Goal: Task Accomplishment & Management: Manage account settings

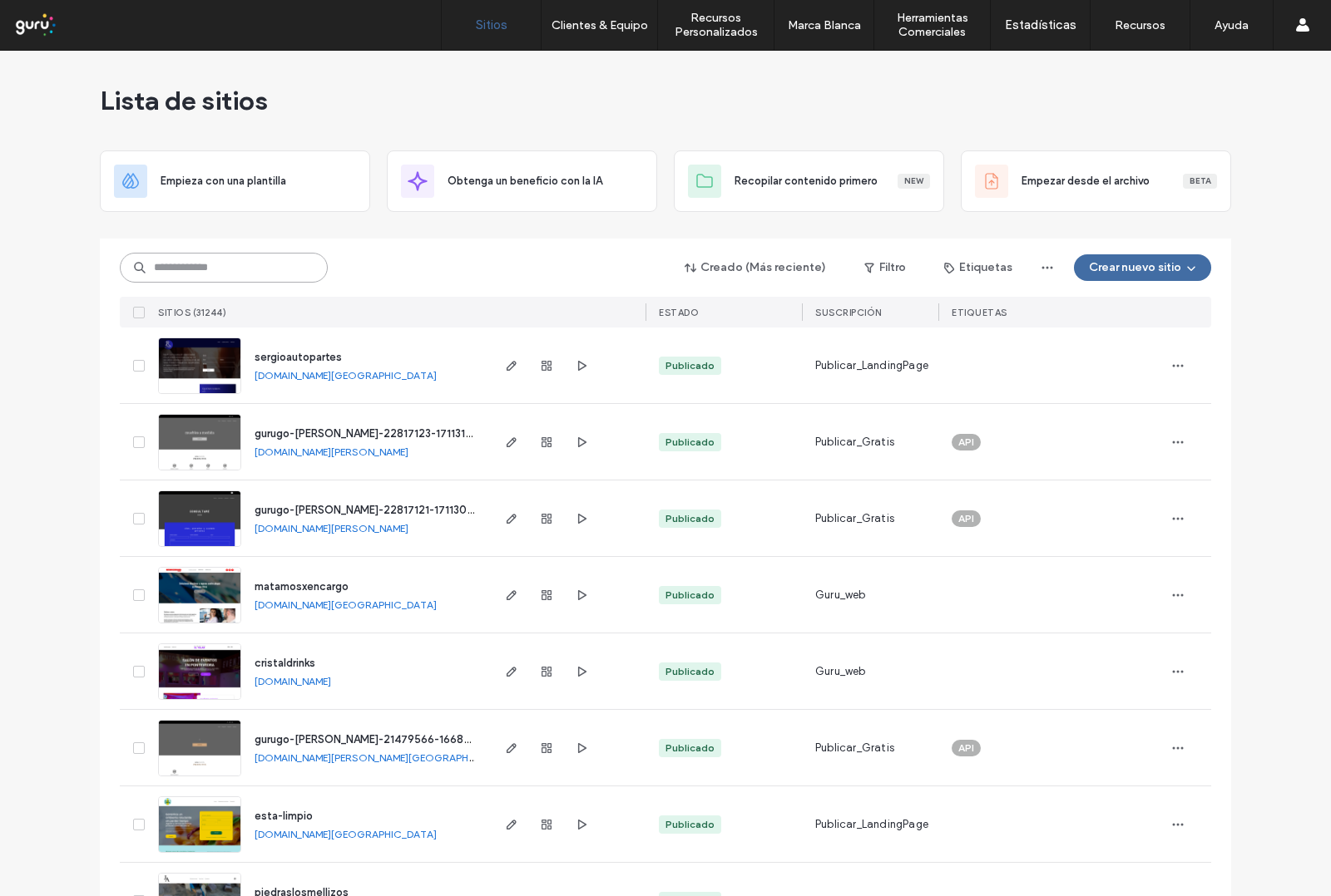
click at [207, 276] on input at bounding box center [224, 268] width 208 height 30
paste input "**********"
type input "**********"
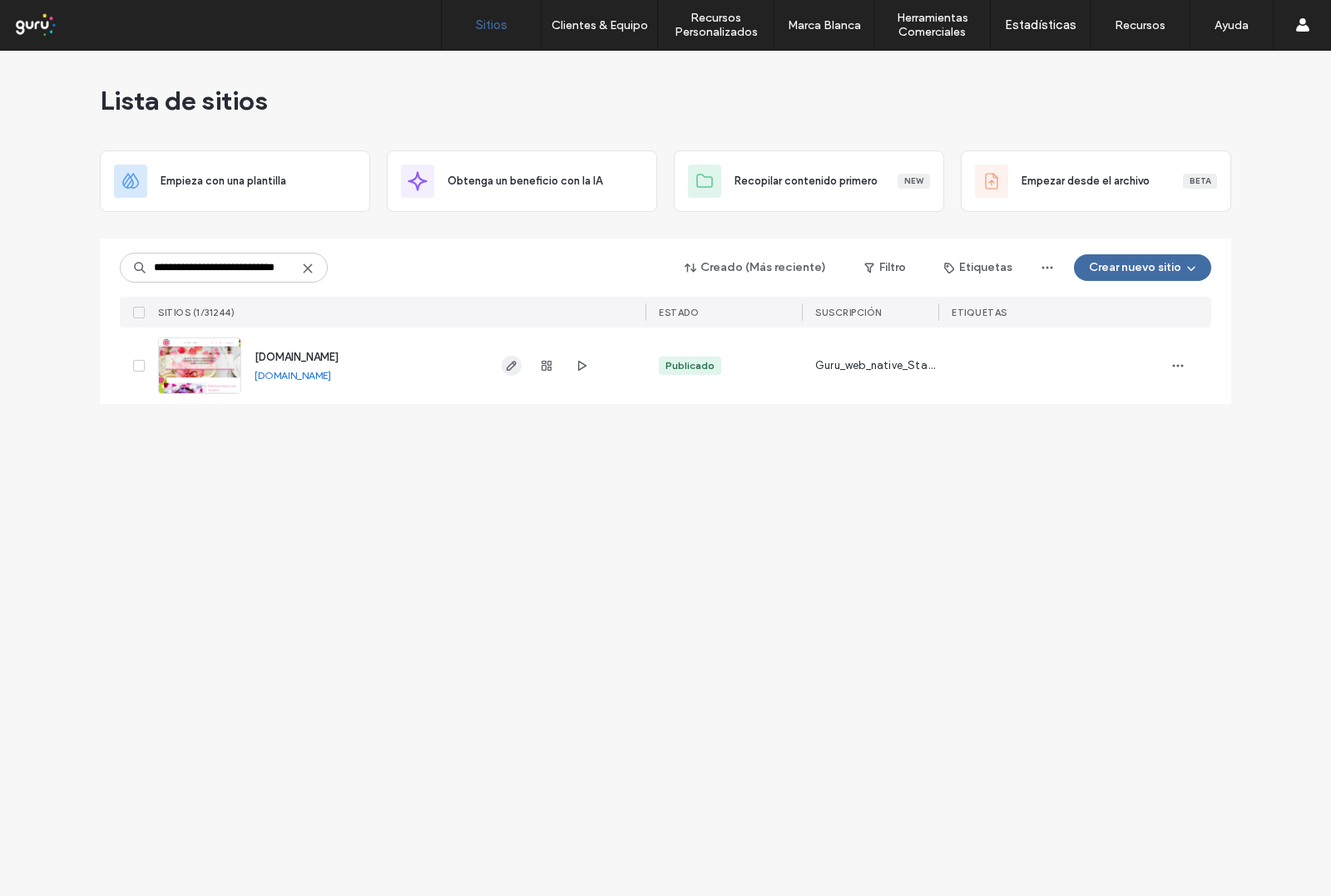
scroll to position [0, 0]
click at [509, 362] on icon "button" at bounding box center [511, 365] width 13 height 13
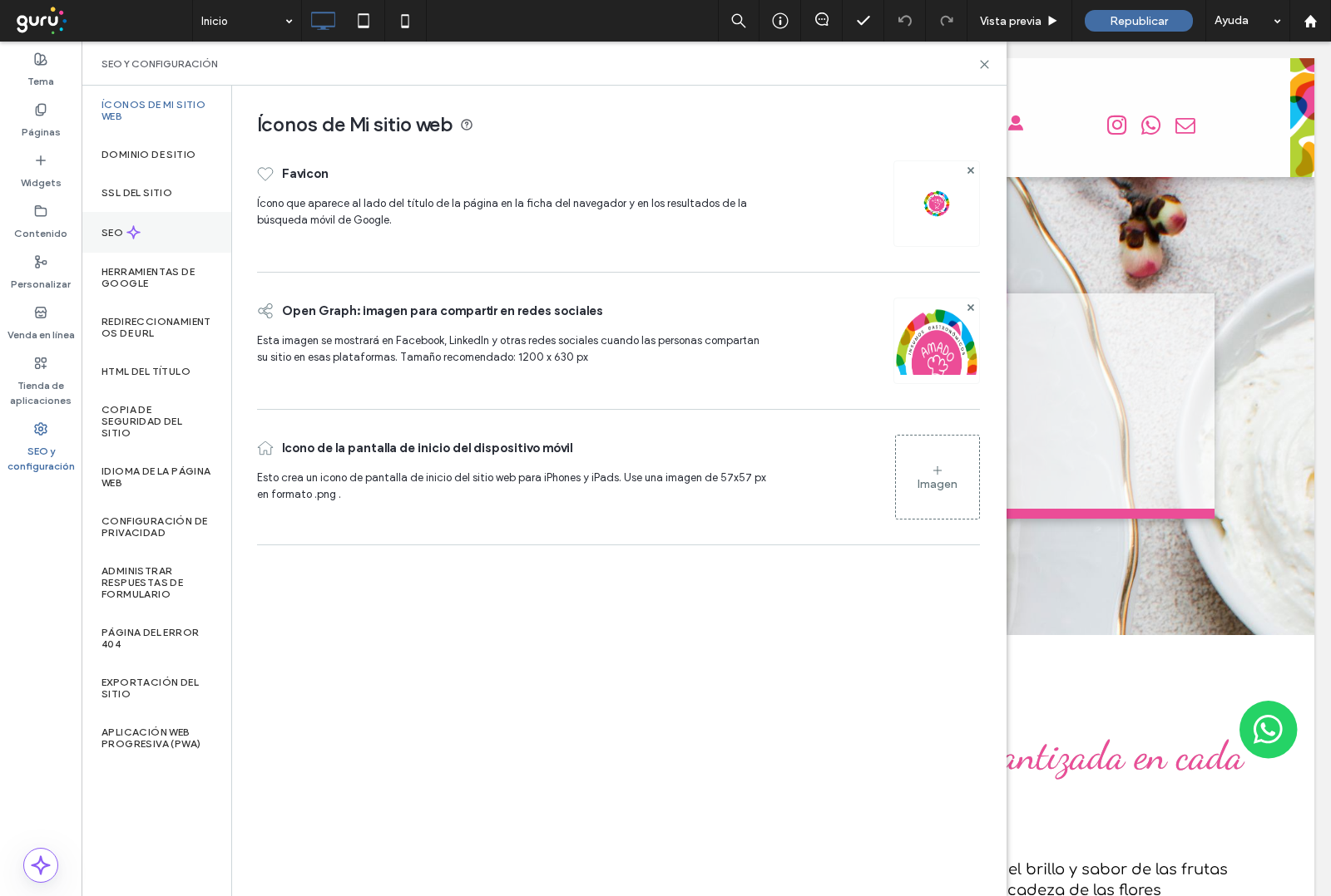
click at [148, 231] on div "SEO" at bounding box center [156, 232] width 150 height 40
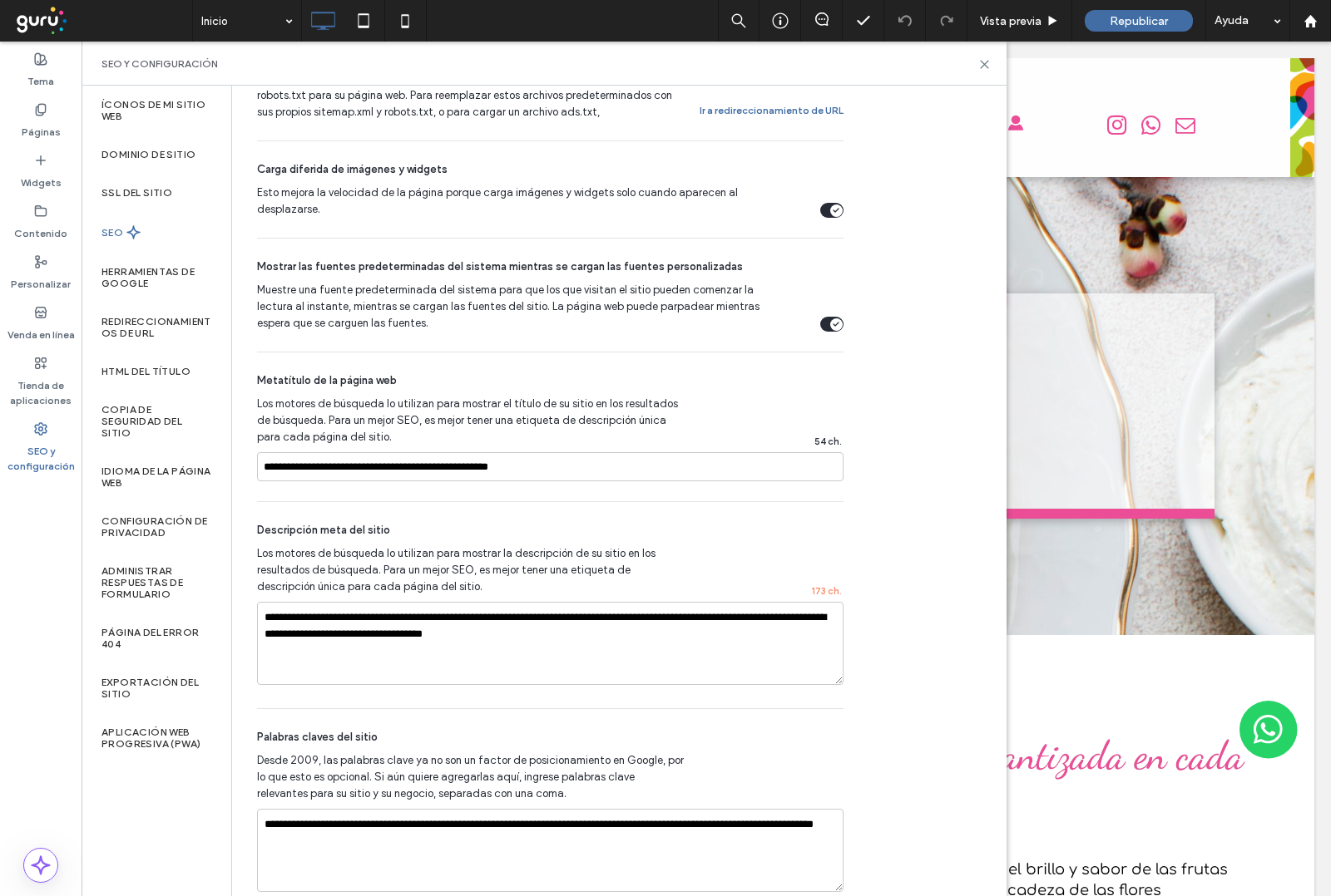
scroll to position [895, 0]
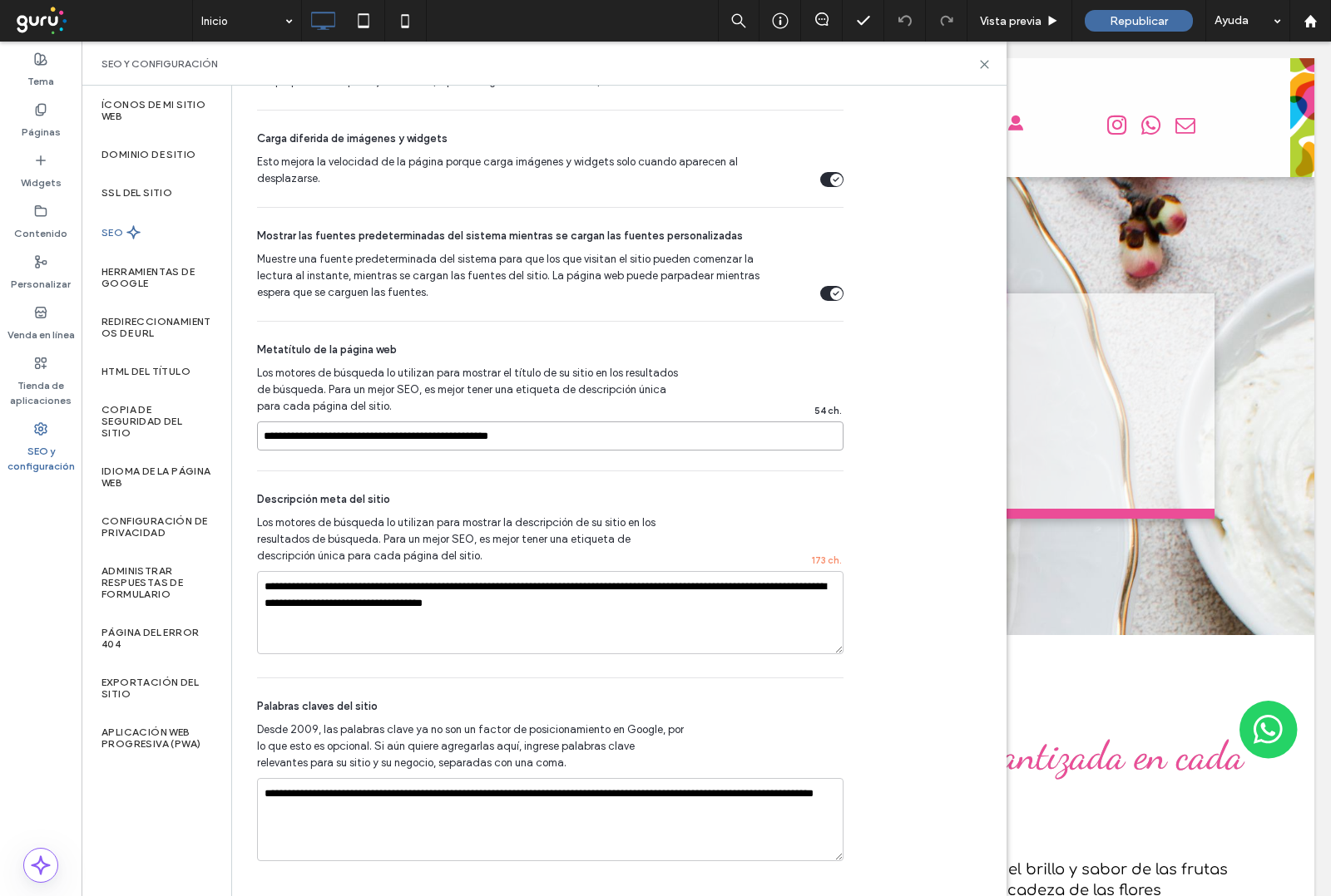
drag, startPoint x: 589, startPoint y: 441, endPoint x: 13, endPoint y: 435, distance: 576.0
click at [0, 439] on div "Tema Páginas Widgets Contenido Personalizar Venda en línea Tienda de aplicacion…" at bounding box center [40, 469] width 82 height 855
paste input "**********"
type input "**********"
drag, startPoint x: 603, startPoint y: 617, endPoint x: 64, endPoint y: 587, distance: 539.8
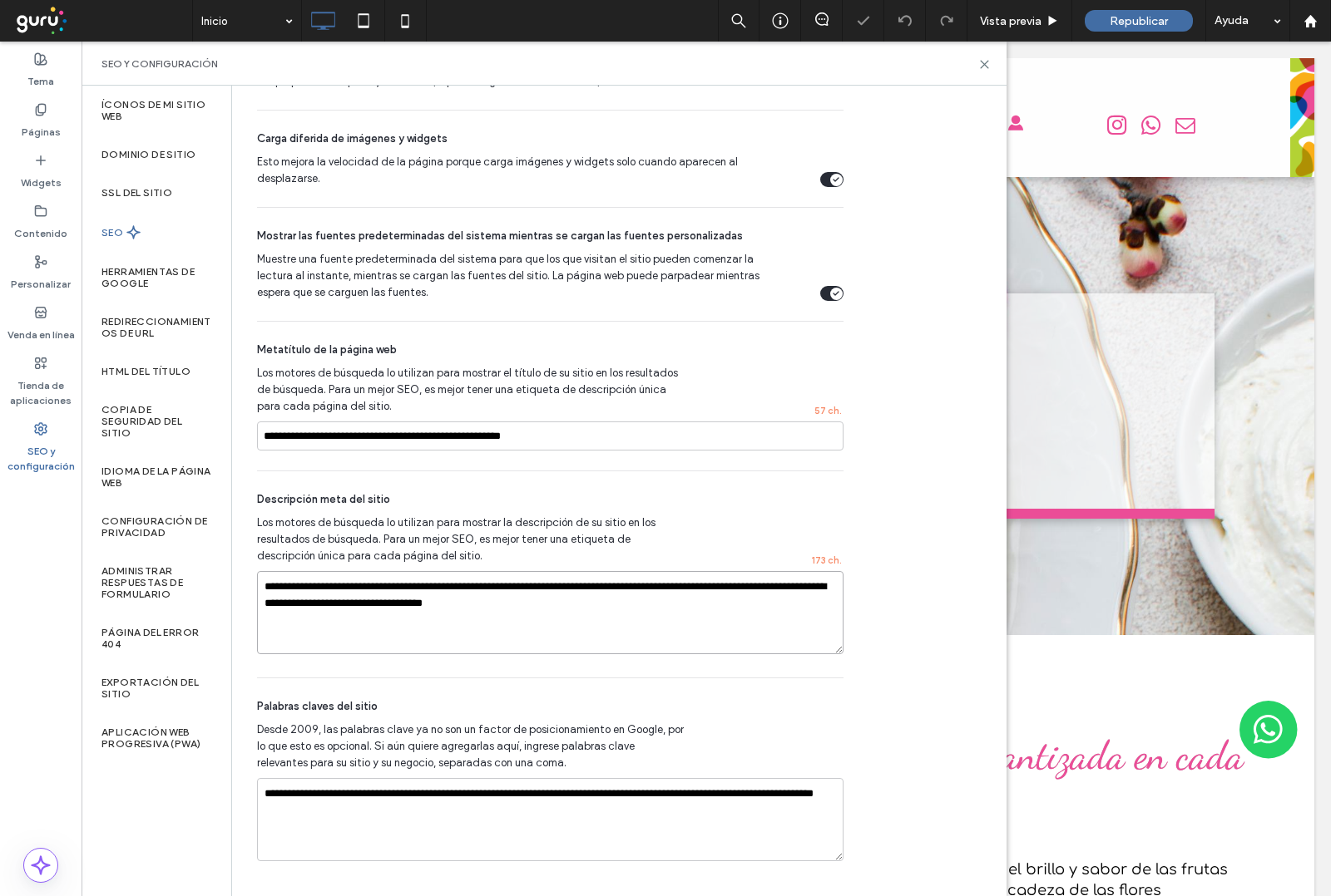
click at [64, 587] on div "Tema Páginas Widgets Contenido Personalizar Venda en línea Tienda de aplicacion…" at bounding box center [40, 469] width 82 height 855
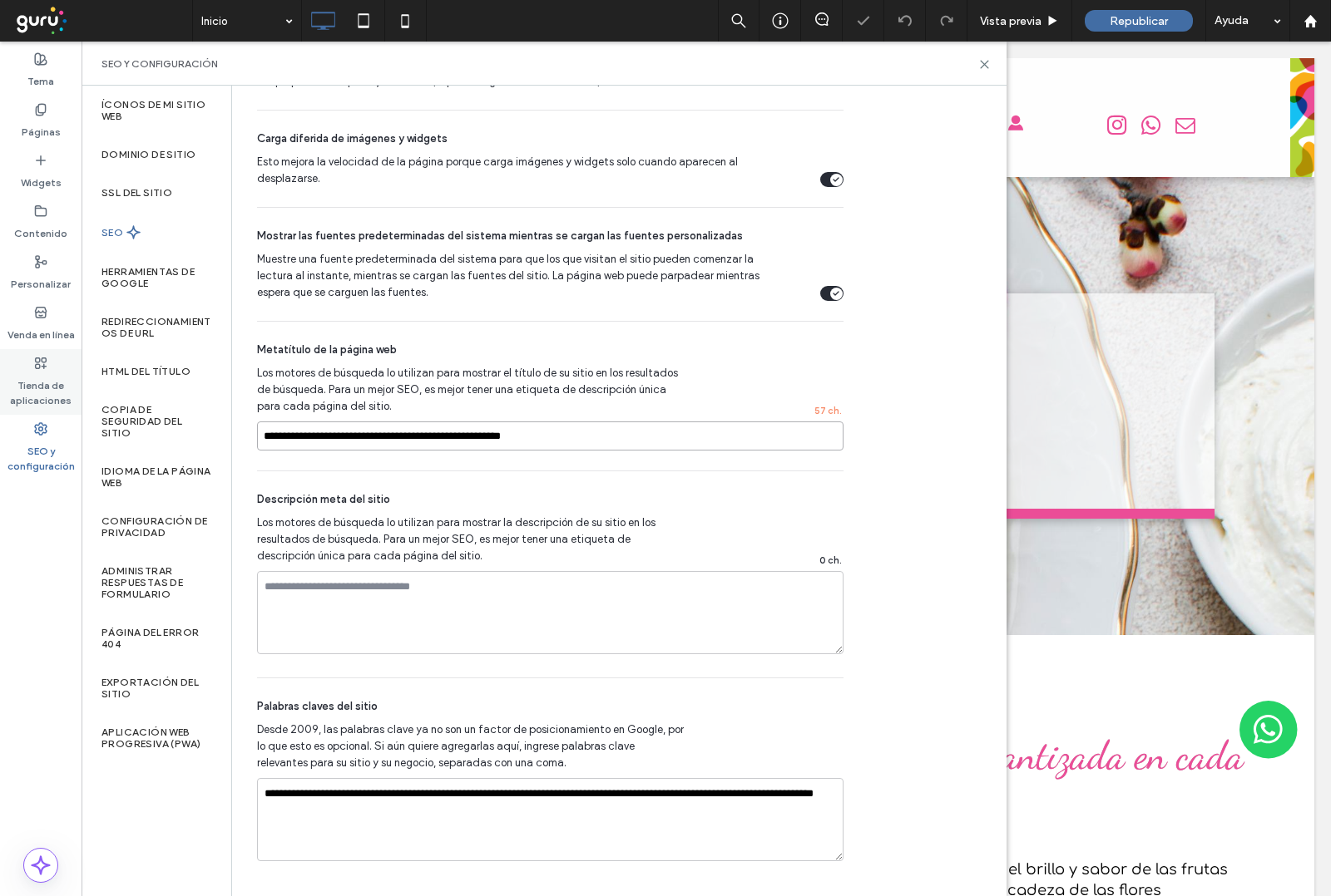
drag, startPoint x: 616, startPoint y: 445, endPoint x: 1, endPoint y: 347, distance: 622.8
click at [0, 420] on div "Tema Páginas Widgets Contenido Personalizar Venda en línea Tienda de aplicacion…" at bounding box center [40, 469] width 82 height 855
paste input "**********"
type input "**********"
paste textarea "**********"
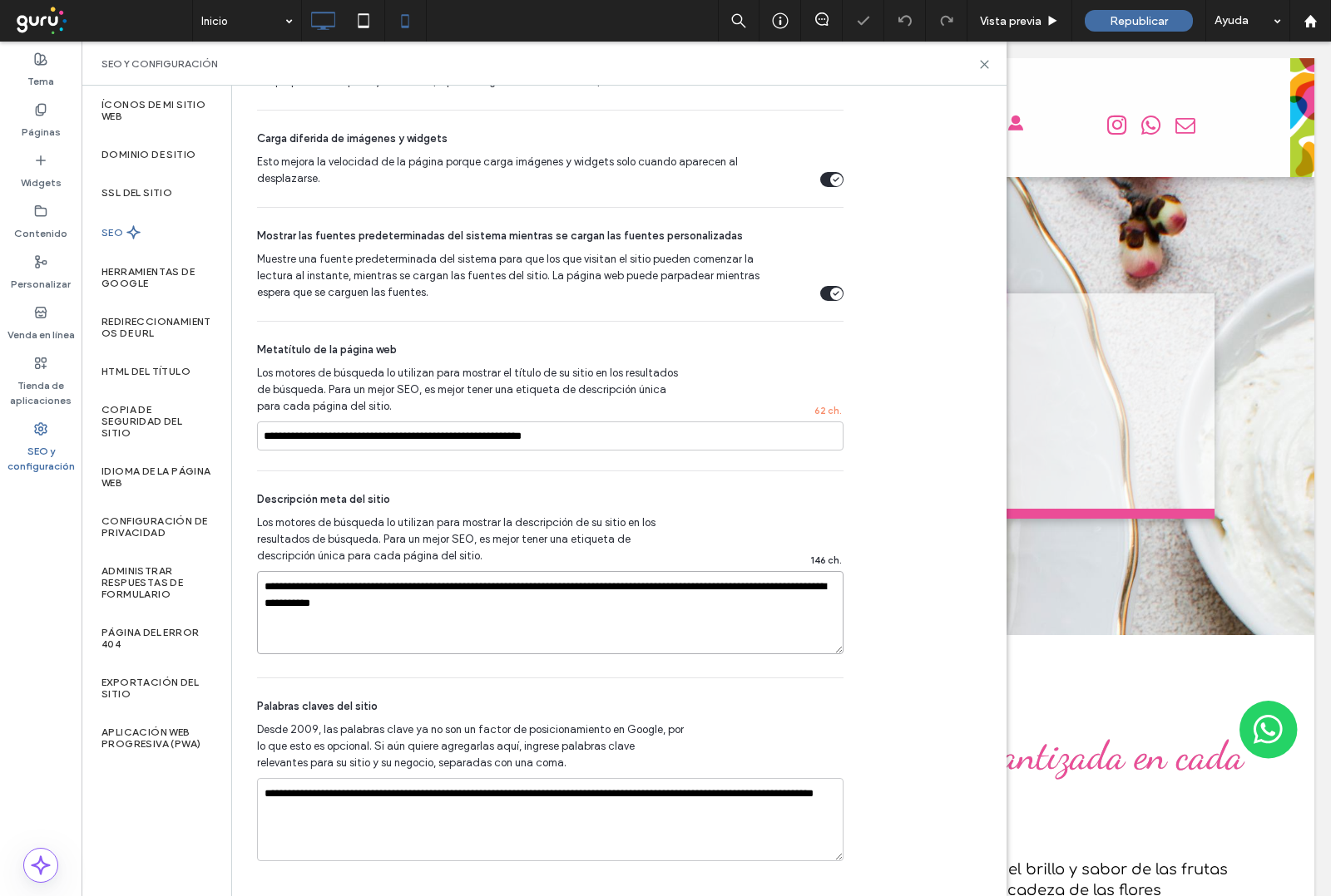
type textarea "**********"
drag, startPoint x: 829, startPoint y: 800, endPoint x: 0, endPoint y: 771, distance: 829.5
click at [0, 799] on div "Tema Páginas Widgets Contenido Personalizar Venda en línea Tienda de aplicacion…" at bounding box center [40, 469] width 82 height 855
paste textarea "**********"
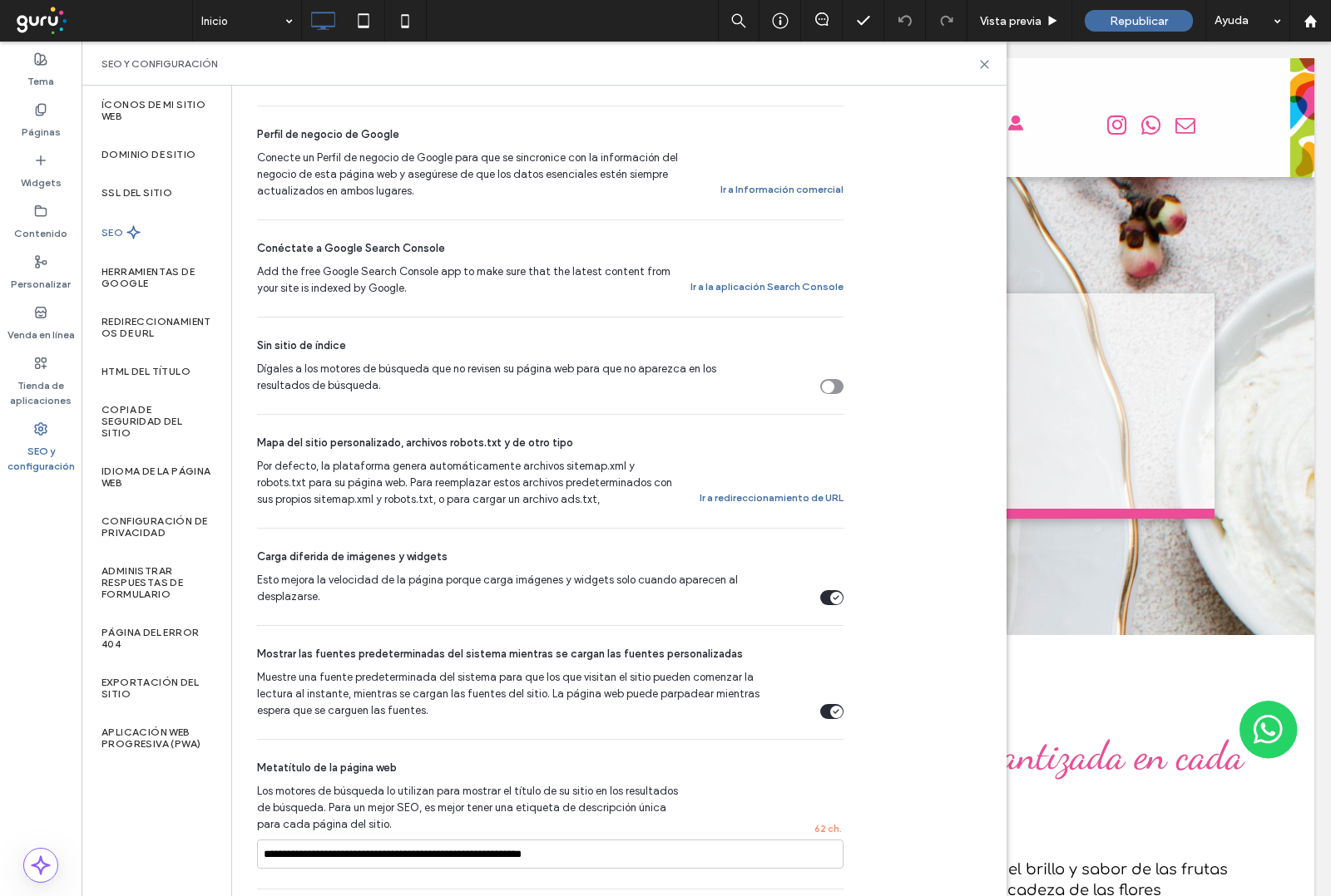
scroll to position [208, 0]
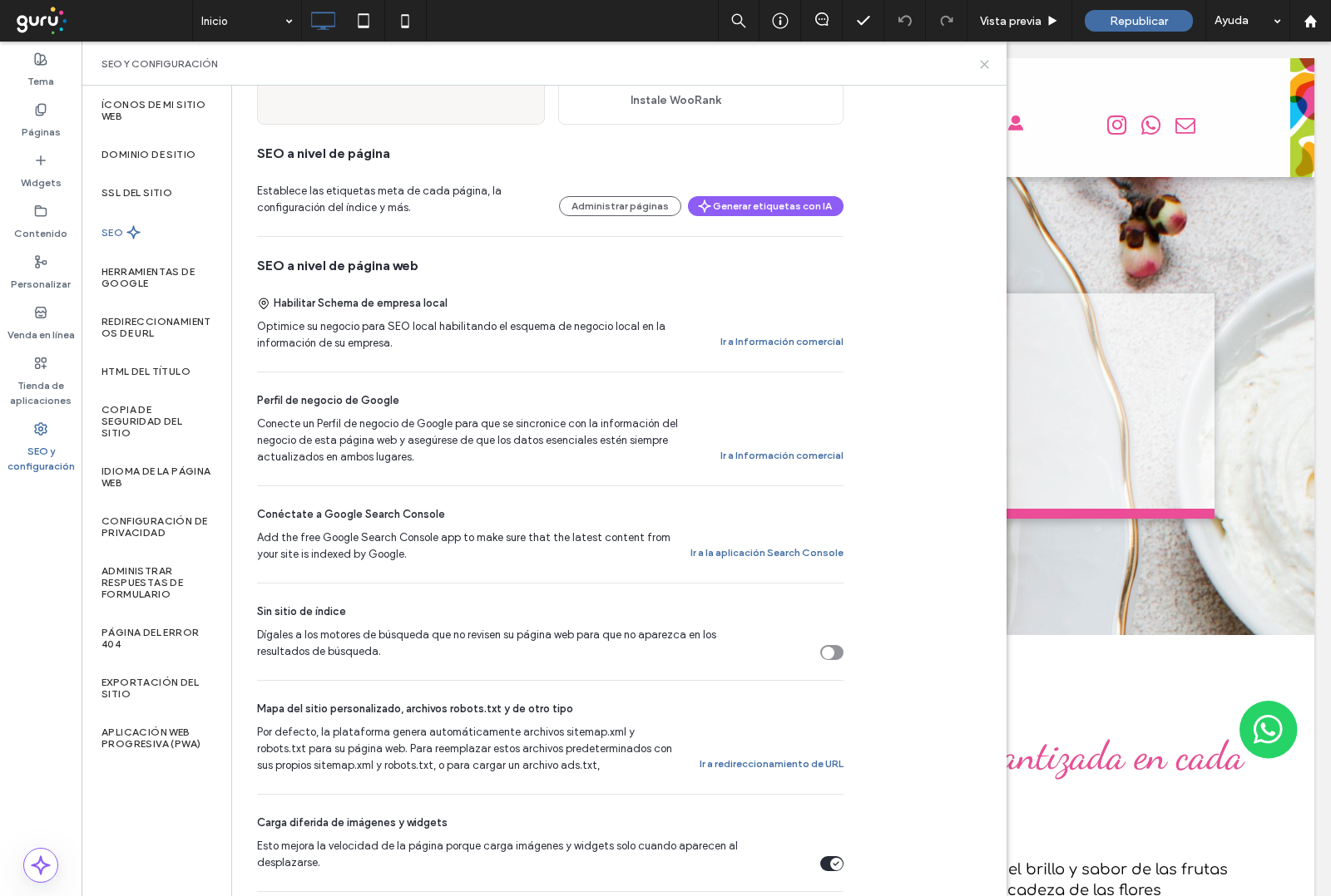
type textarea "**********"
click at [978, 63] on icon at bounding box center [984, 65] width 13 height 13
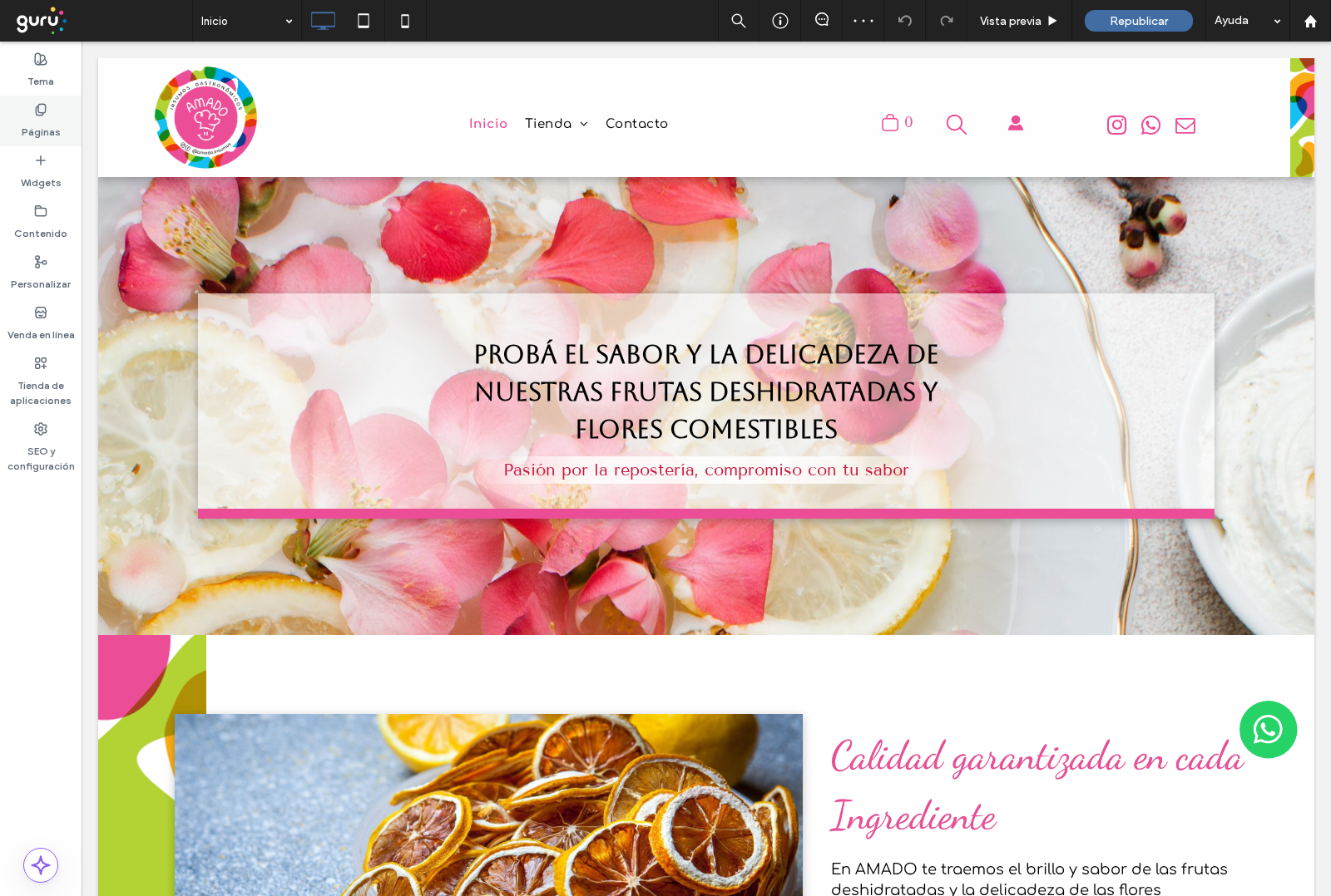
click at [40, 108] on icon at bounding box center [40, 110] width 13 height 13
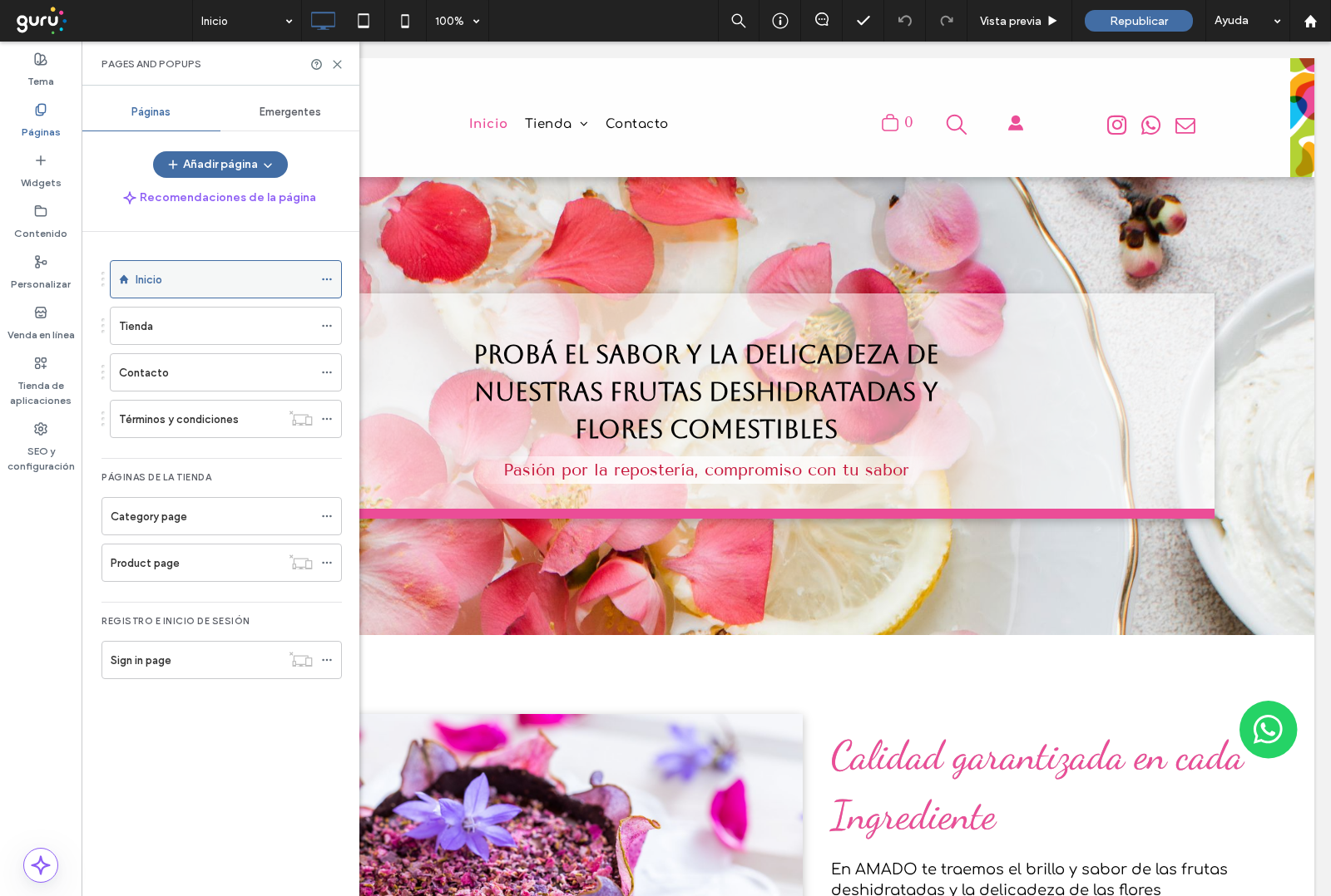
click at [332, 279] on icon at bounding box center [327, 279] width 12 height 12
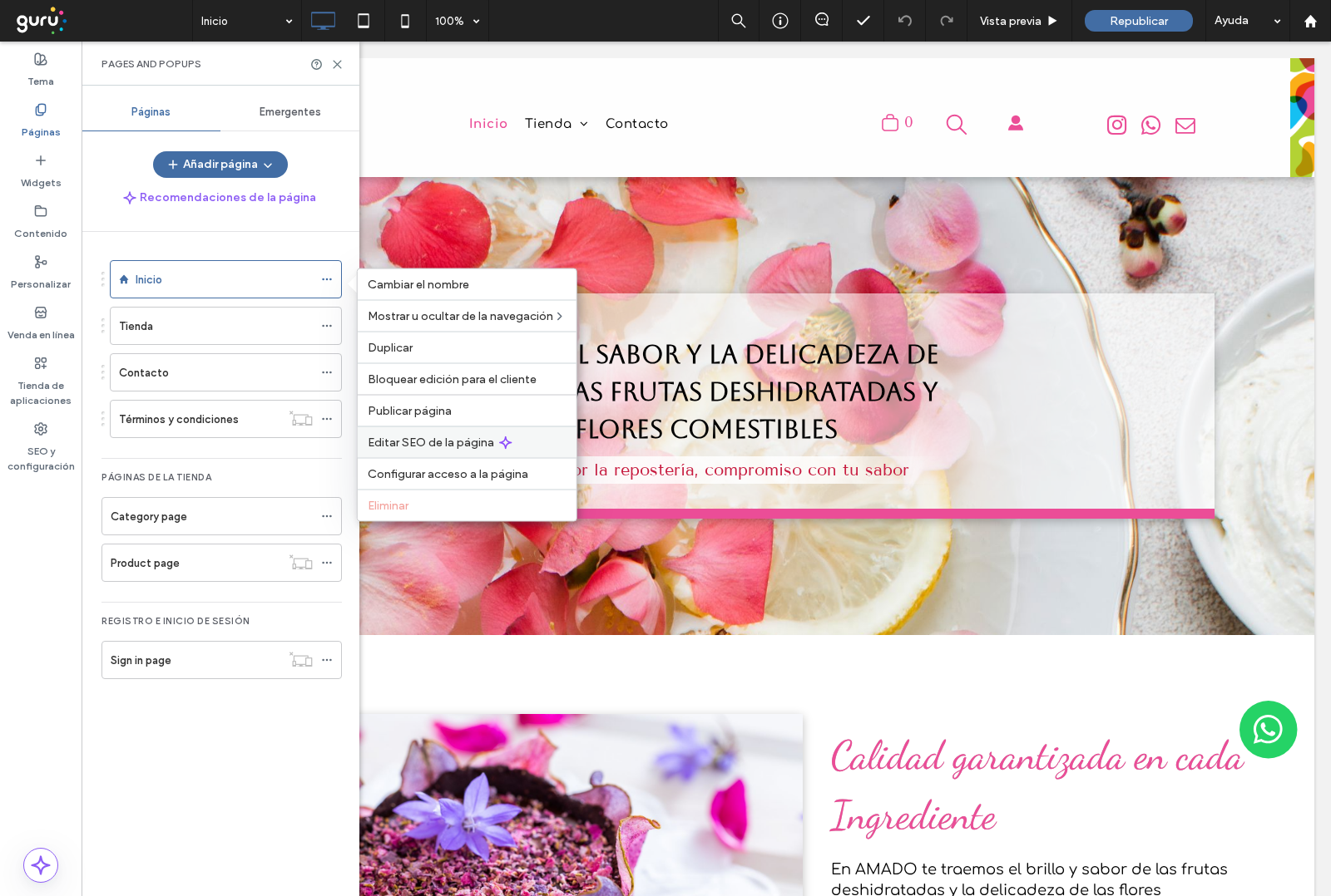
click at [404, 439] on span "Editar SEO de la página" at bounding box center [430, 443] width 127 height 14
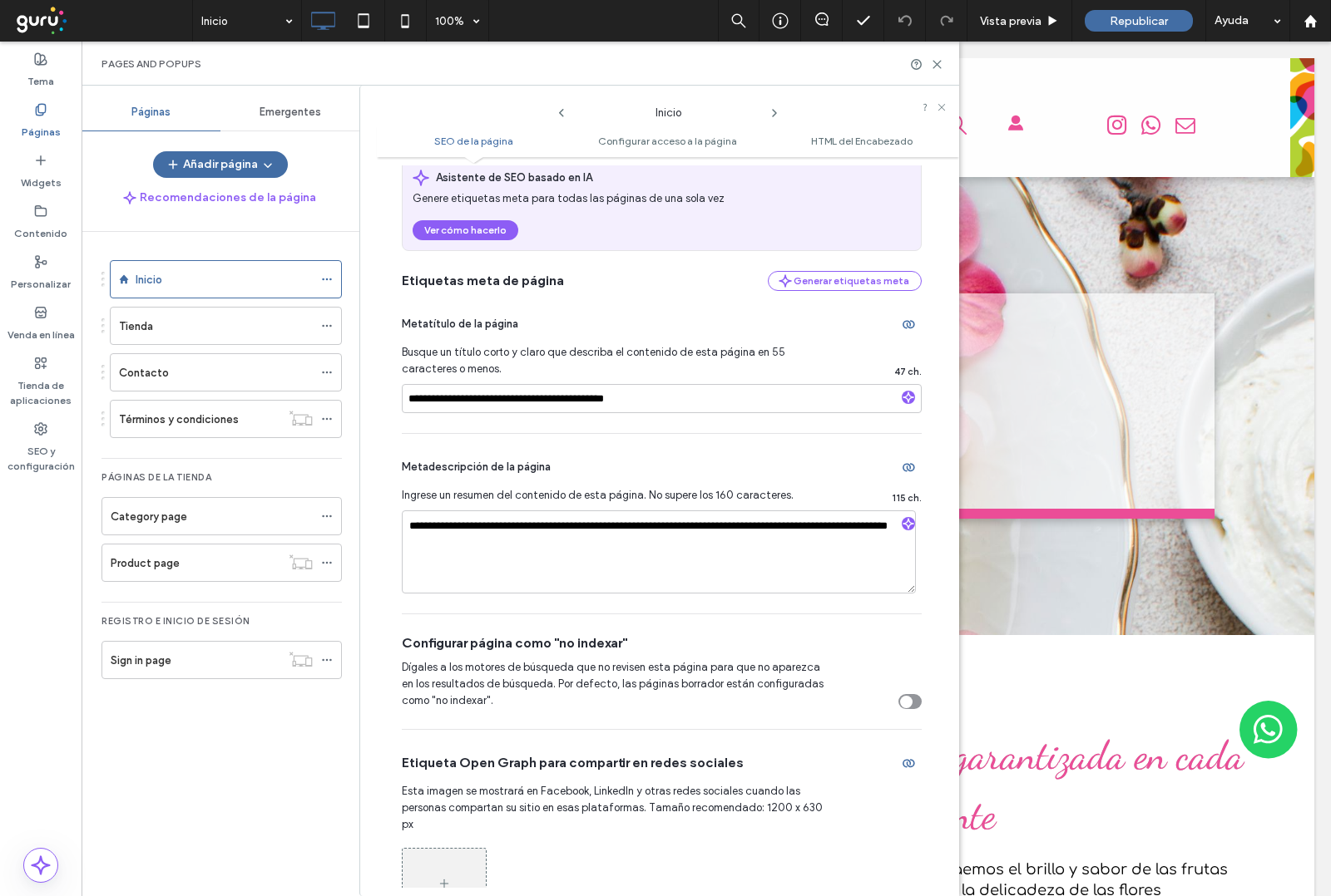
scroll to position [0, 0]
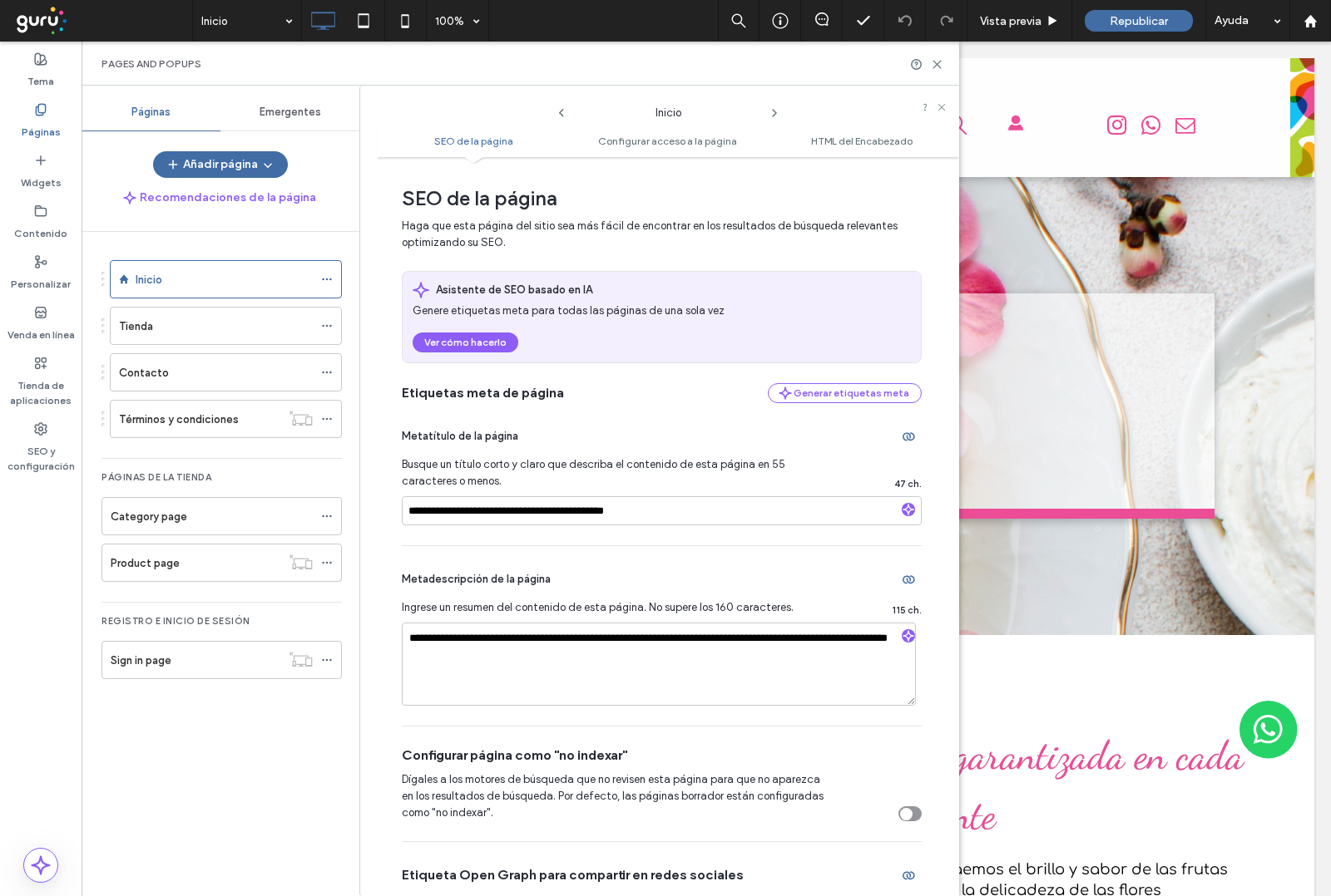
drag, startPoint x: 501, startPoint y: 5, endPoint x: 375, endPoint y: 171, distance: 208.4
click at [375, 171] on div "**********" at bounding box center [659, 490] width 600 height 811
drag, startPoint x: 692, startPoint y: 520, endPoint x: 258, endPoint y: 493, distance: 434.8
click at [269, 501] on div "**********" at bounding box center [520, 490] width 877 height 811
paste input "**********"
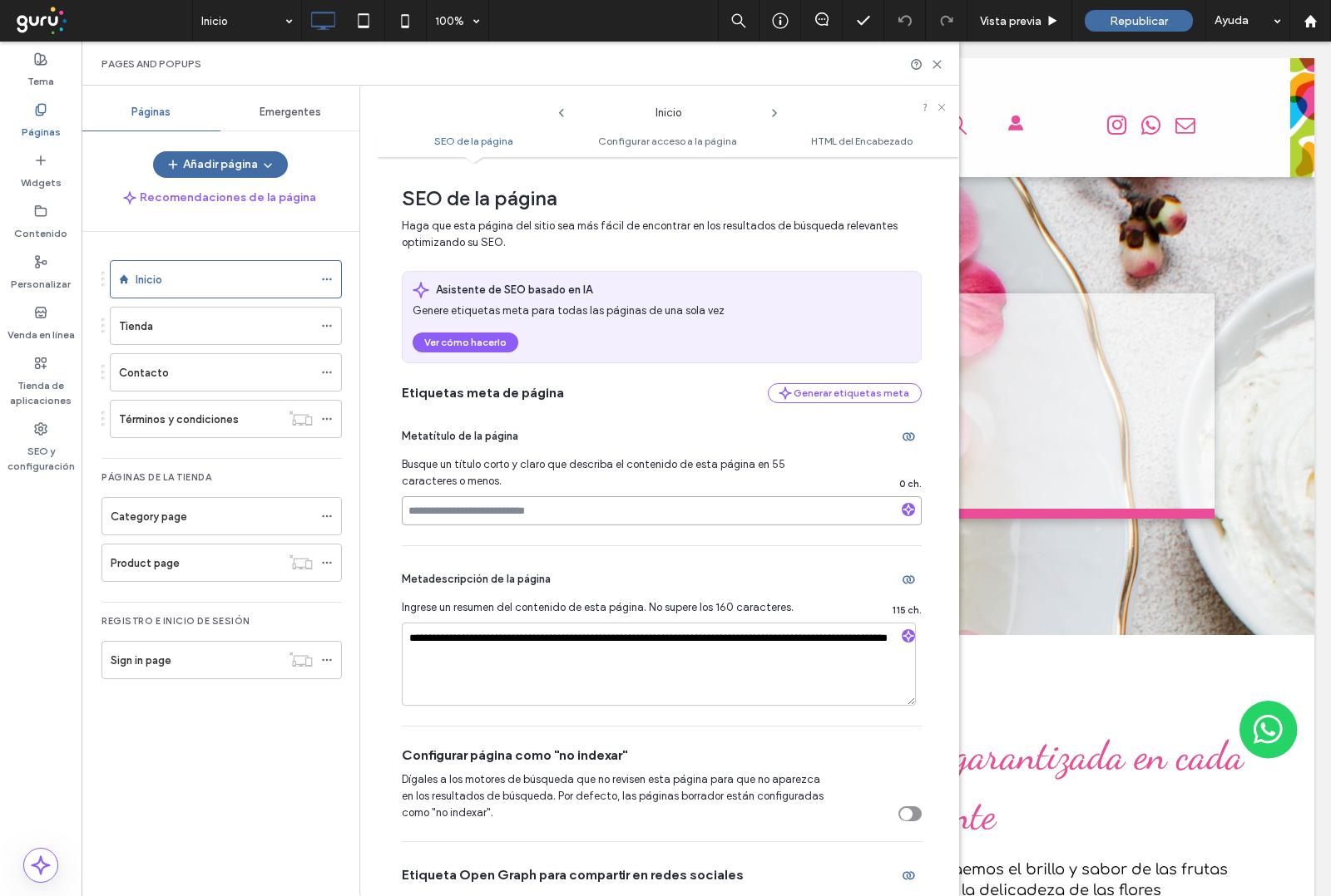
type input "**********"
drag, startPoint x: 569, startPoint y: 665, endPoint x: 299, endPoint y: 637, distance: 271.4
click at [299, 637] on div "**********" at bounding box center [520, 490] width 877 height 811
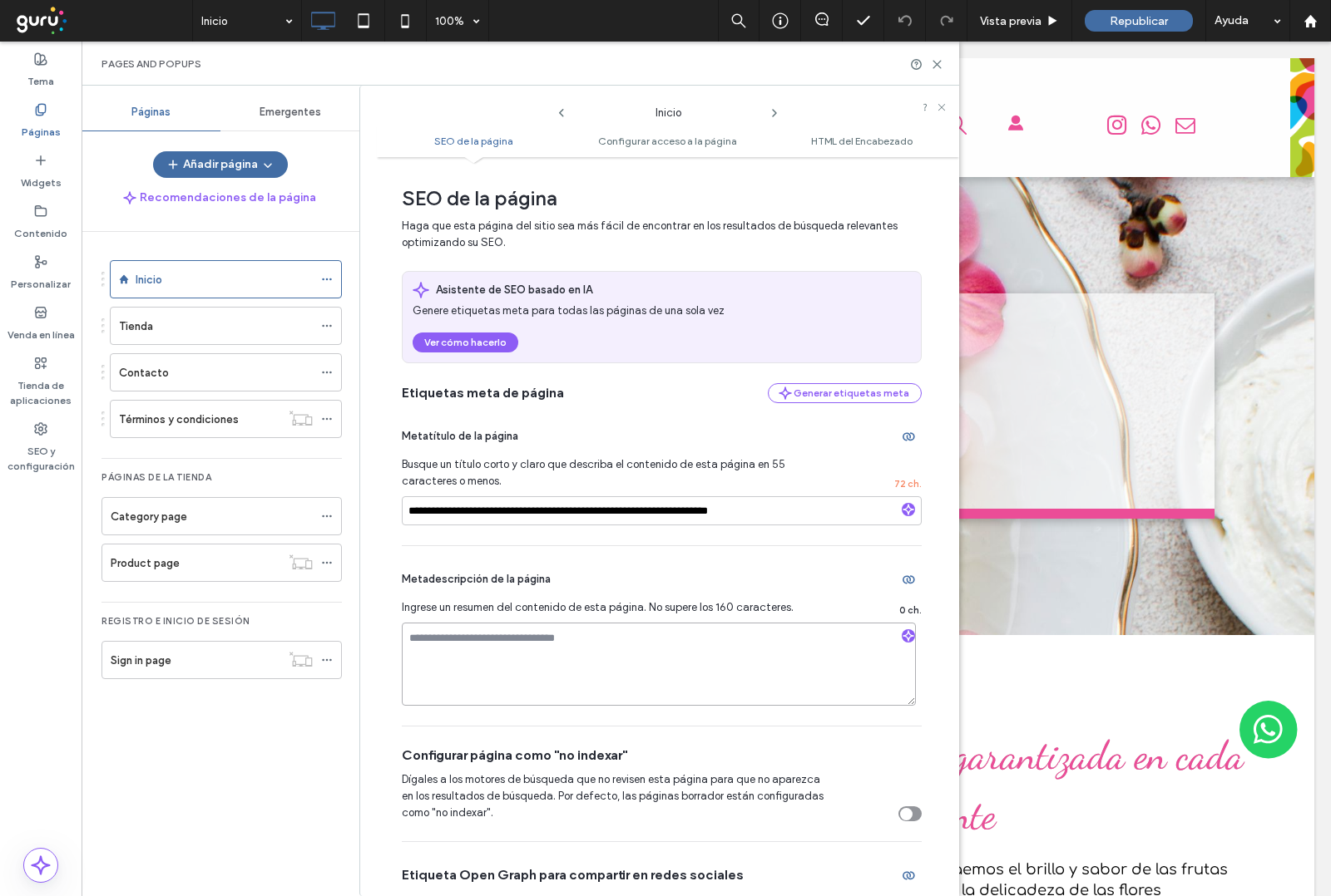
paste textarea "**********"
drag, startPoint x: 520, startPoint y: 680, endPoint x: 380, endPoint y: 678, distance: 140.0
click at [380, 678] on div "**********" at bounding box center [668, 526] width 582 height 723
drag, startPoint x: 489, startPoint y: 686, endPoint x: 401, endPoint y: 686, distance: 88.0
click at [401, 686] on textarea "**********" at bounding box center [658, 664] width 514 height 83
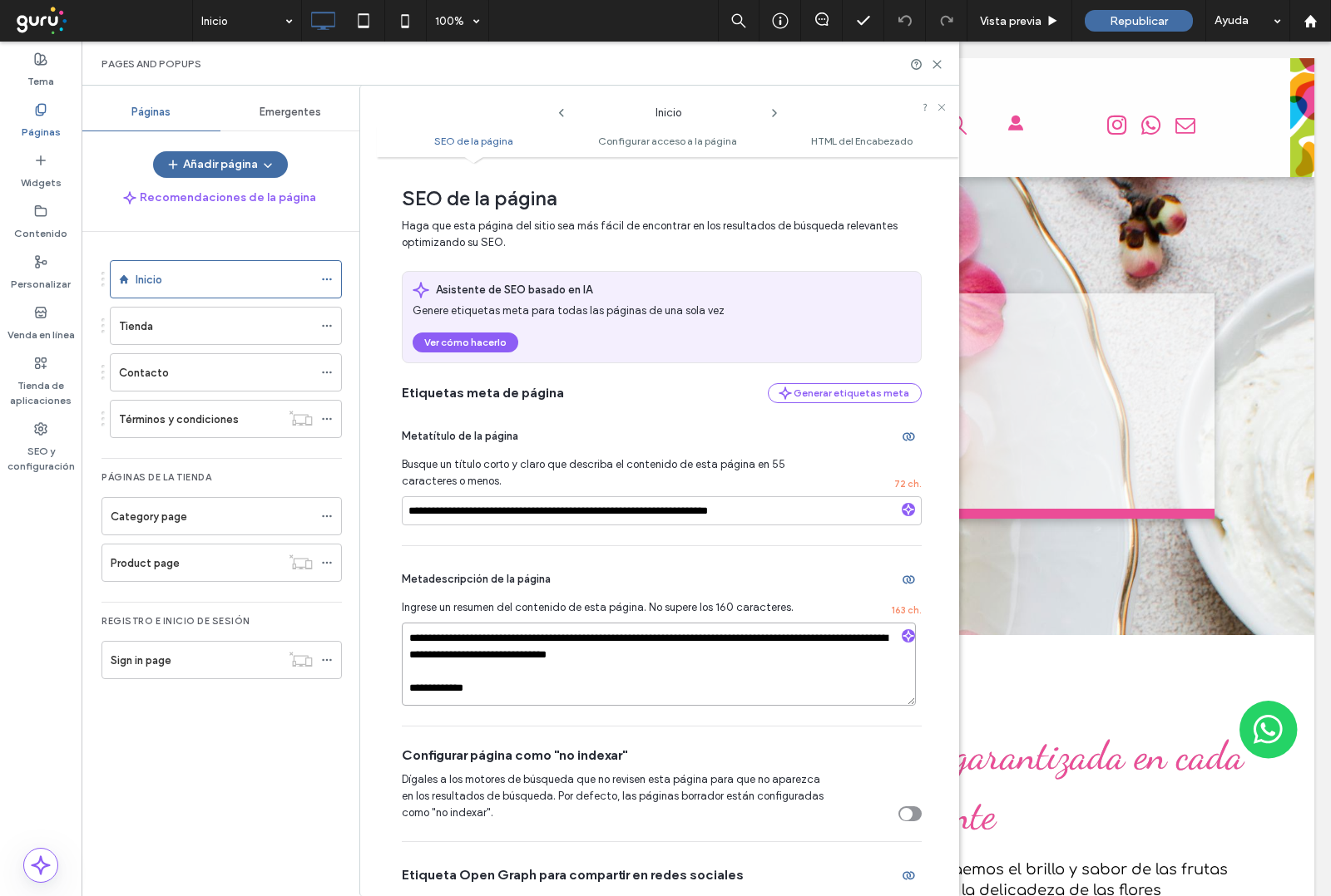
type textarea "**********"
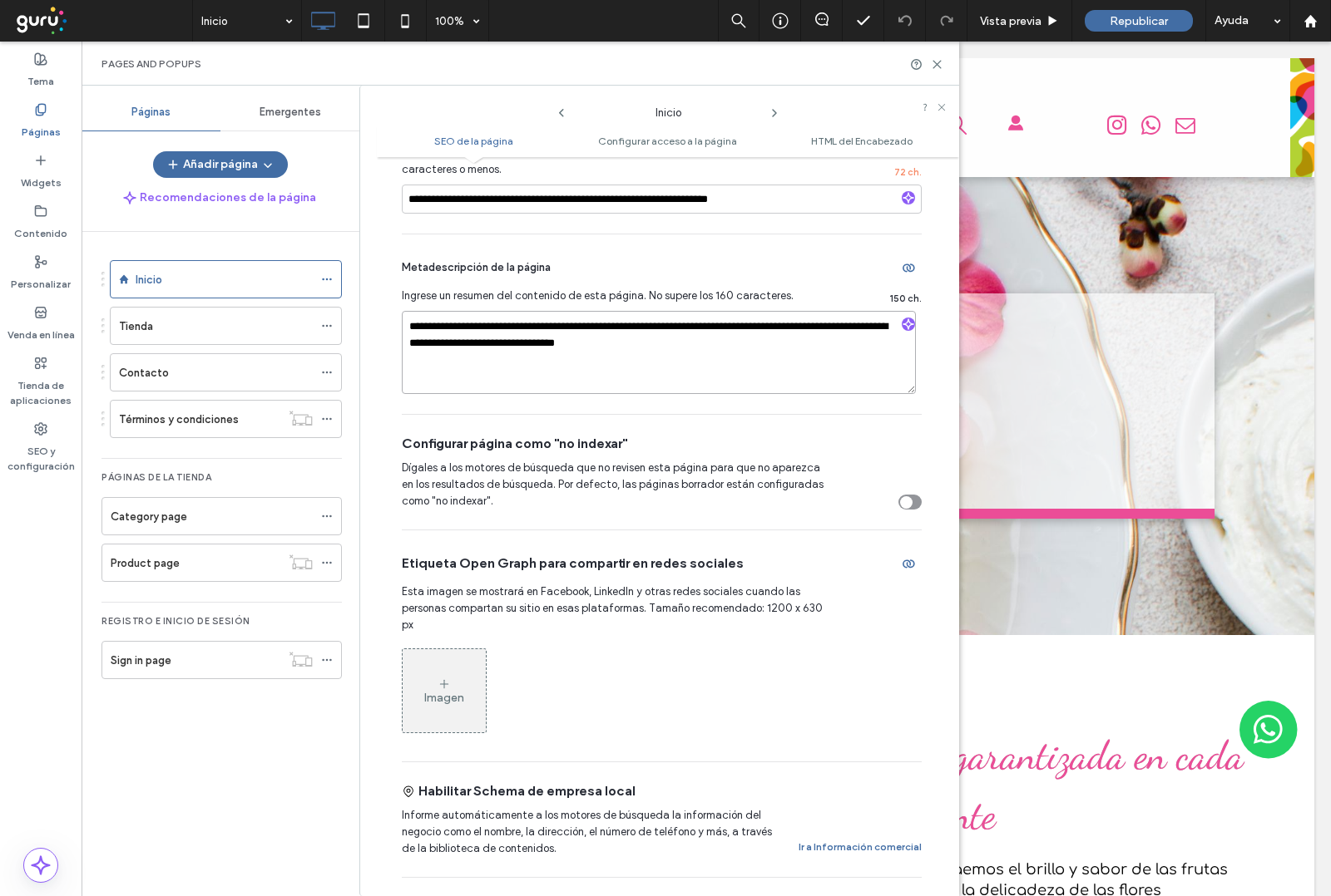
scroll to position [416, 0]
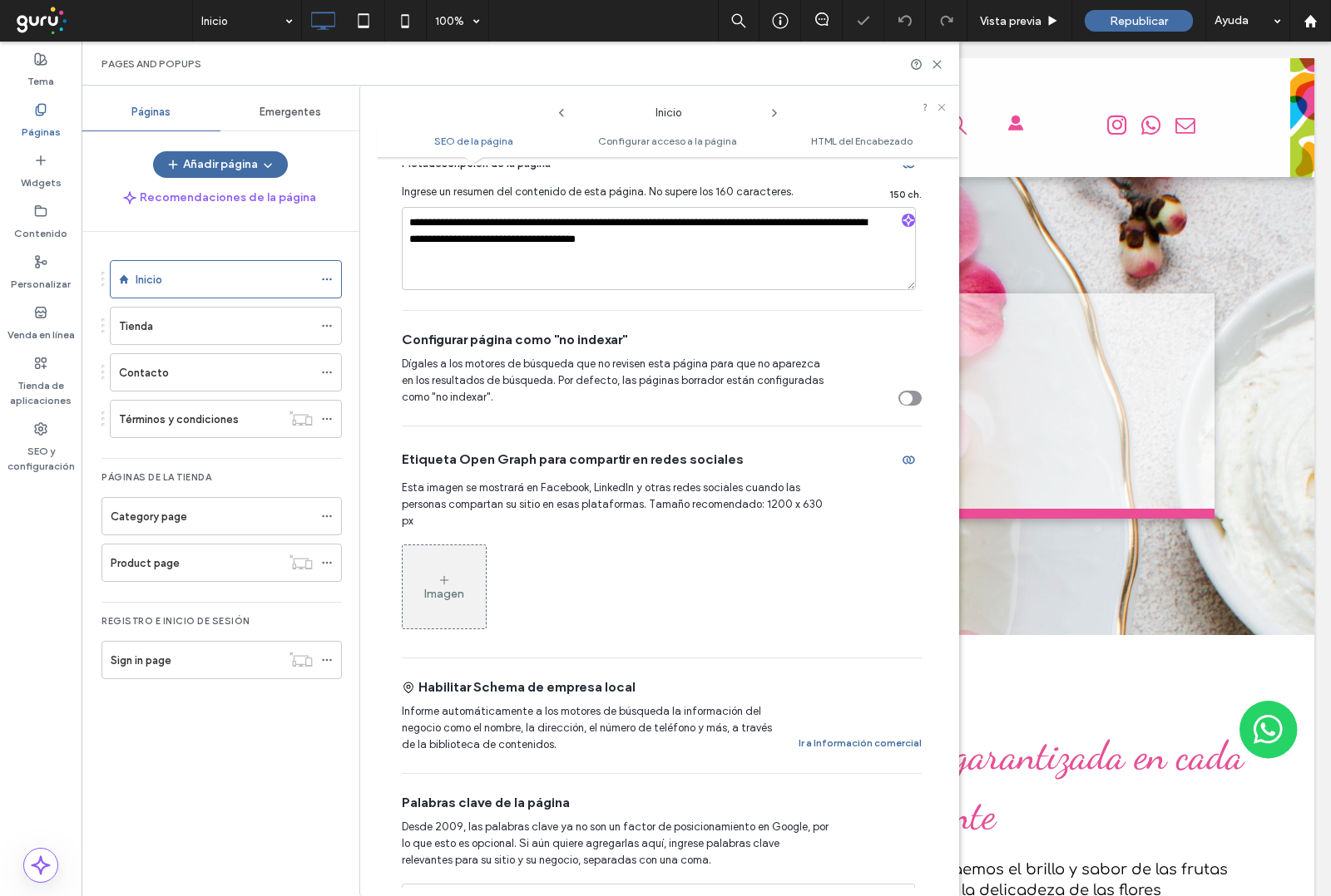
click at [450, 574] on icon at bounding box center [444, 580] width 13 height 13
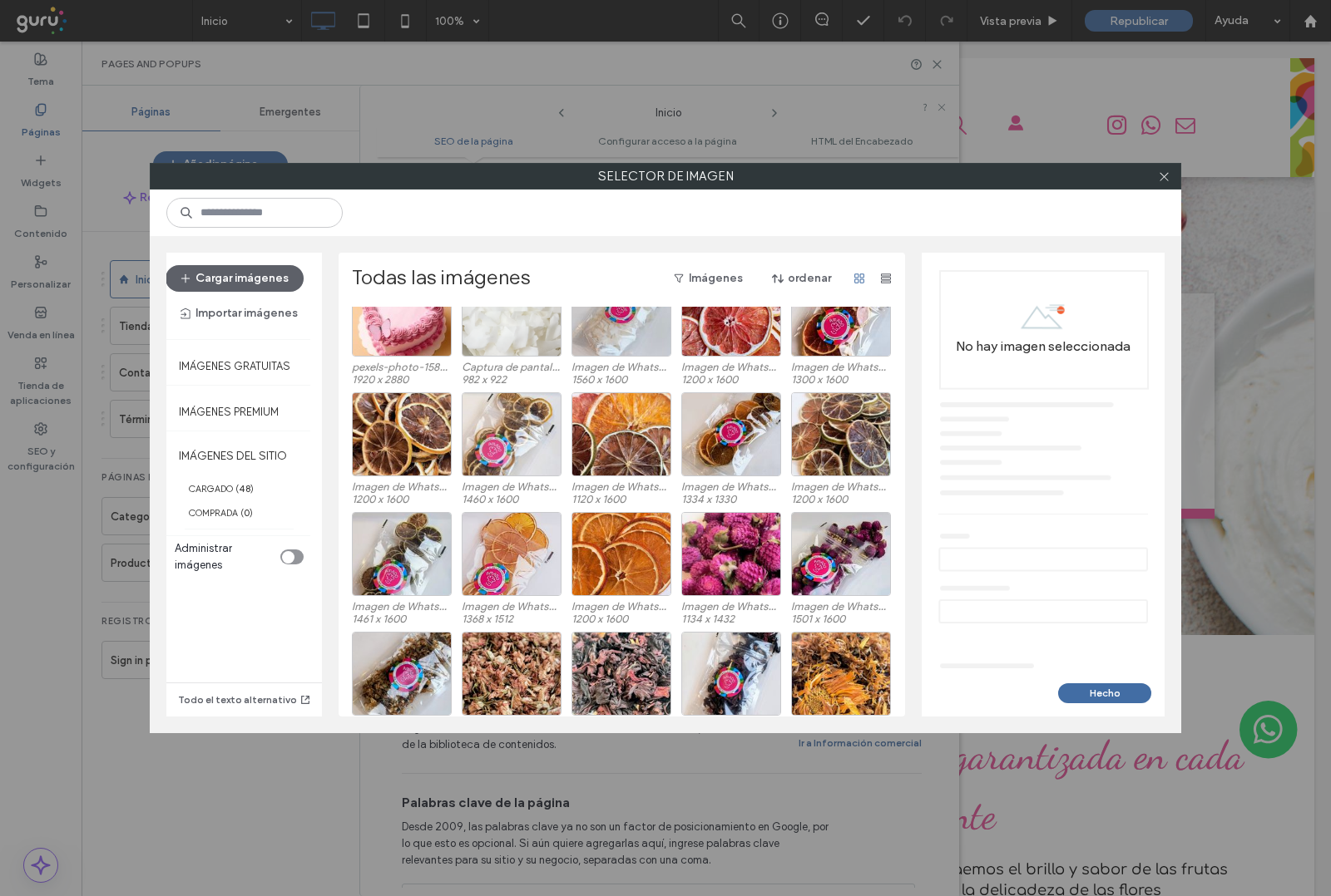
scroll to position [102, 0]
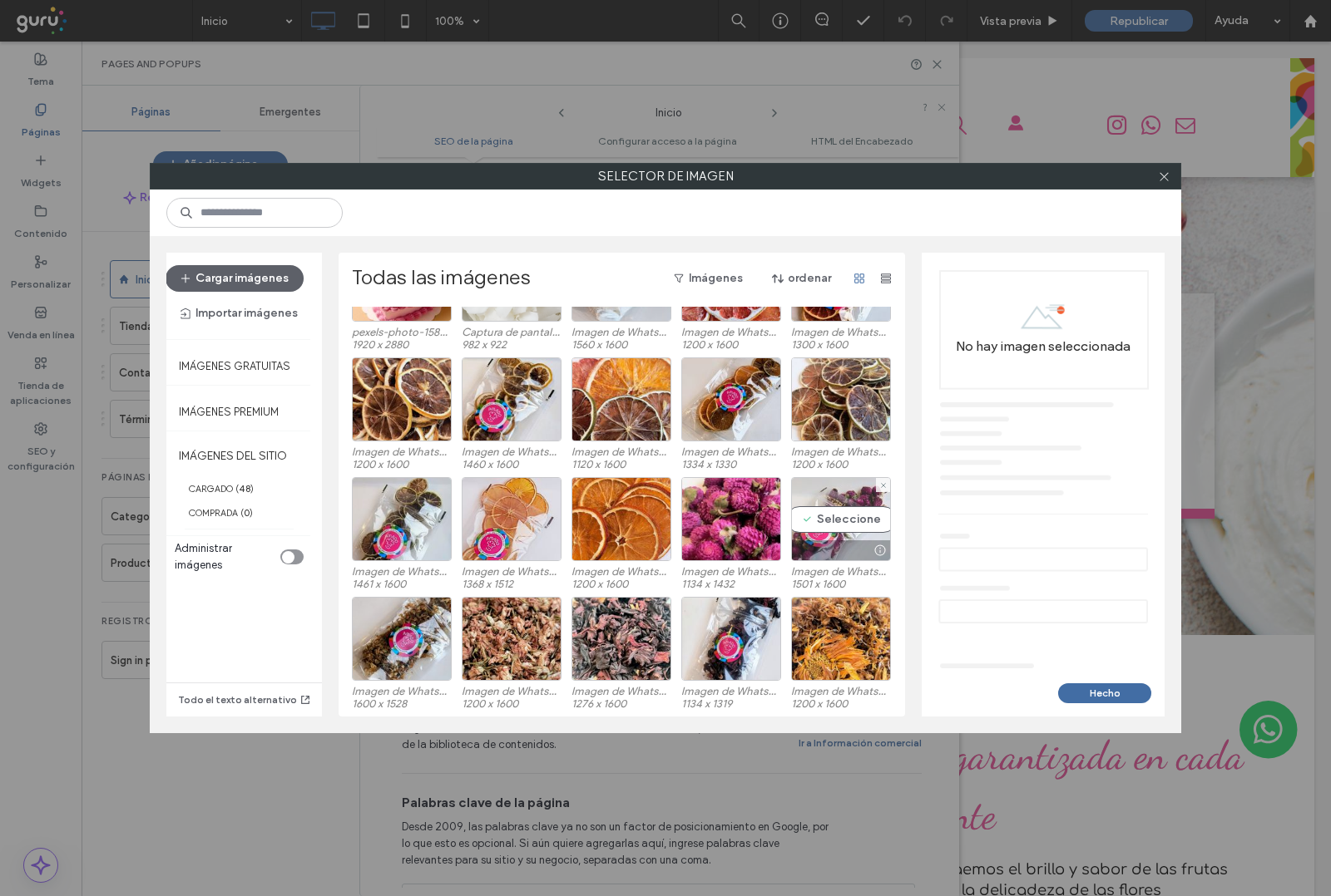
click at [851, 524] on div "Seleccione" at bounding box center [841, 520] width 100 height 84
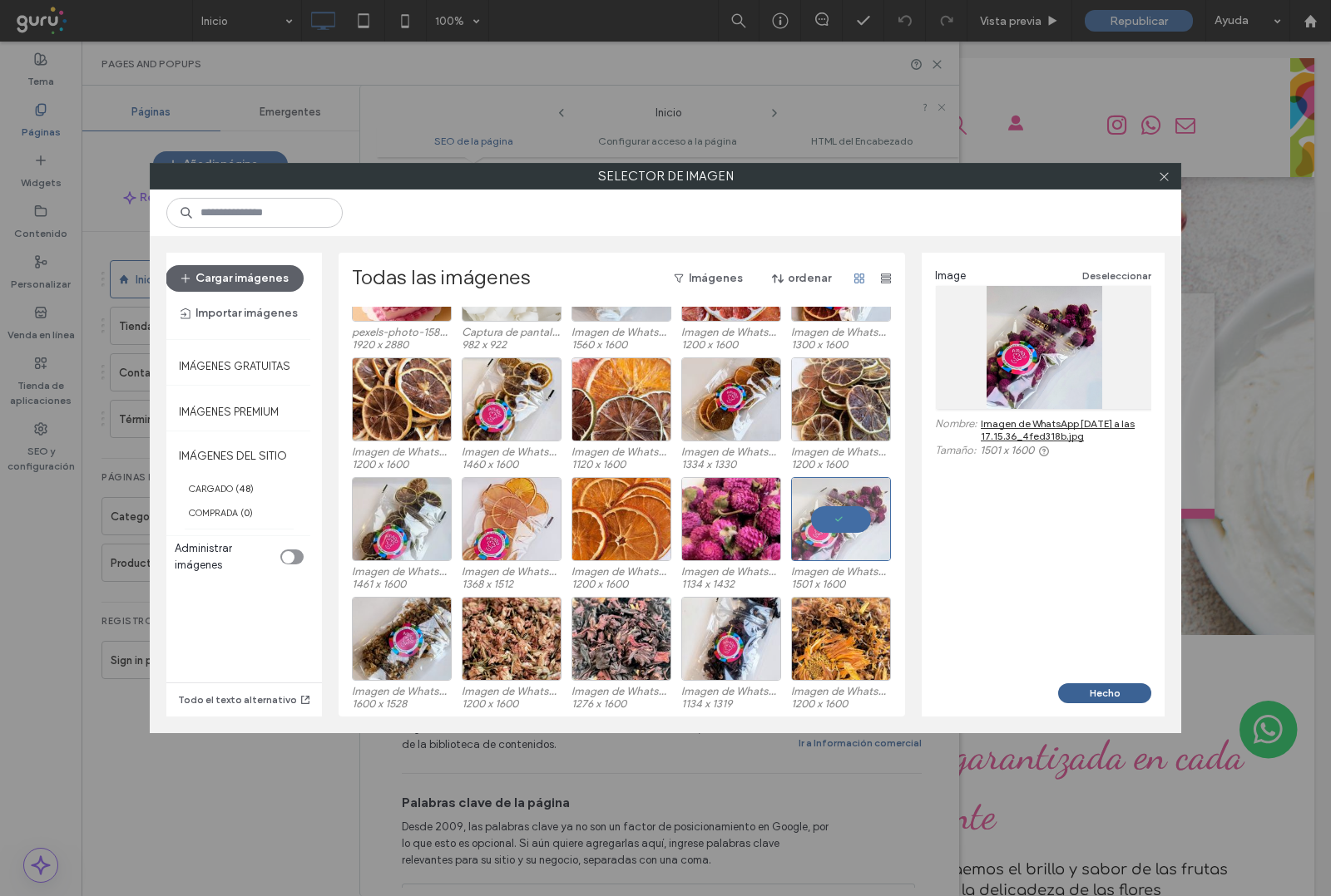
click at [1110, 688] on button "Hecho" at bounding box center [1105, 693] width 93 height 20
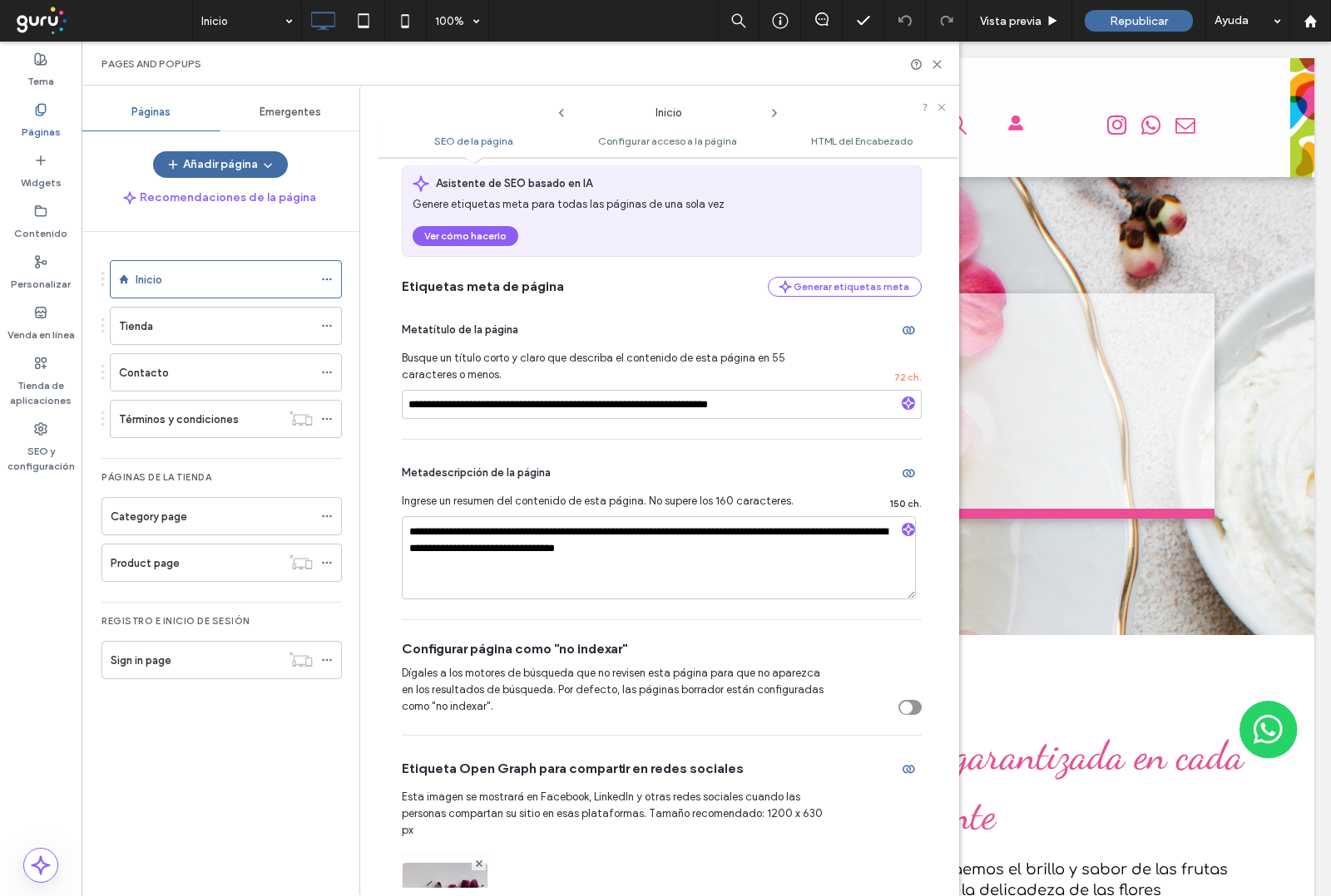
scroll to position [0, 0]
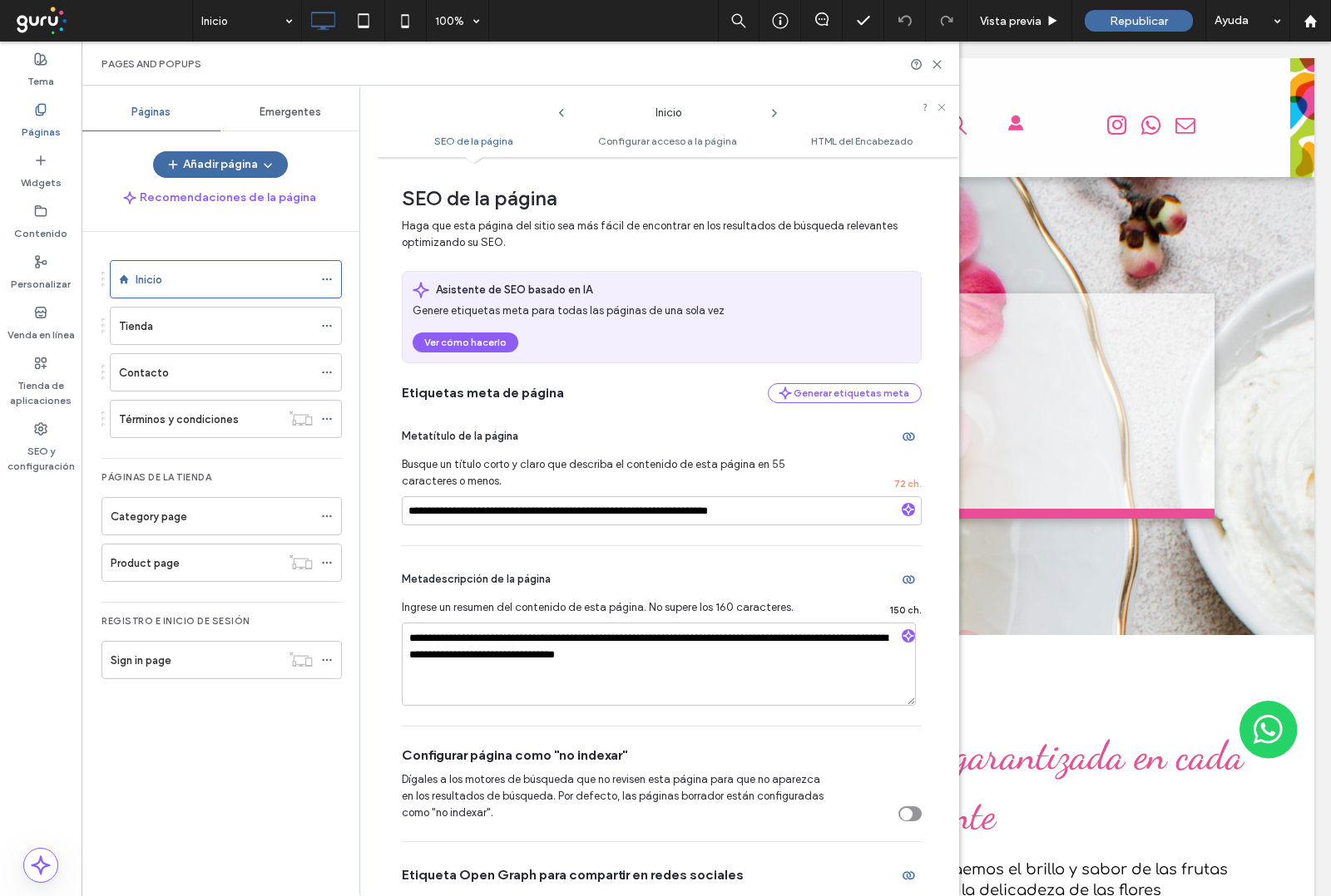
click at [771, 113] on icon at bounding box center [774, 113] width 13 height 13
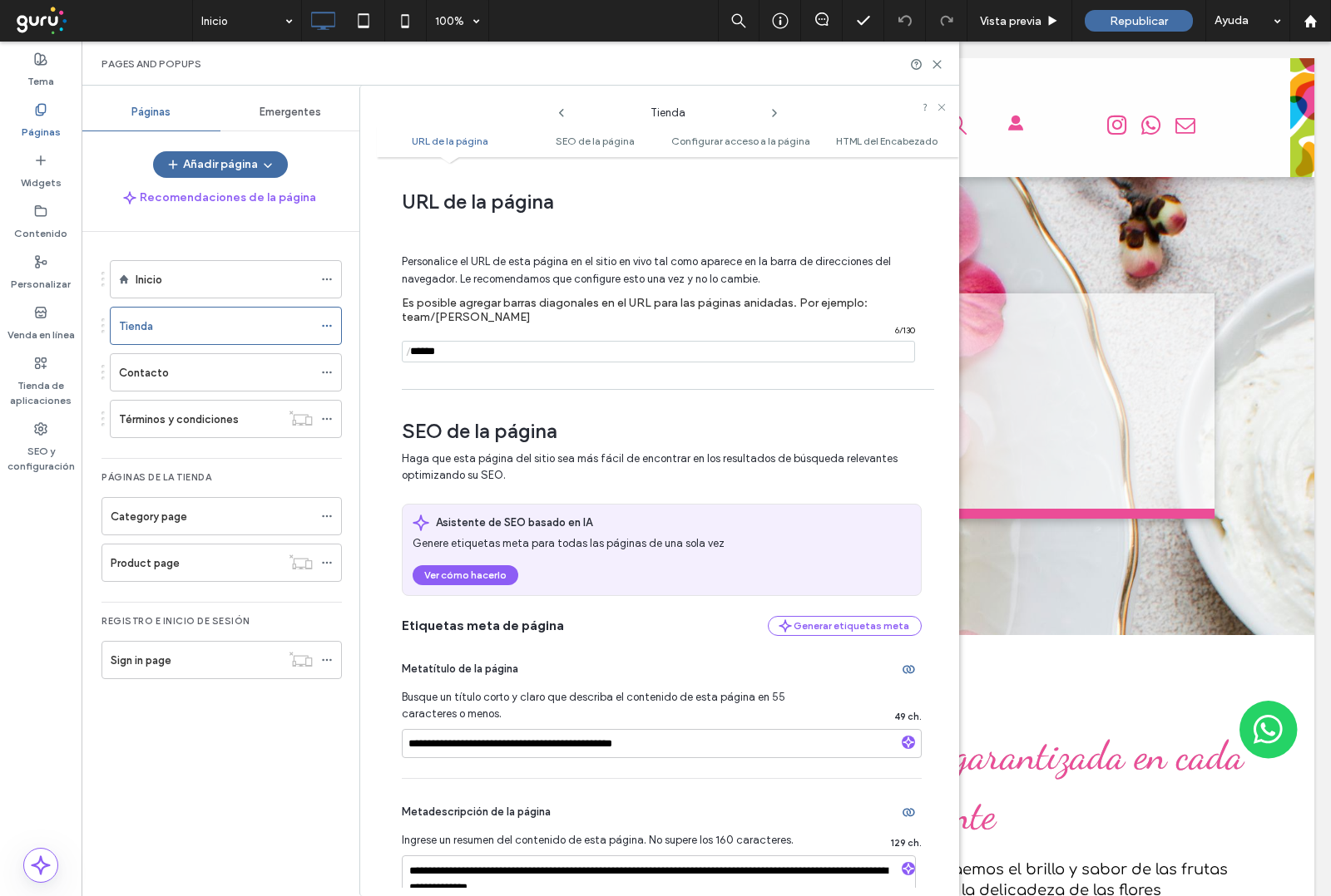
click at [771, 114] on icon at bounding box center [774, 113] width 13 height 13
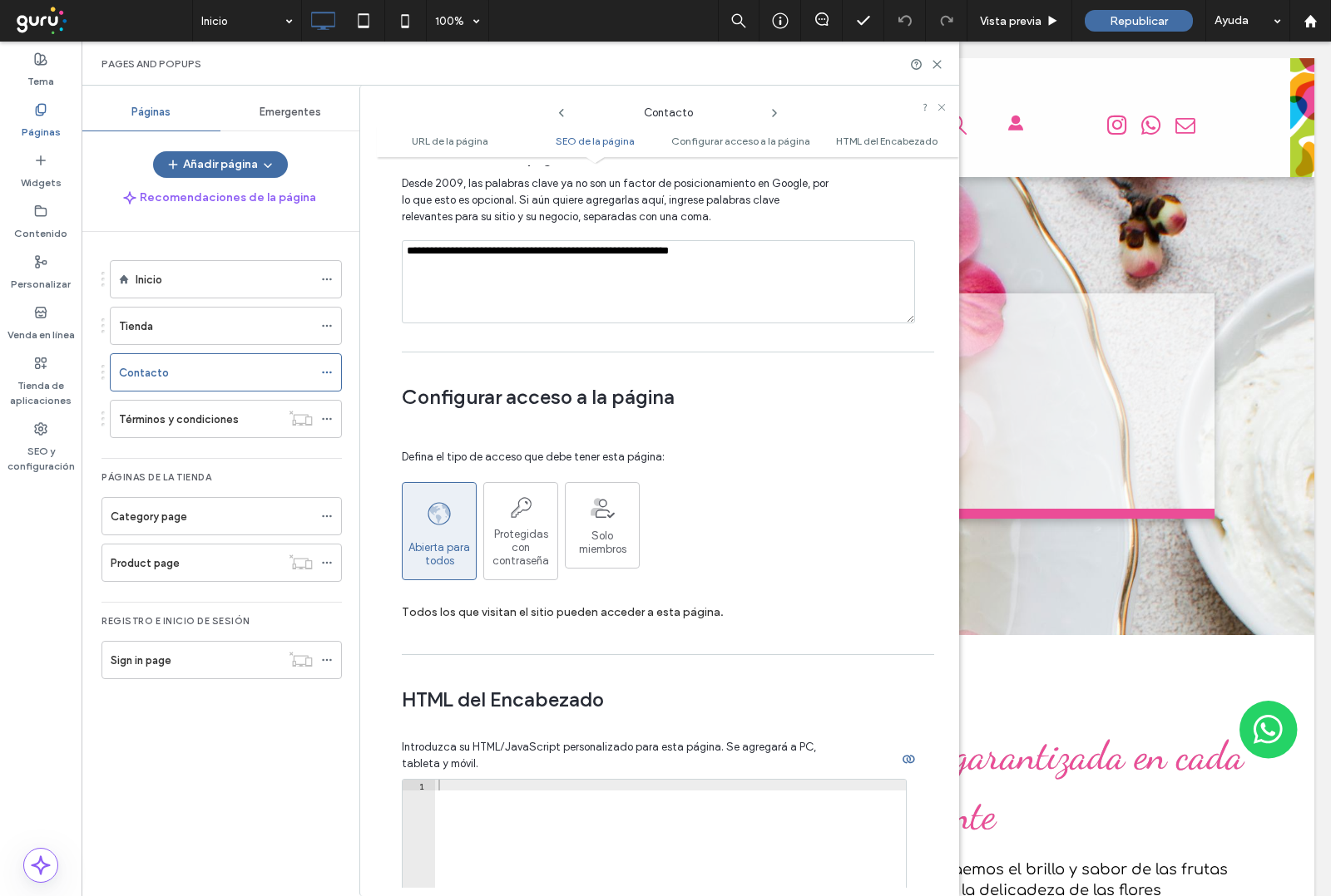
scroll to position [1143, 0]
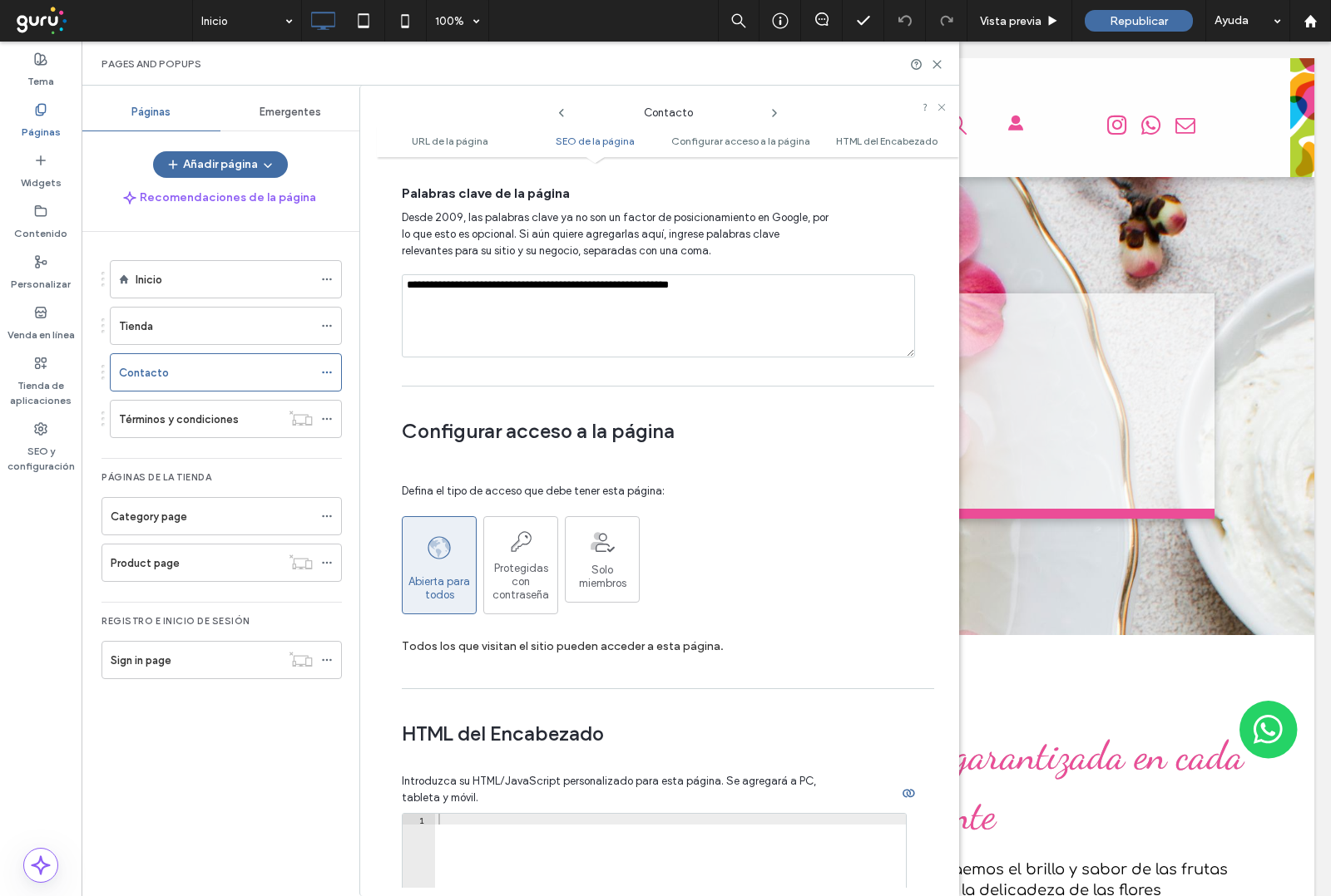
click at [759, 276] on textarea "**********" at bounding box center [657, 316] width 513 height 83
paste textarea "**********"
type textarea "**********"
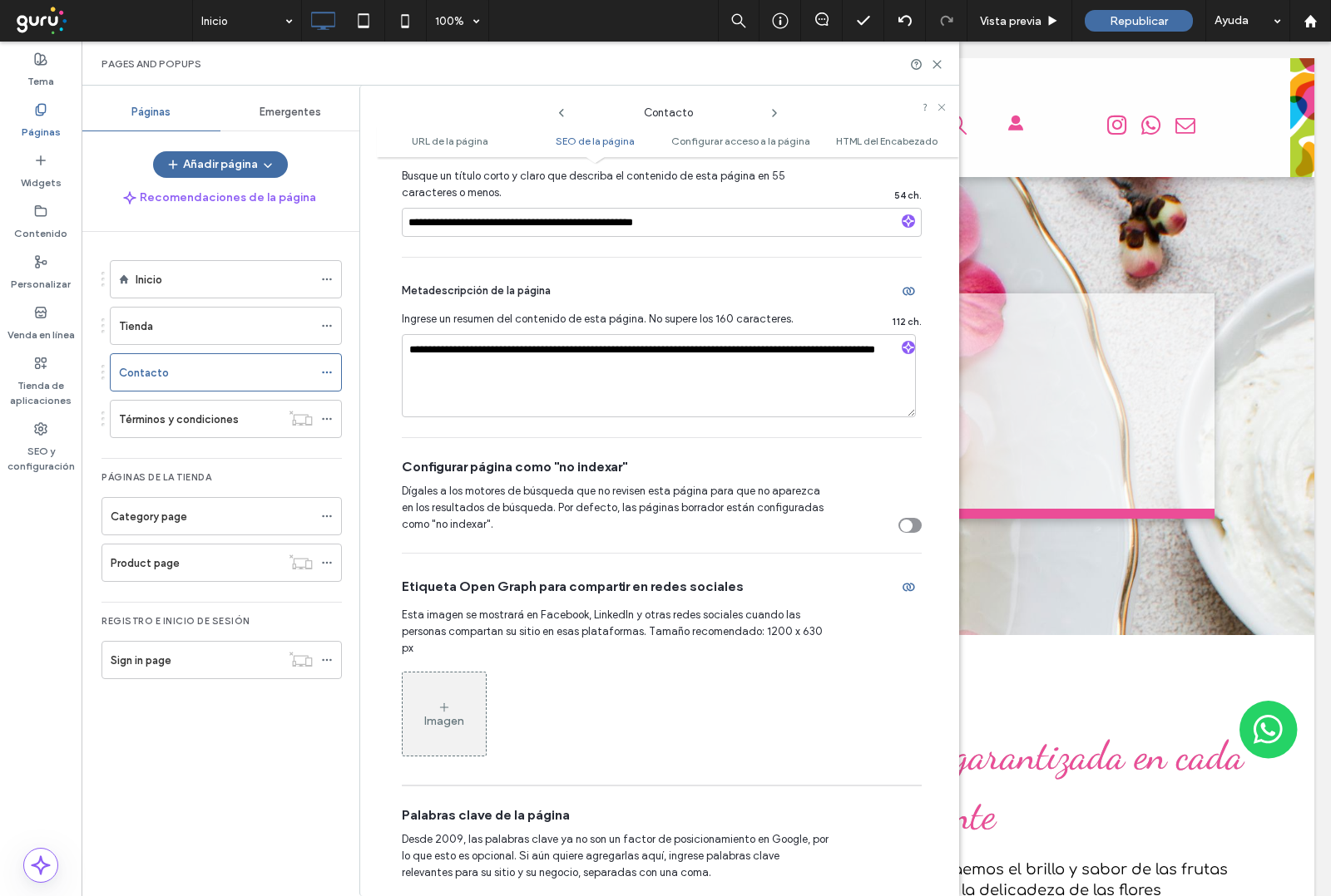
scroll to position [0, 0]
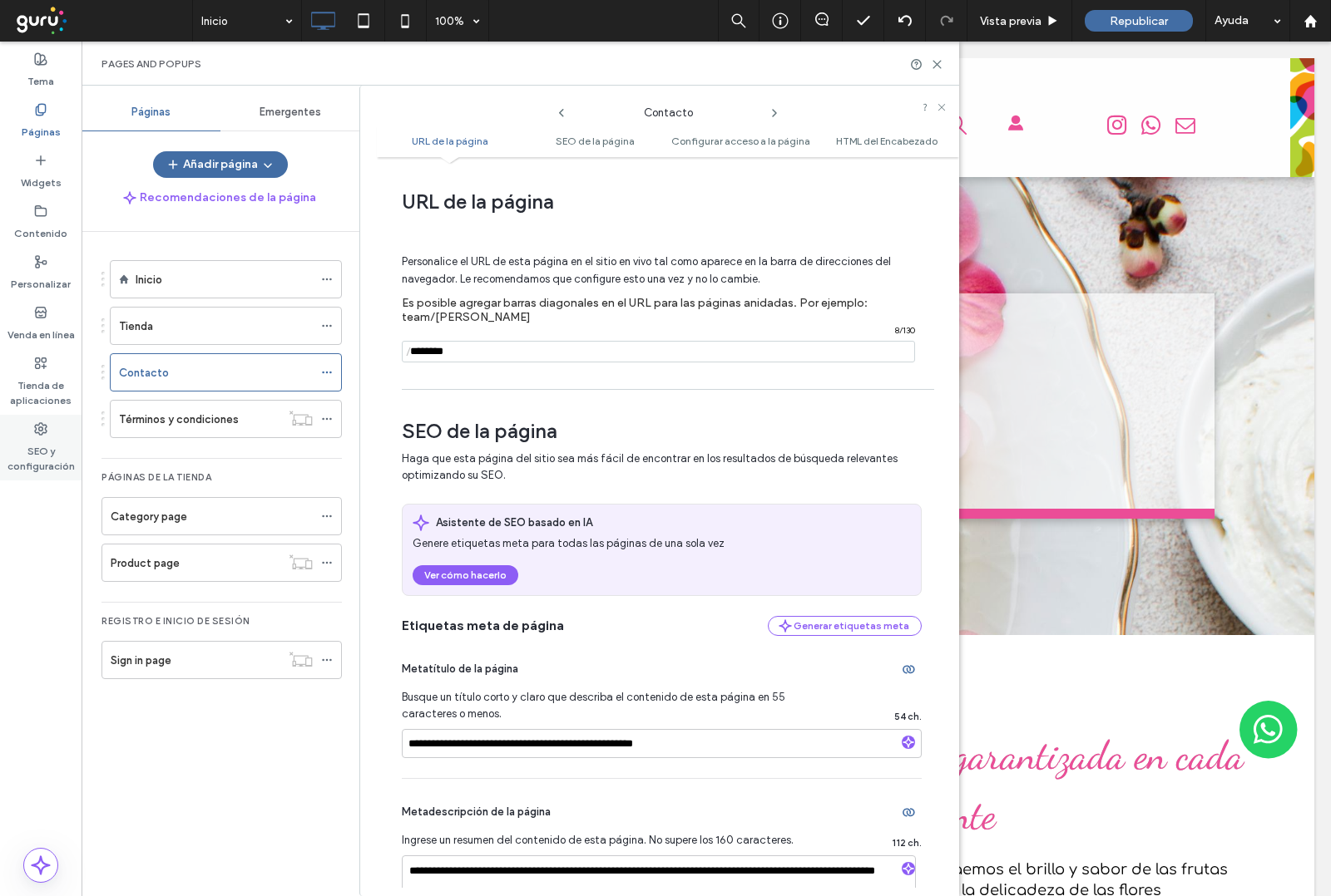
click at [23, 452] on label "SEO y configuración" at bounding box center [40, 454] width 82 height 39
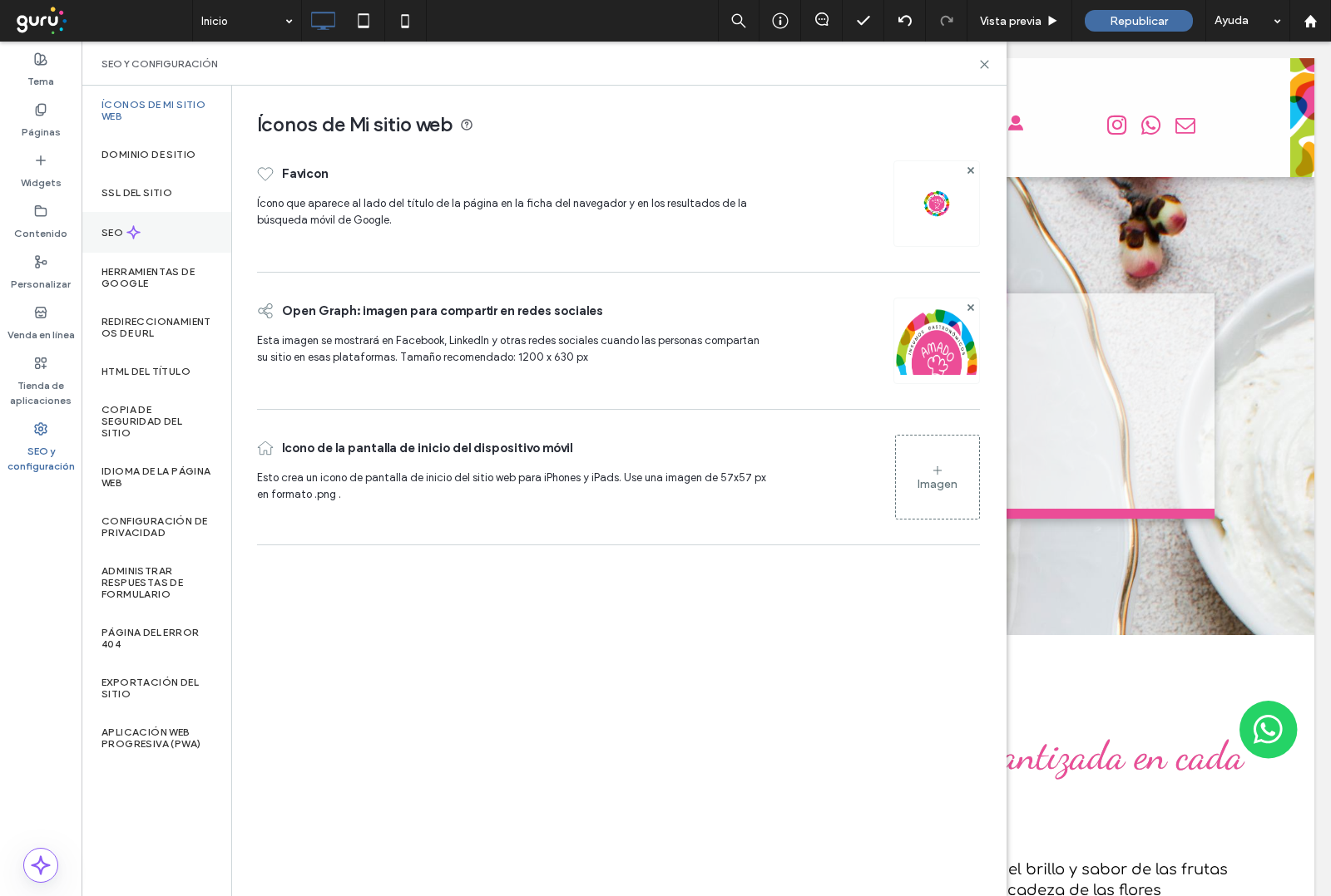
click at [152, 229] on div "SEO" at bounding box center [156, 232] width 150 height 40
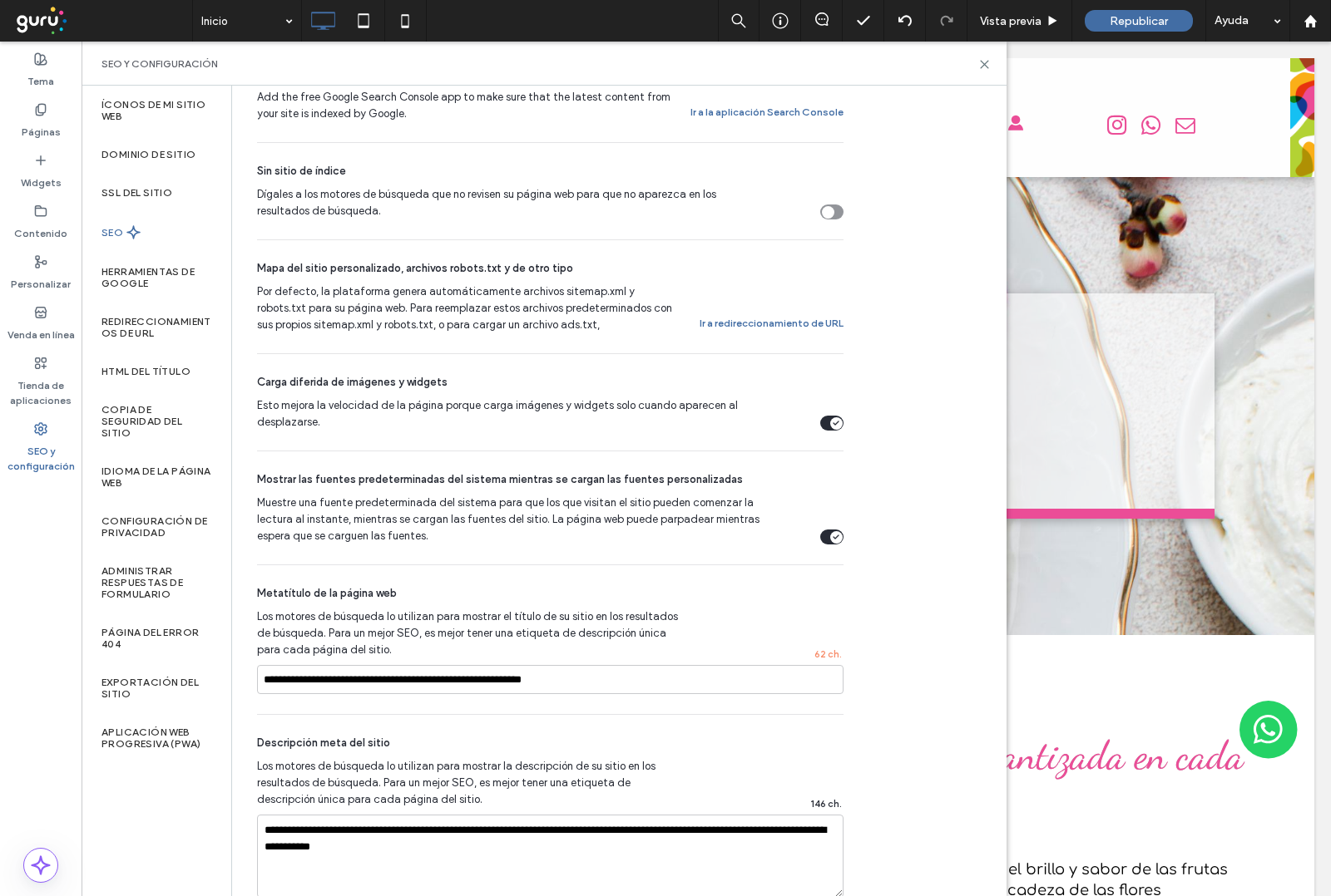
scroll to position [479, 0]
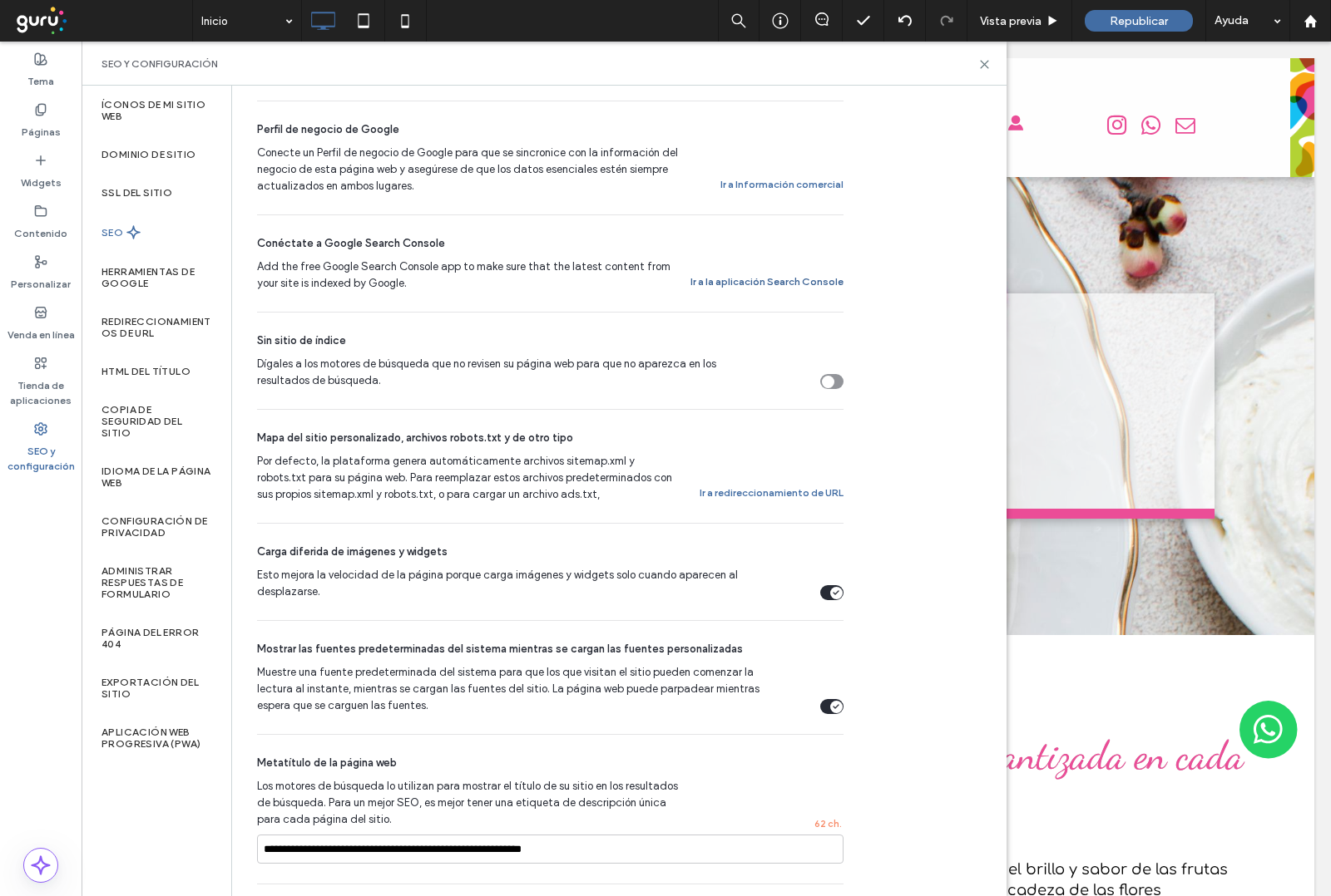
click at [806, 277] on button "Ir a la aplicación Search Console" at bounding box center [767, 282] width 153 height 20
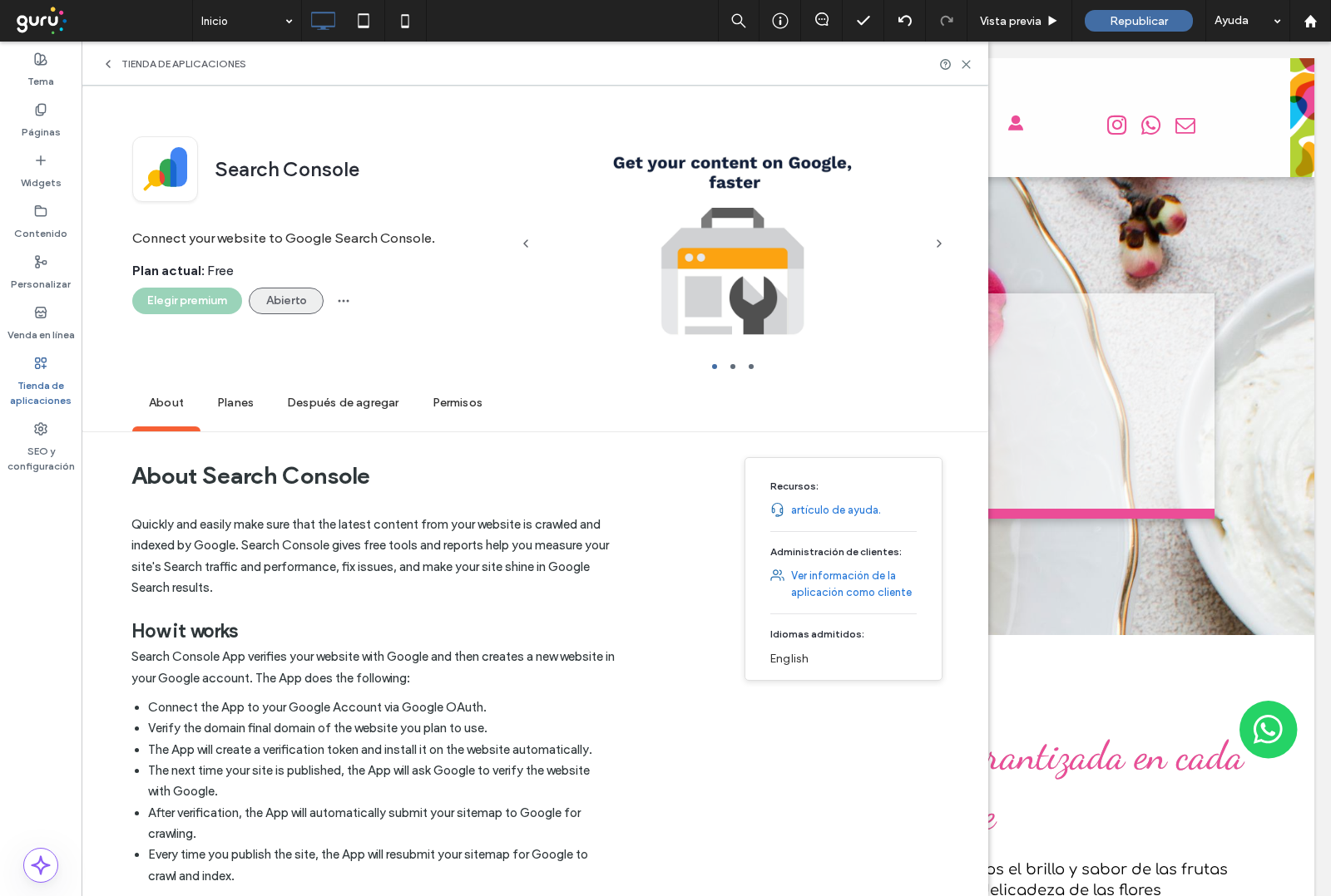
click at [301, 303] on button "Abierto" at bounding box center [286, 301] width 75 height 27
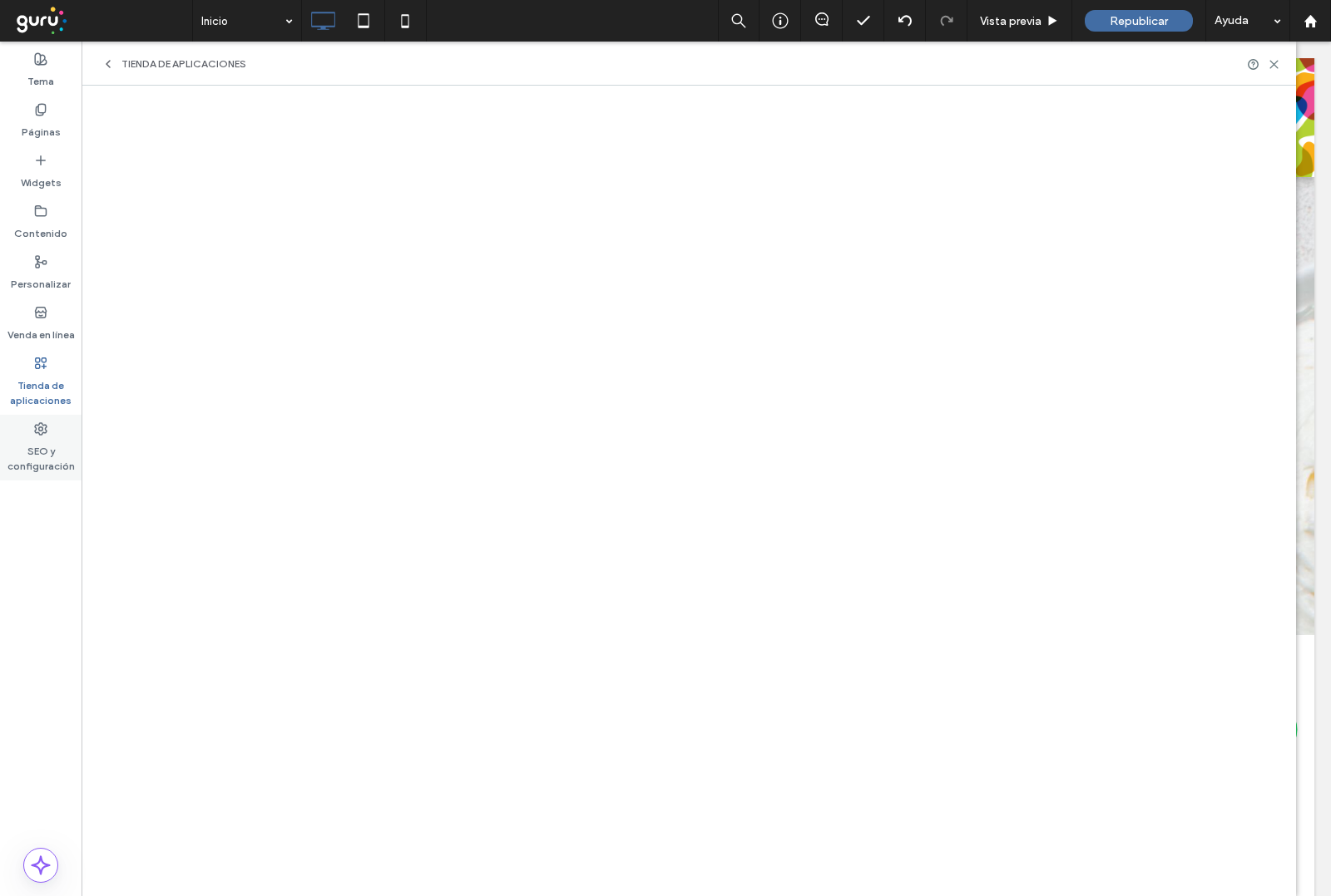
click at [39, 457] on label "SEO y configuración" at bounding box center [40, 454] width 82 height 39
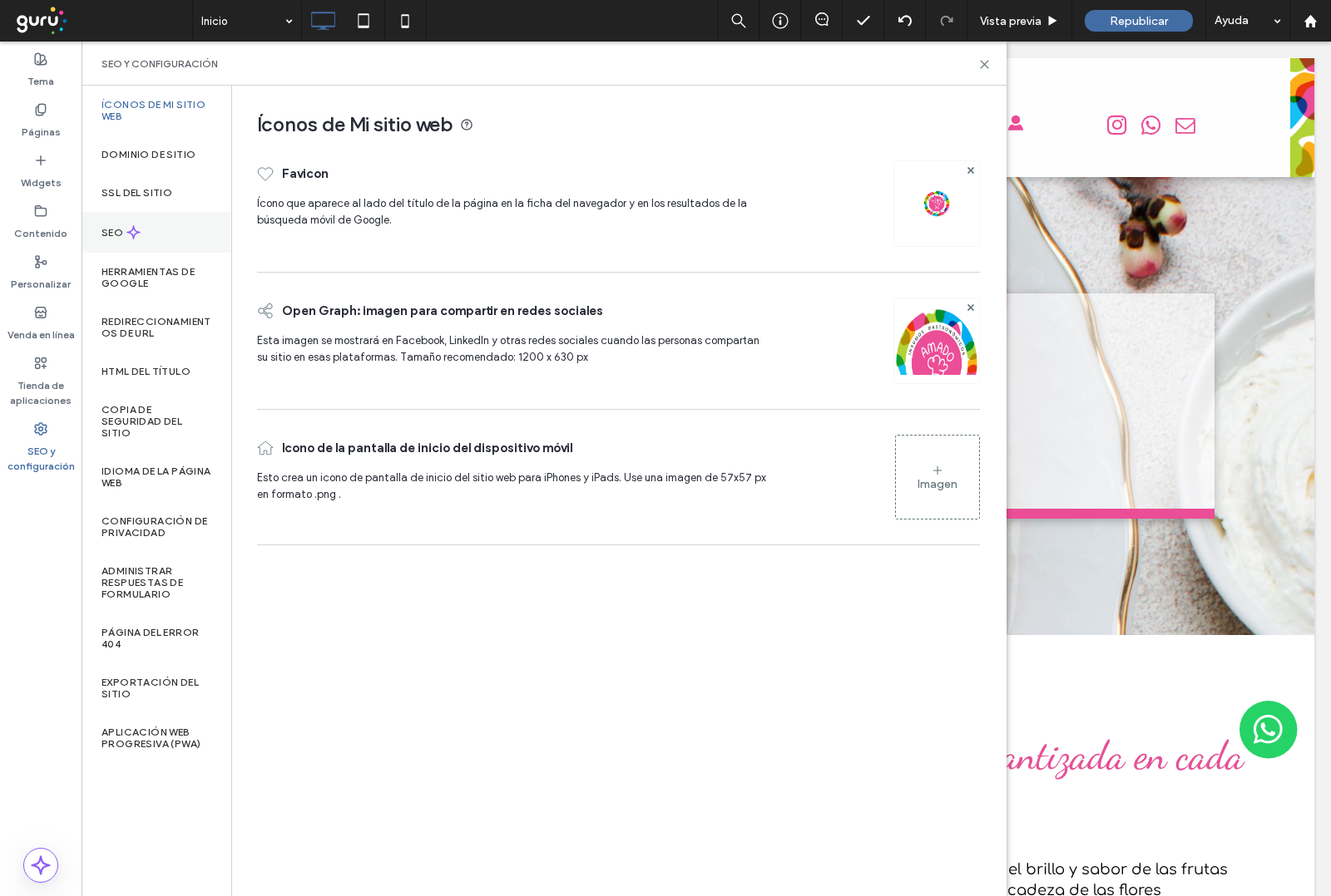
click at [126, 222] on div "SEO" at bounding box center [156, 232] width 150 height 40
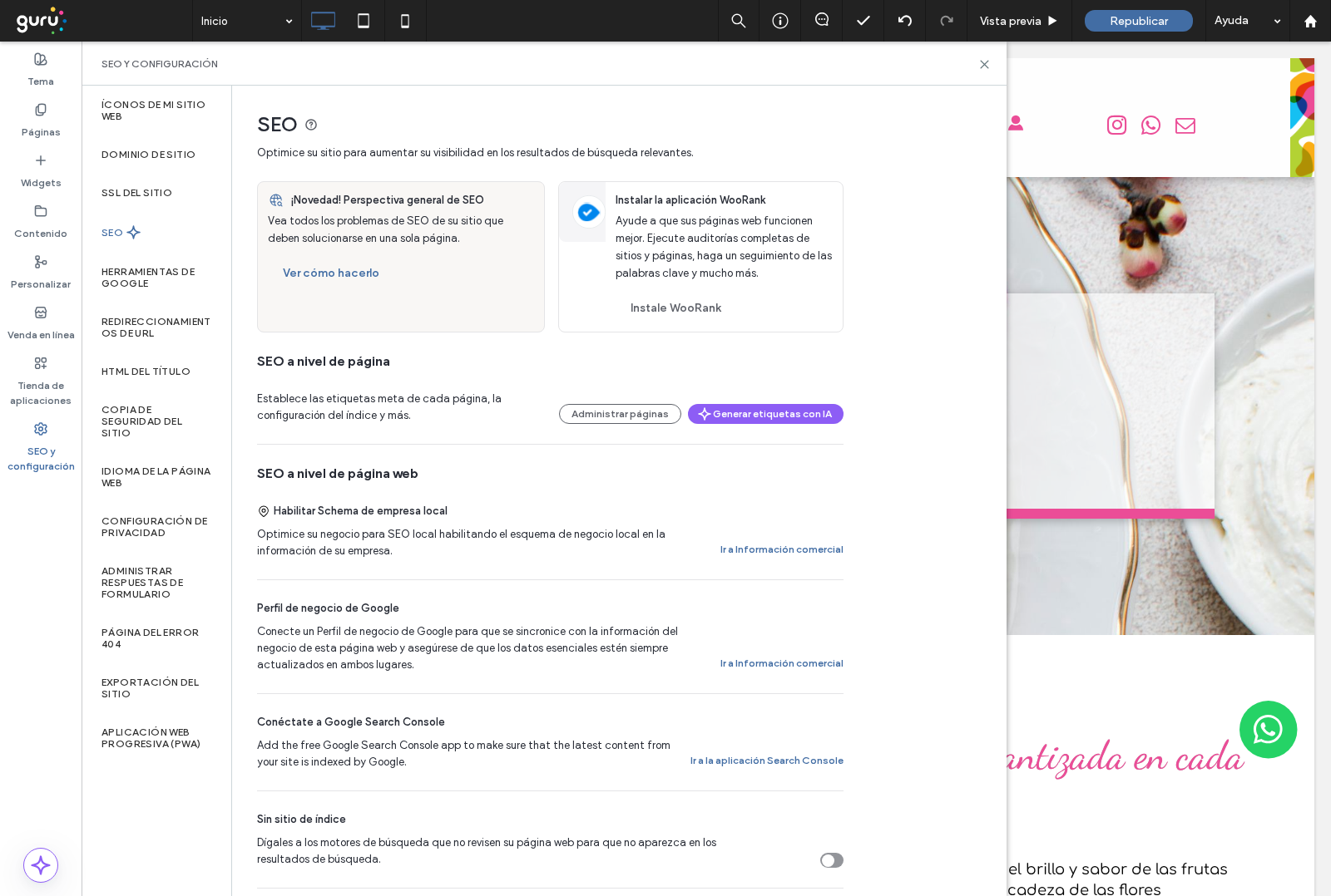
click at [110, 231] on label "SEO" at bounding box center [114, 233] width 25 height 12
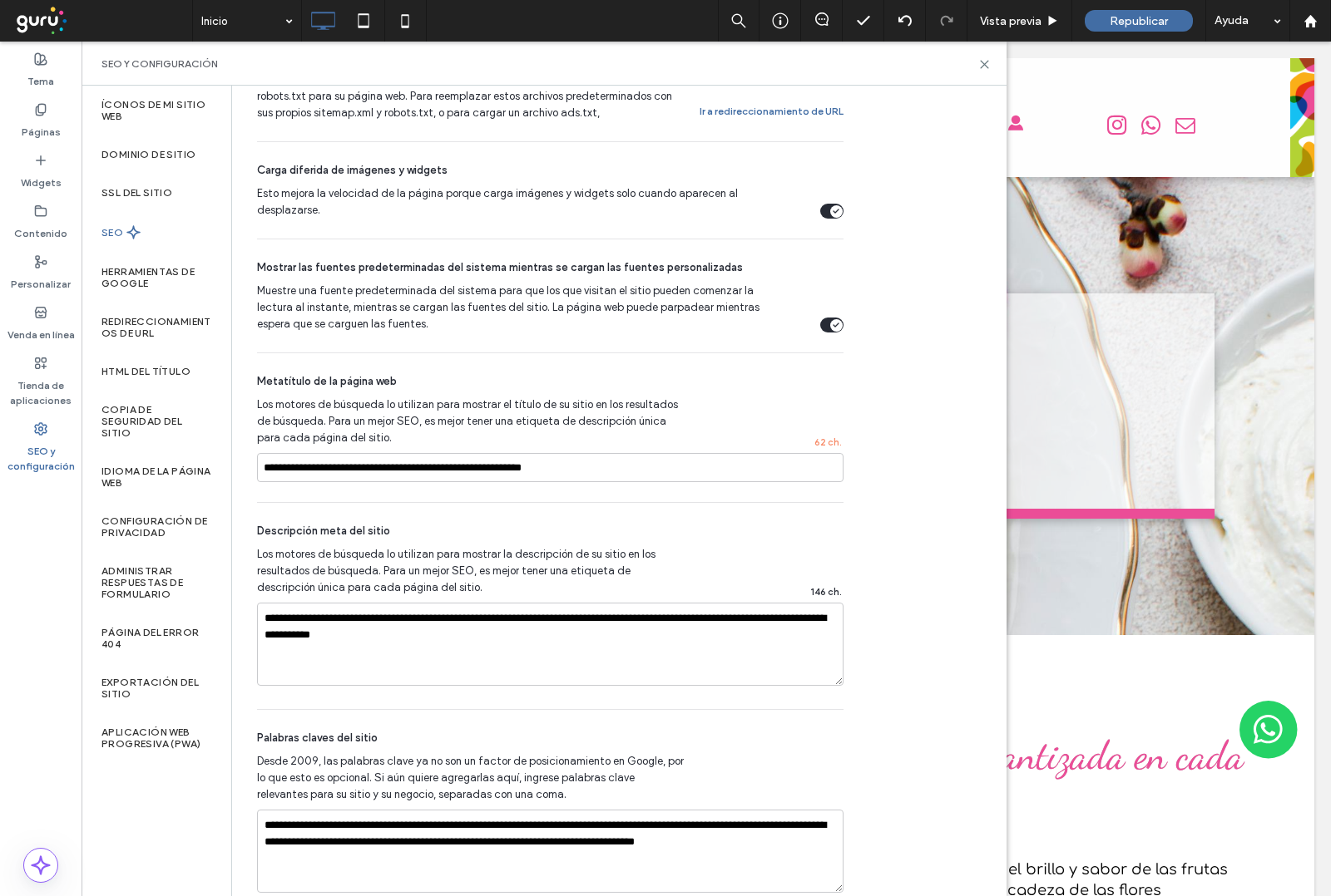
scroll to position [895, 0]
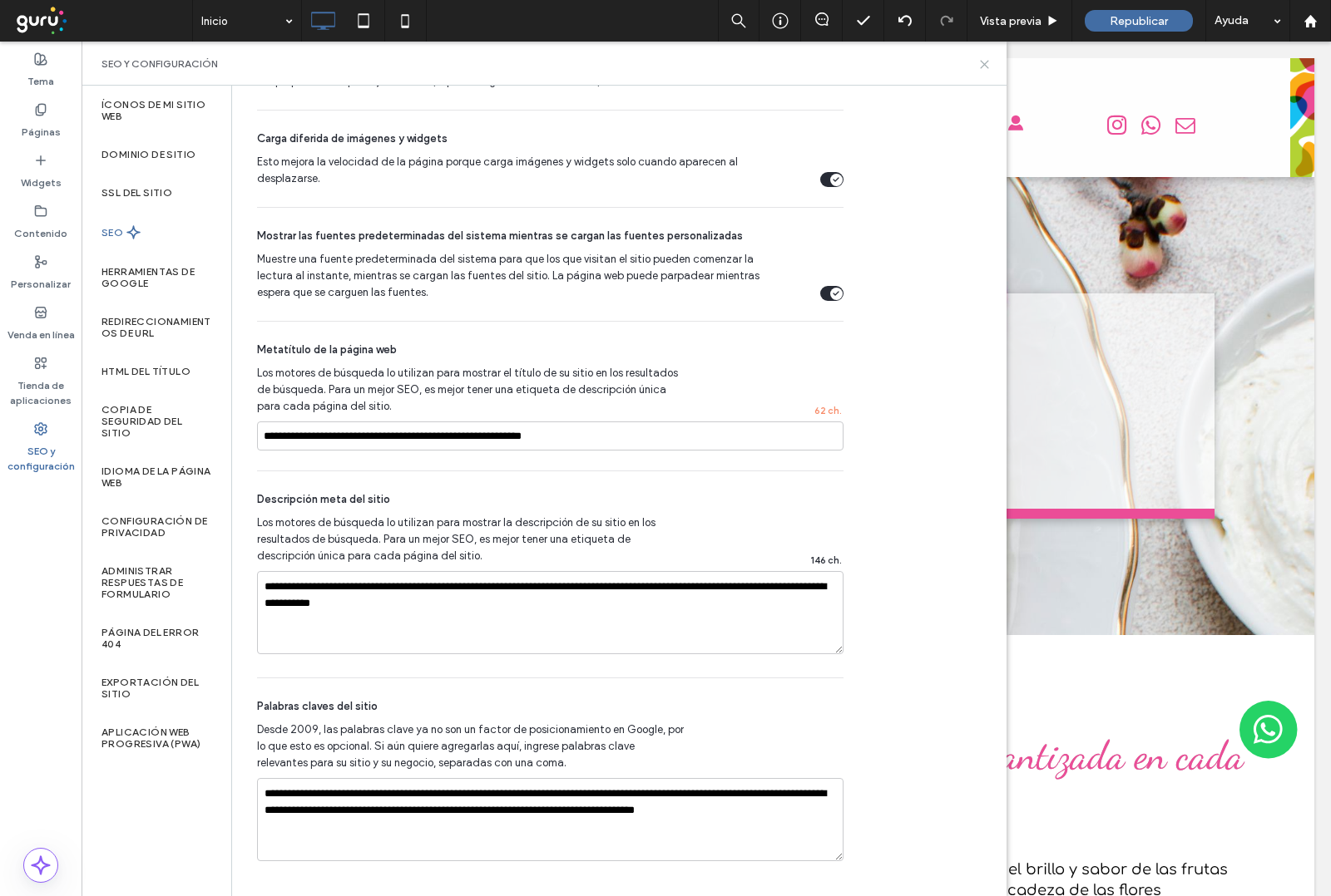
click at [986, 67] on icon at bounding box center [984, 65] width 13 height 13
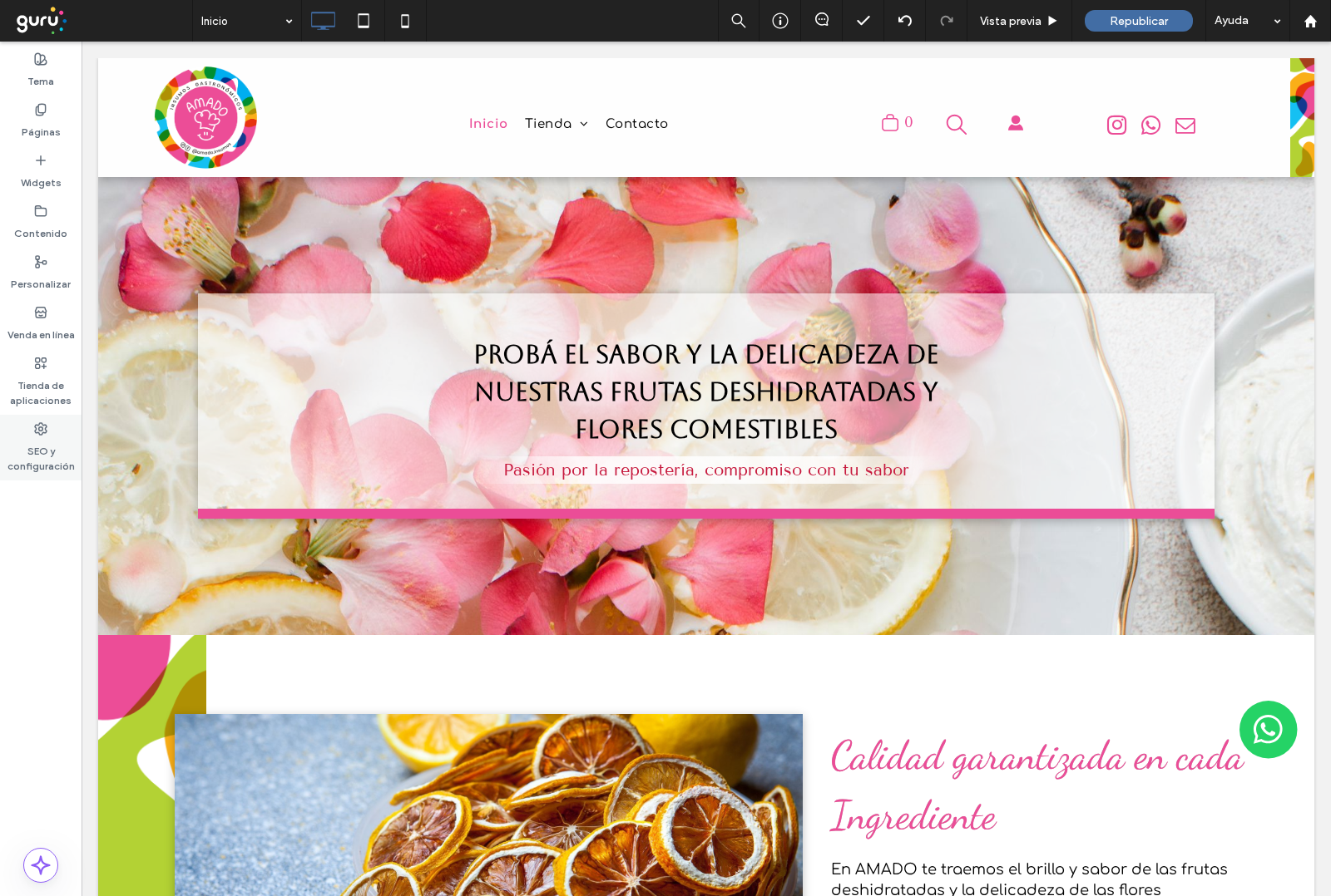
click at [50, 433] on div "SEO y configuración" at bounding box center [40, 447] width 82 height 66
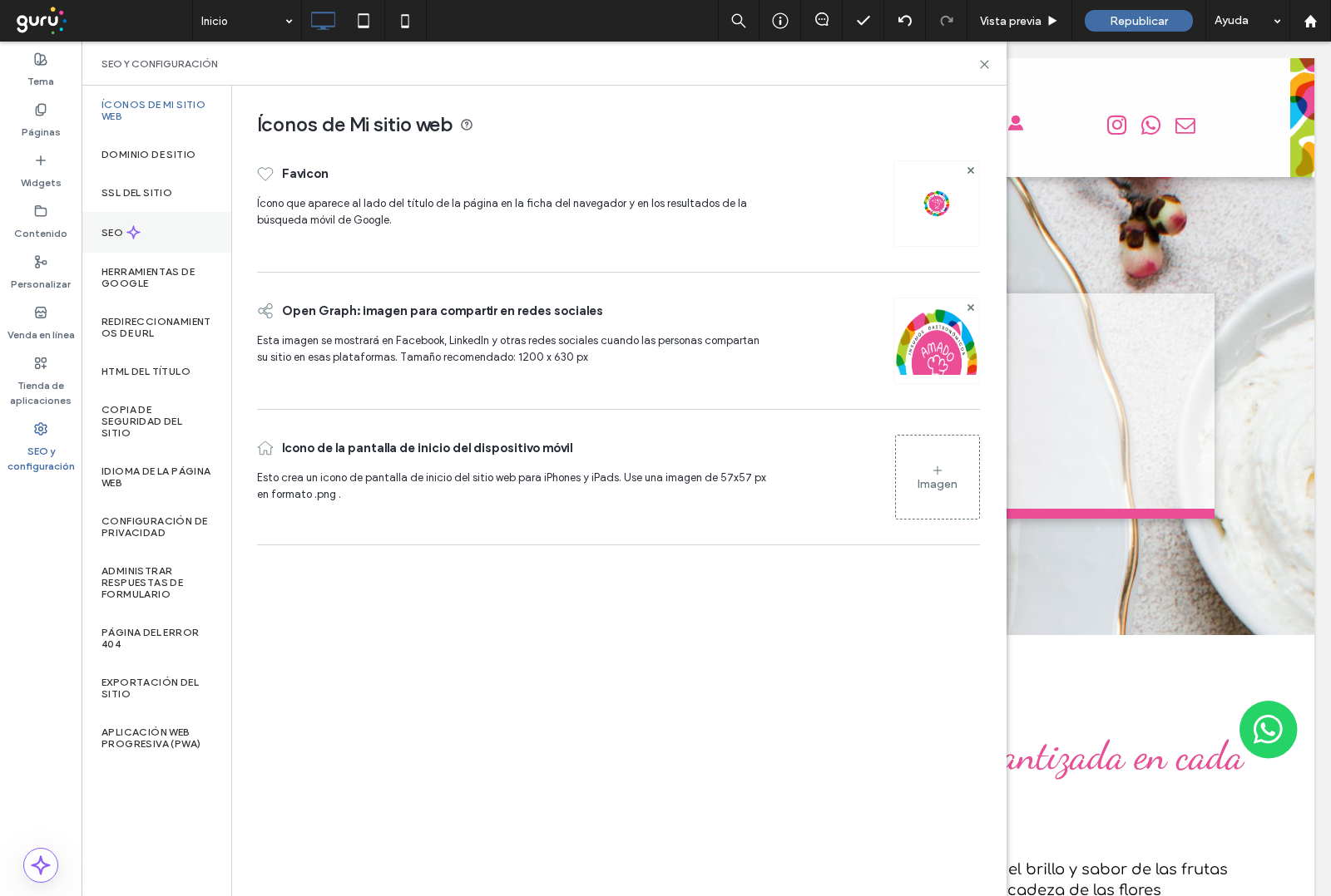
click at [156, 240] on div "SEO" at bounding box center [156, 232] width 150 height 40
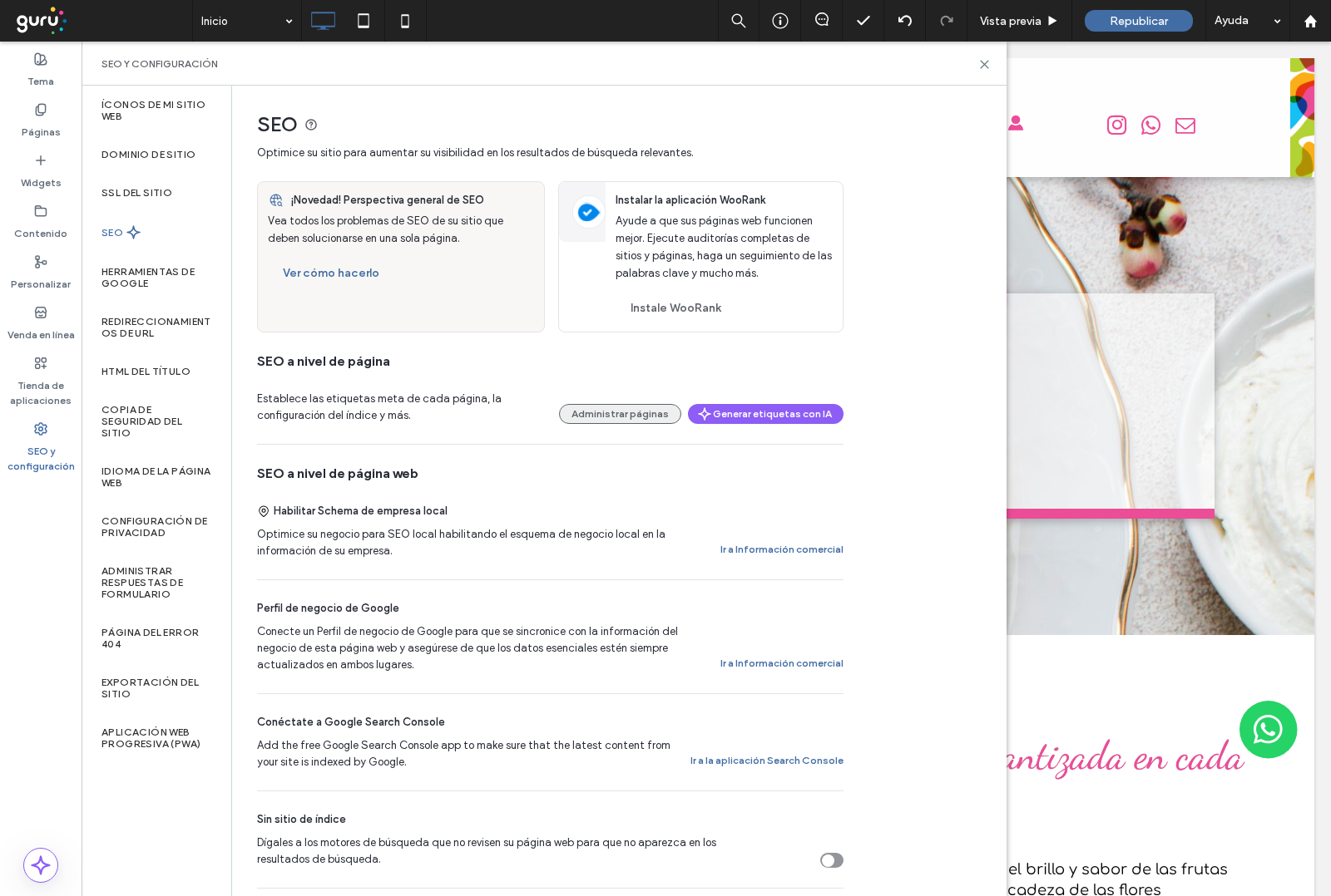
click at [609, 421] on button "Administrar páginas" at bounding box center [620, 414] width 122 height 20
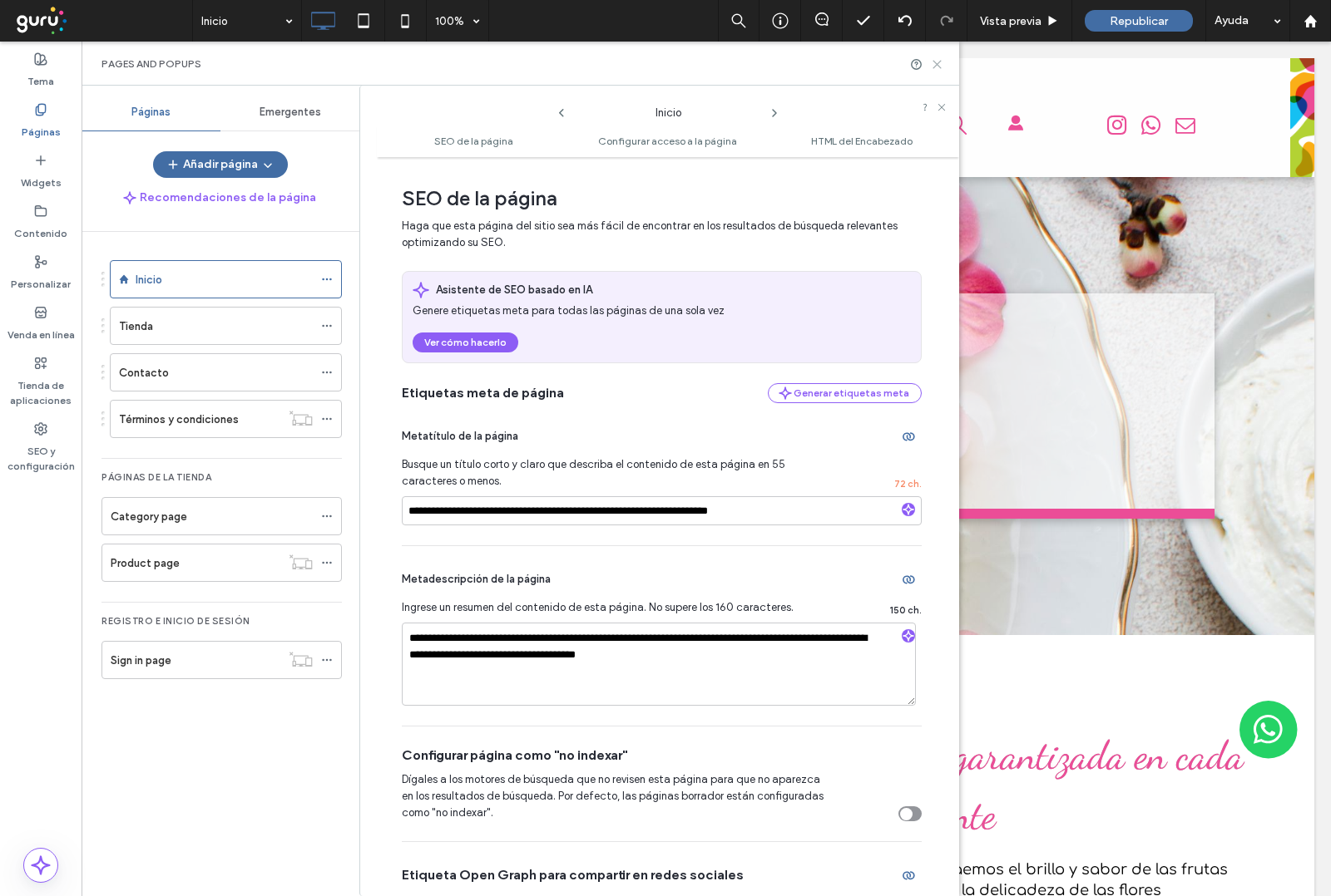
click at [940, 67] on icon at bounding box center [937, 65] width 13 height 13
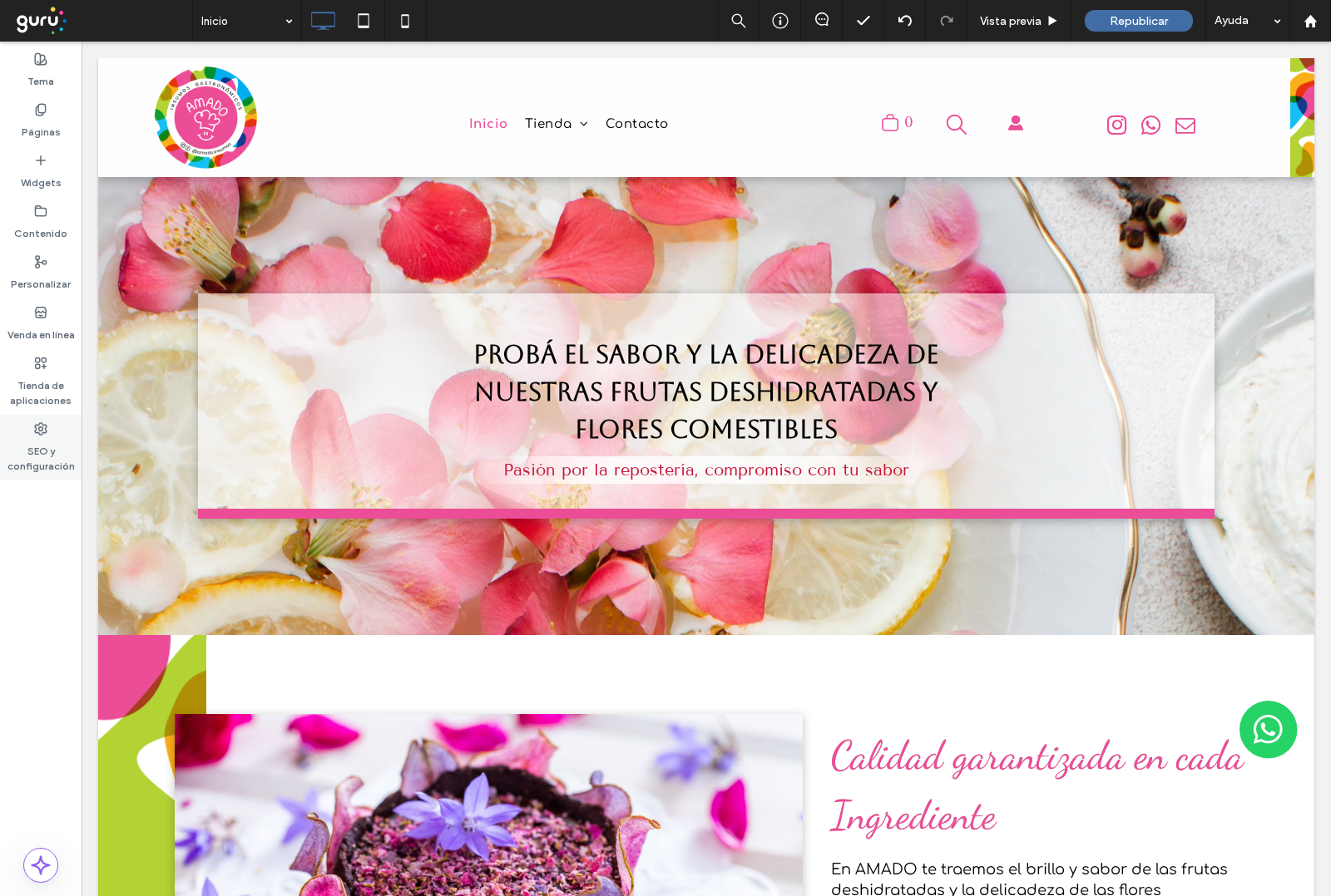
click at [38, 459] on label "SEO y configuración" at bounding box center [40, 454] width 82 height 39
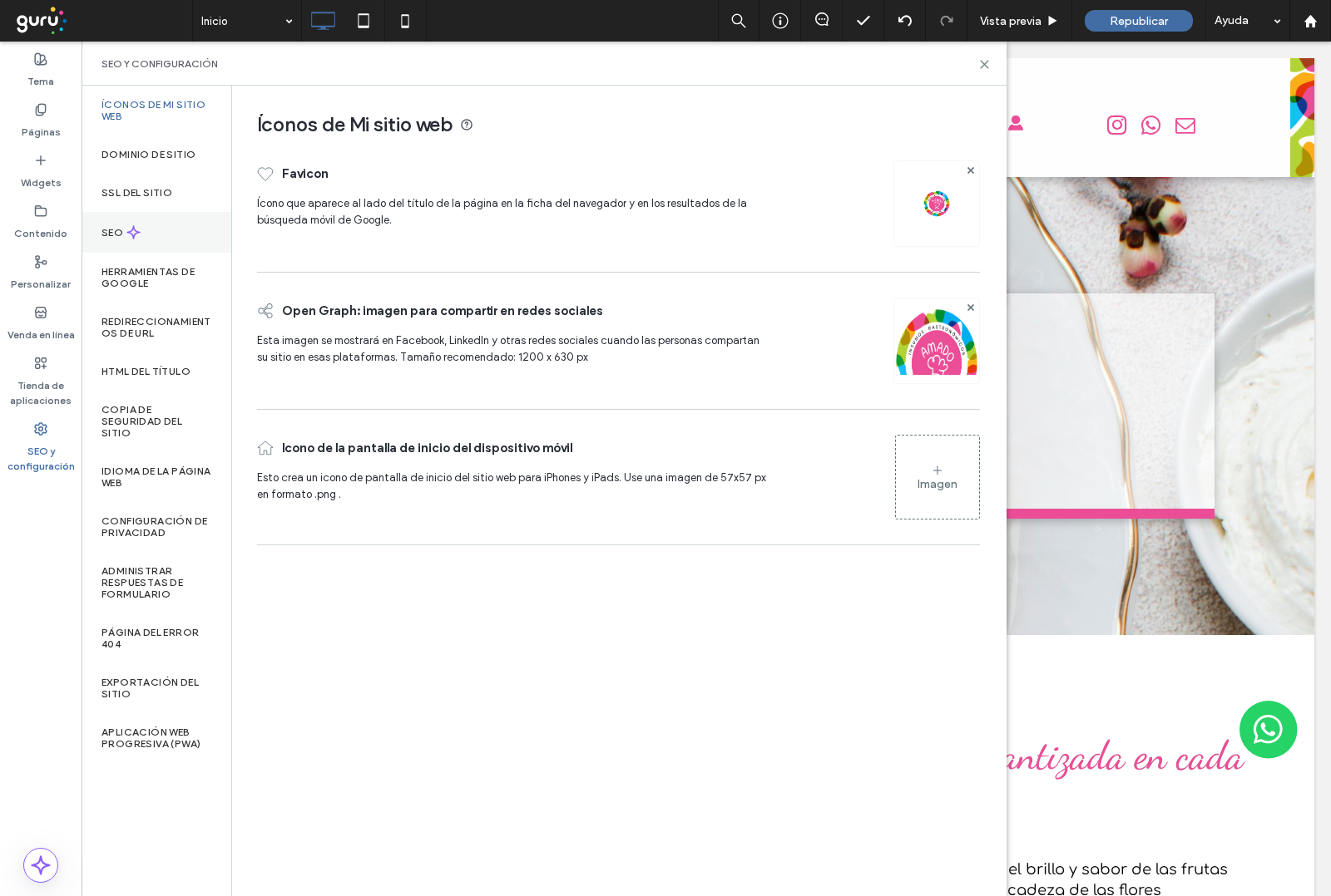
click at [143, 230] on div "SEO" at bounding box center [156, 232] width 150 height 40
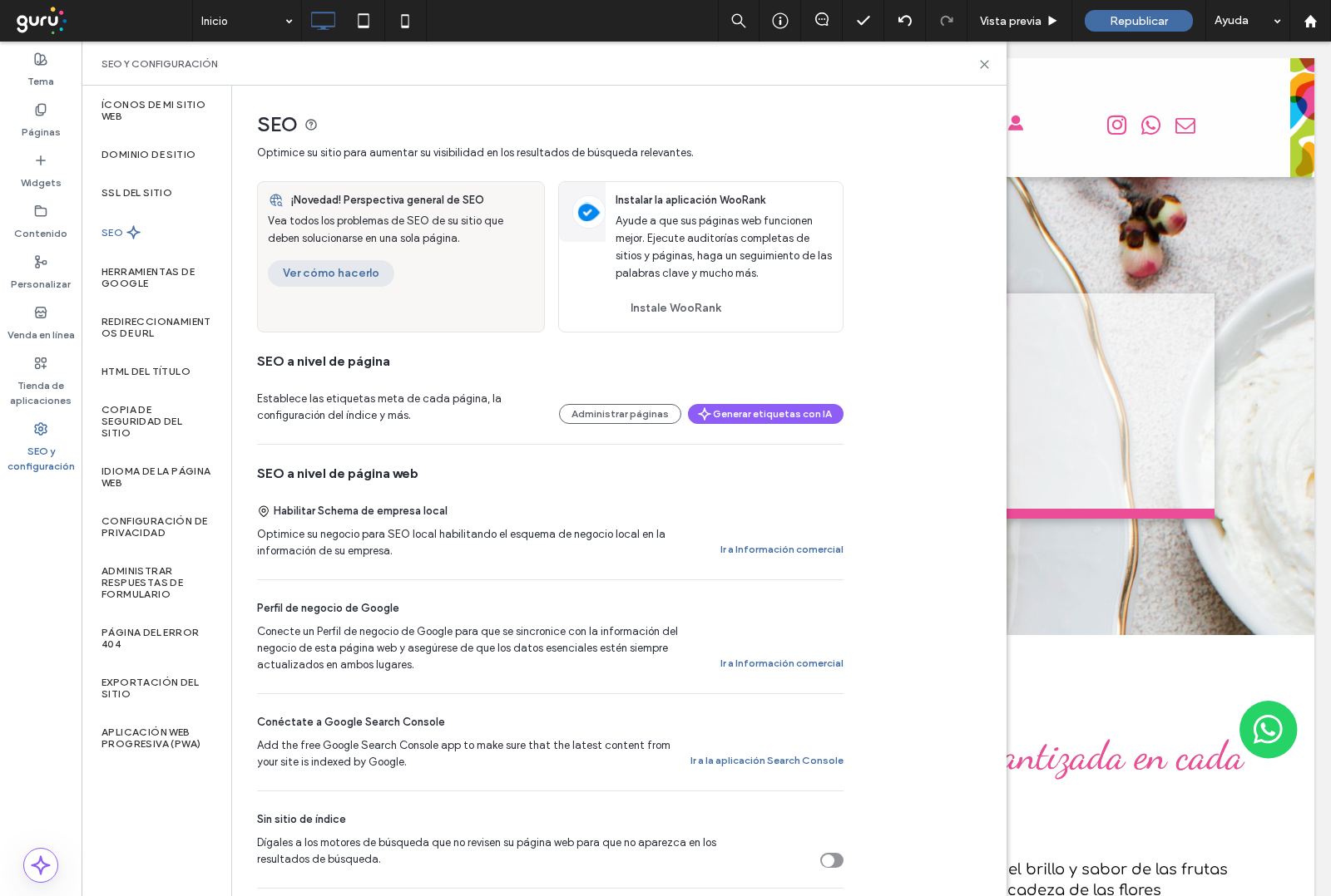
click at [342, 277] on button "Ver cómo hacerlo" at bounding box center [331, 274] width 127 height 27
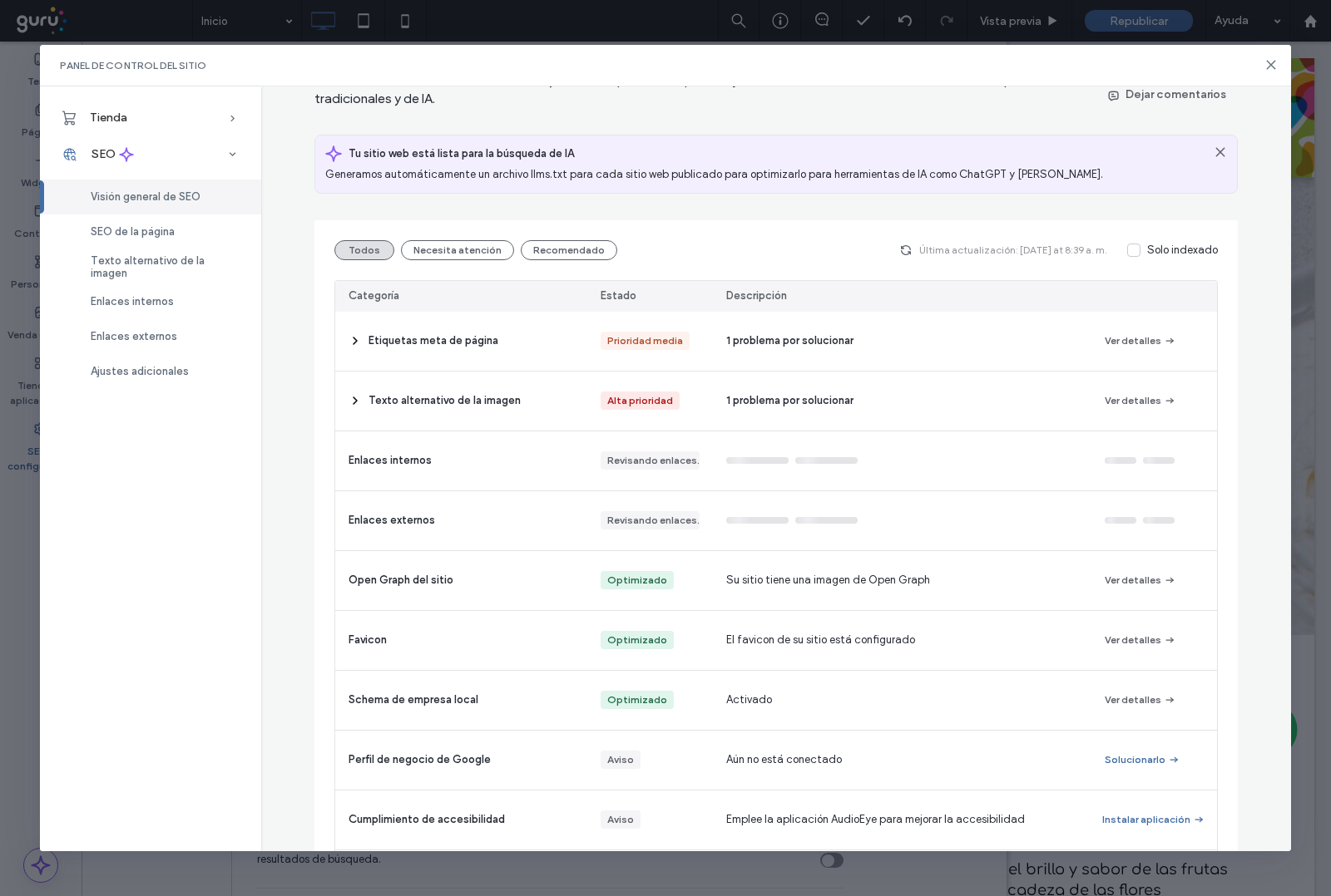
scroll to position [163, 0]
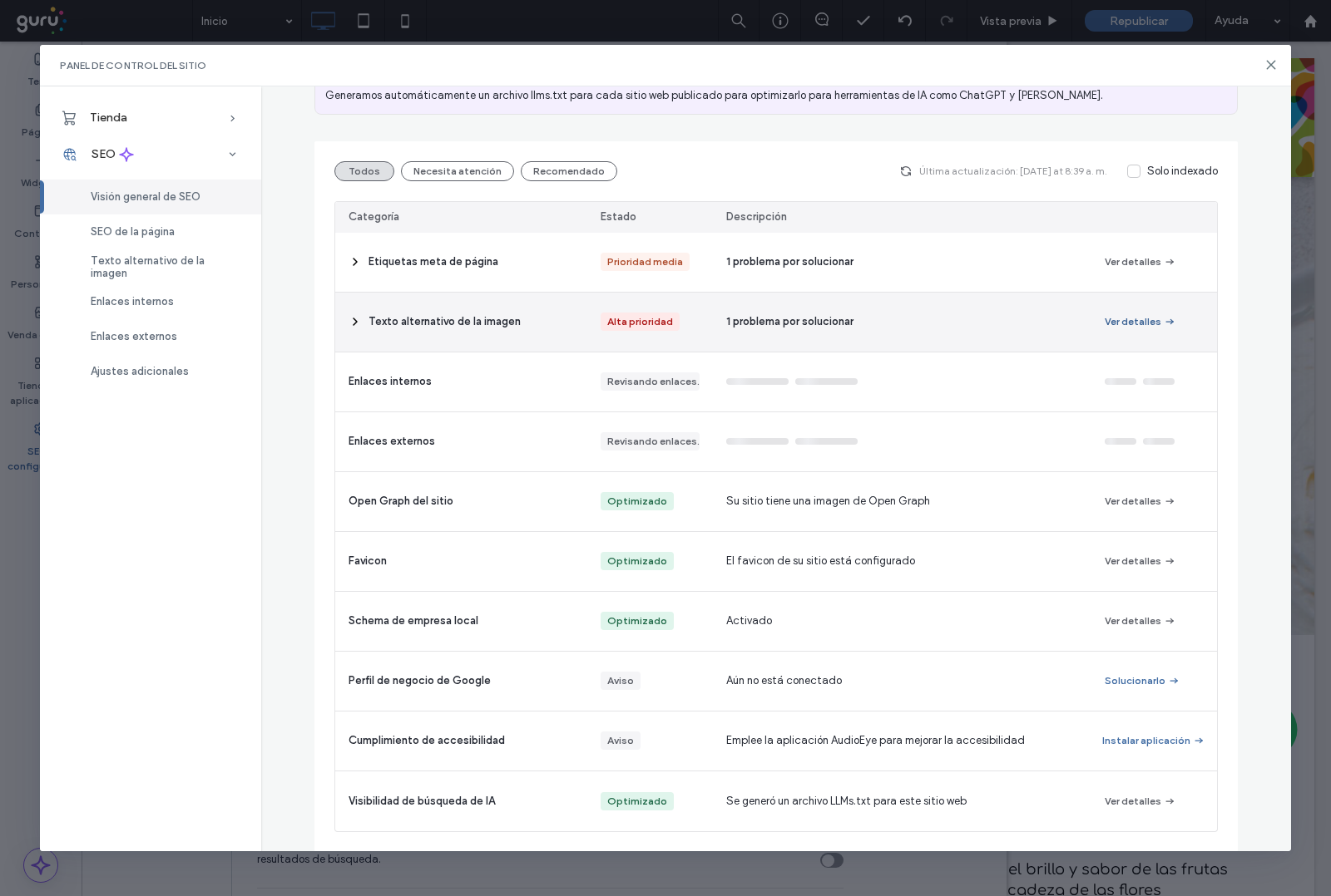
click at [1144, 318] on button "Ver detalles" at bounding box center [1141, 321] width 72 height 20
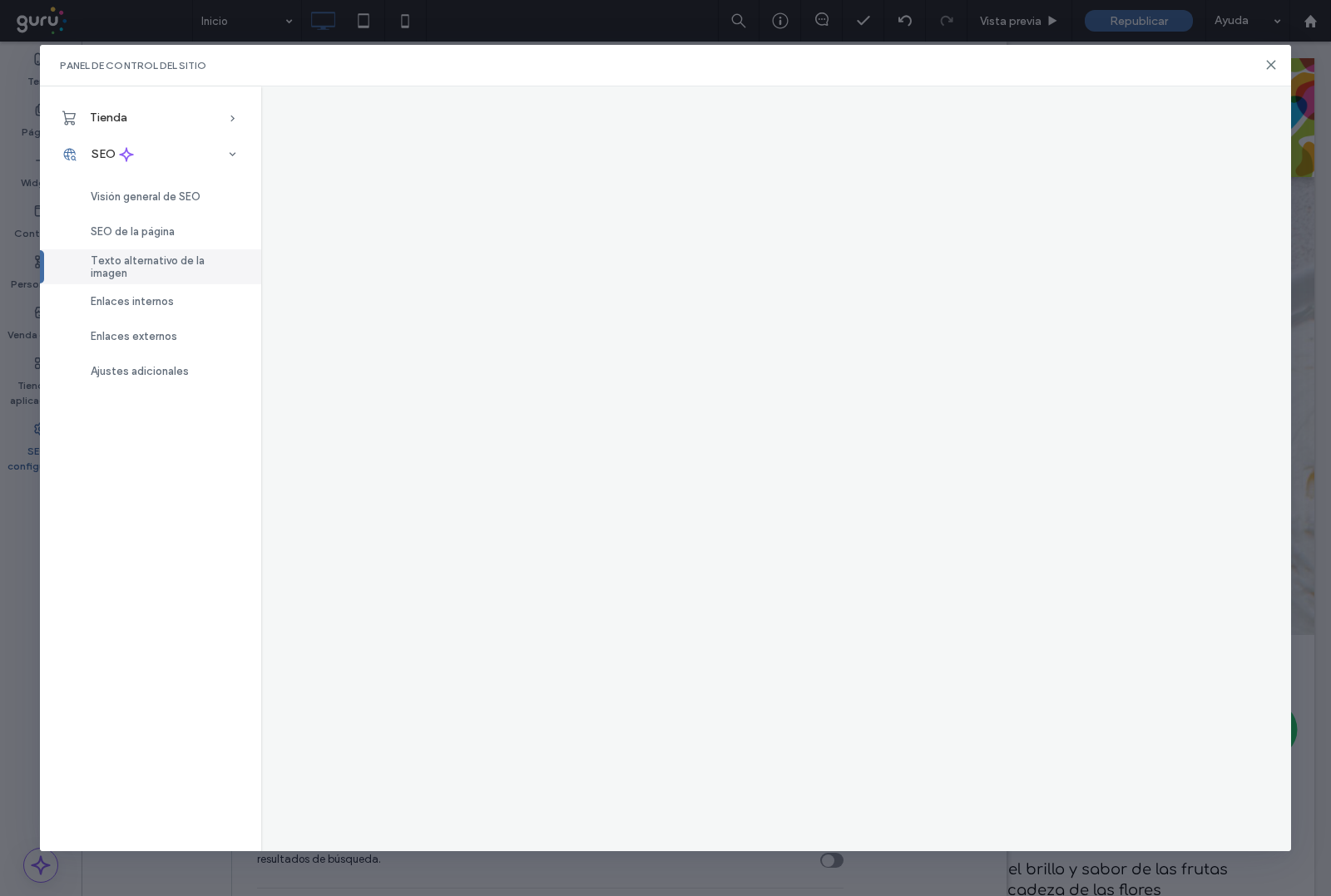
scroll to position [0, 0]
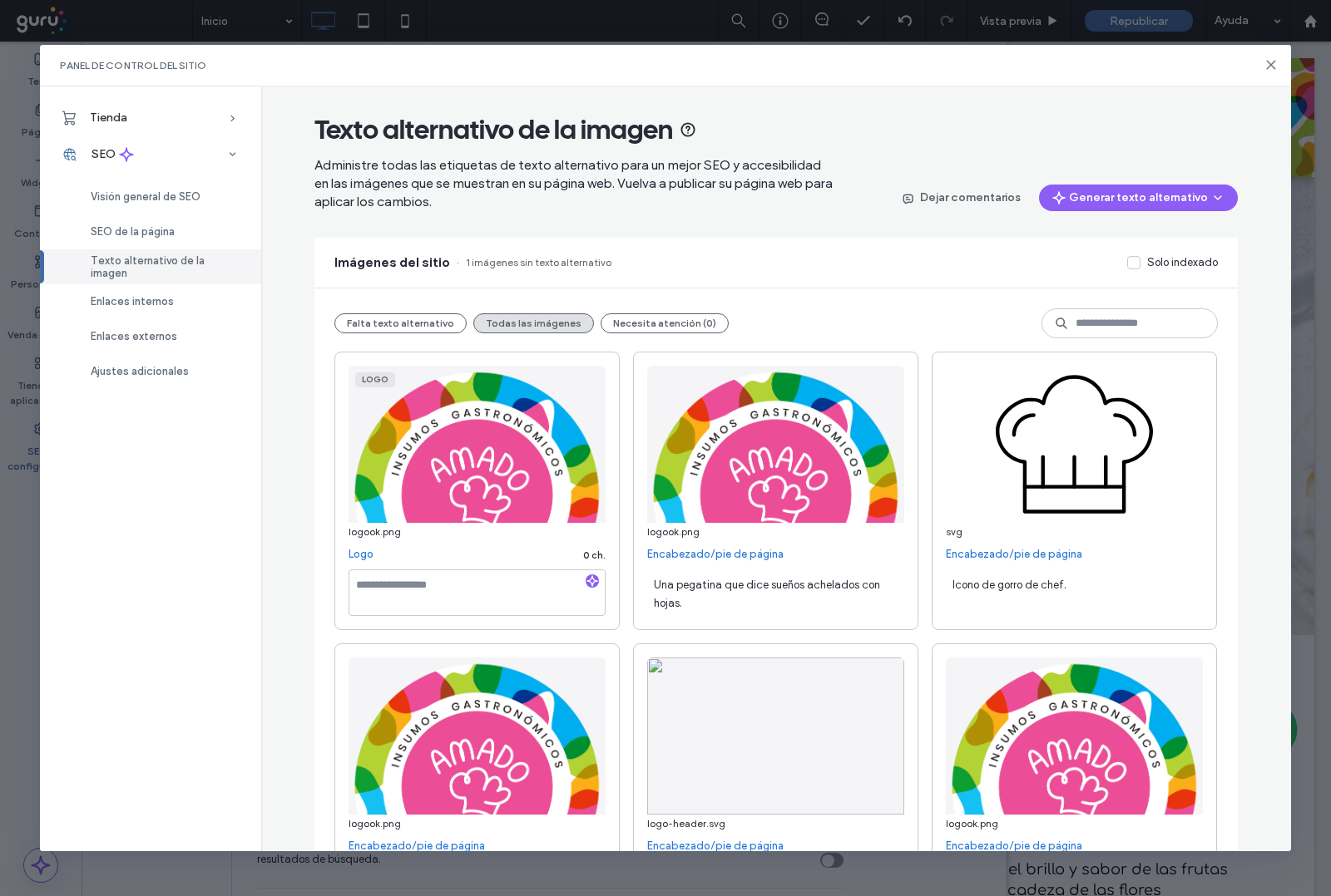
click at [592, 583] on div at bounding box center [593, 583] width 27 height 16
click at [586, 586] on icon "button" at bounding box center [592, 581] width 12 height 12
type textarea "**********"
click at [640, 321] on button "Necesita atención (0)" at bounding box center [665, 323] width 128 height 20
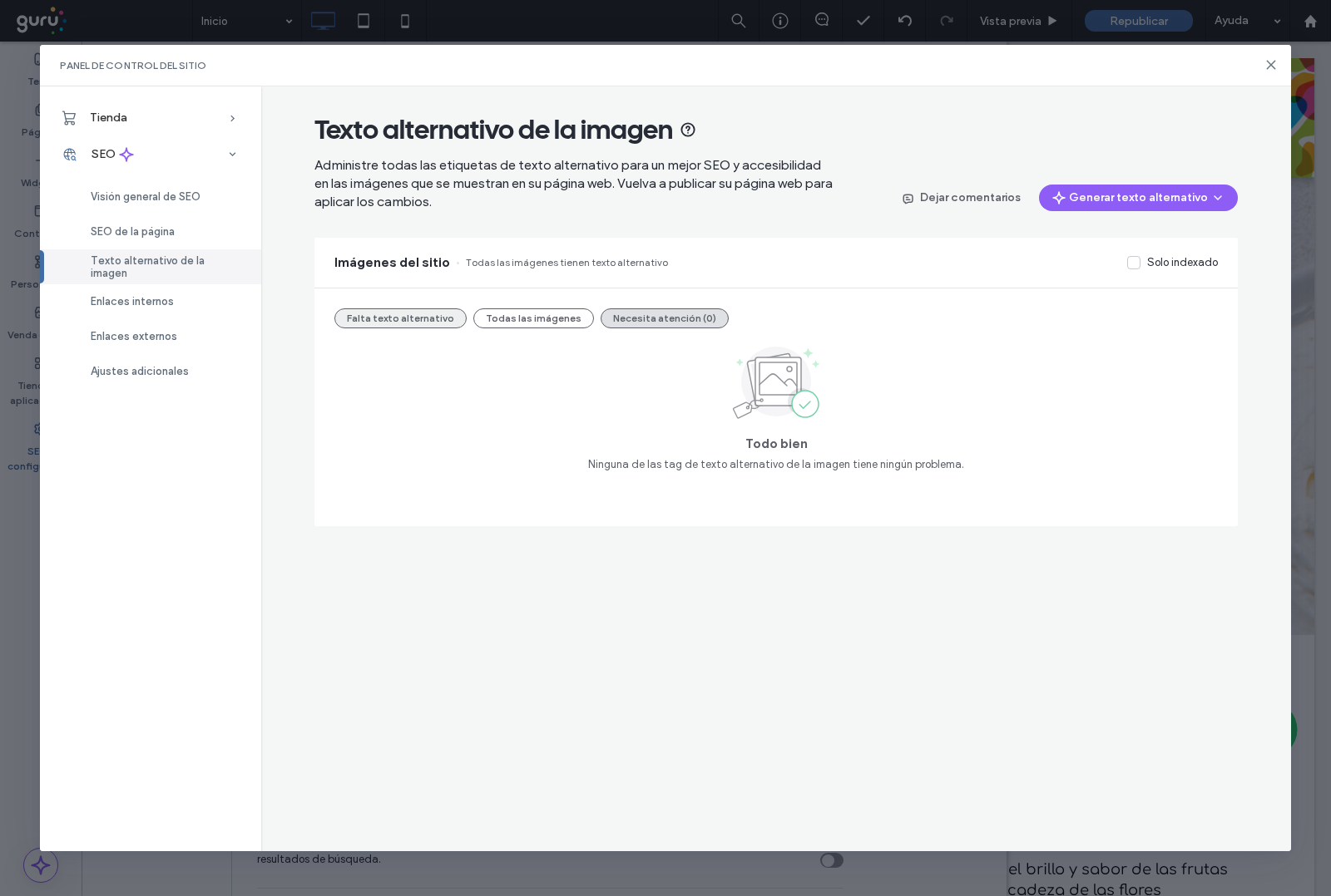
click at [367, 318] on button "Falta texto alternativo" at bounding box center [400, 319] width 132 height 20
click at [127, 233] on span "SEO de la página" at bounding box center [133, 232] width 84 height 13
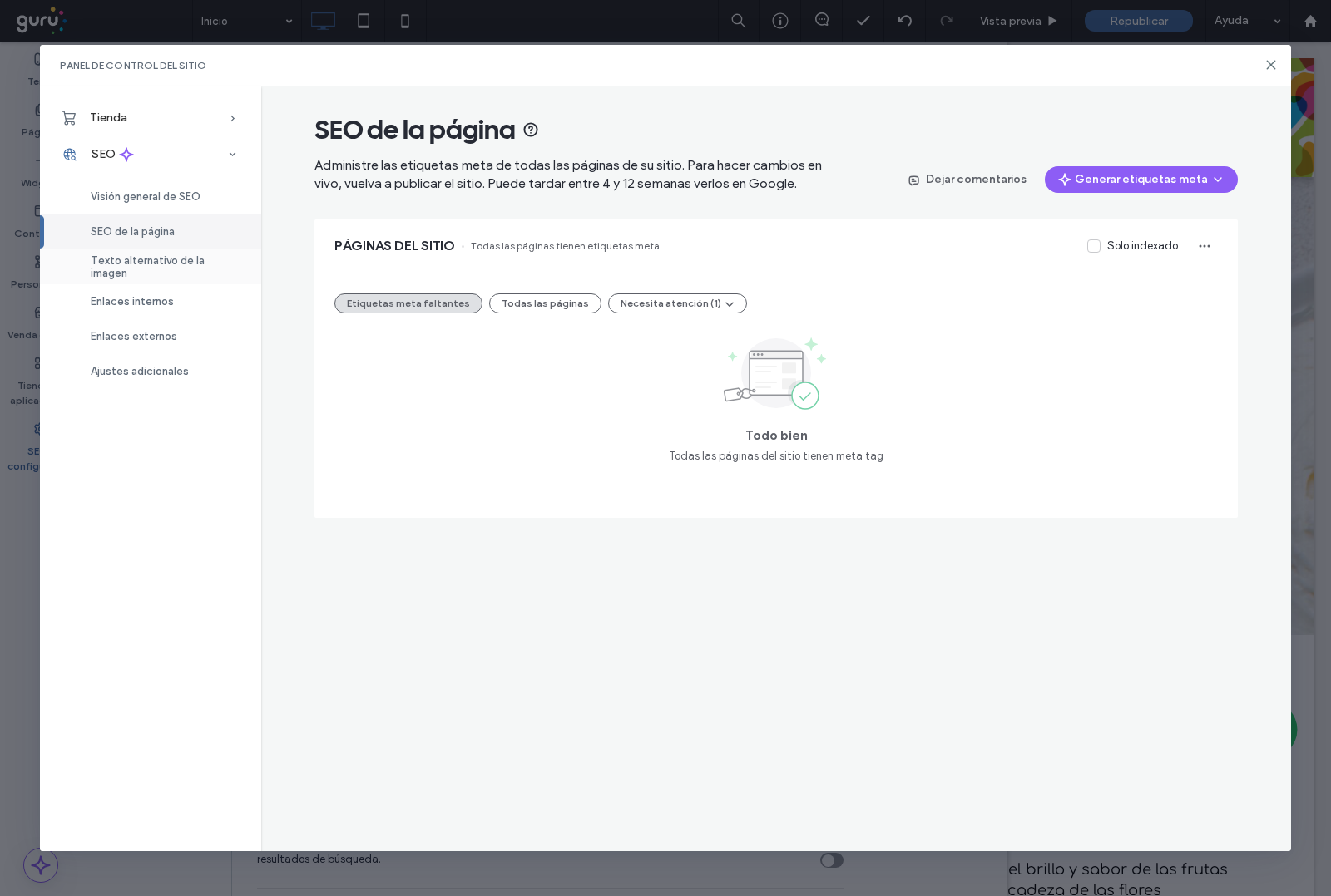
click at [152, 270] on span "Texto alternativo de la imagen" at bounding box center [166, 267] width 151 height 25
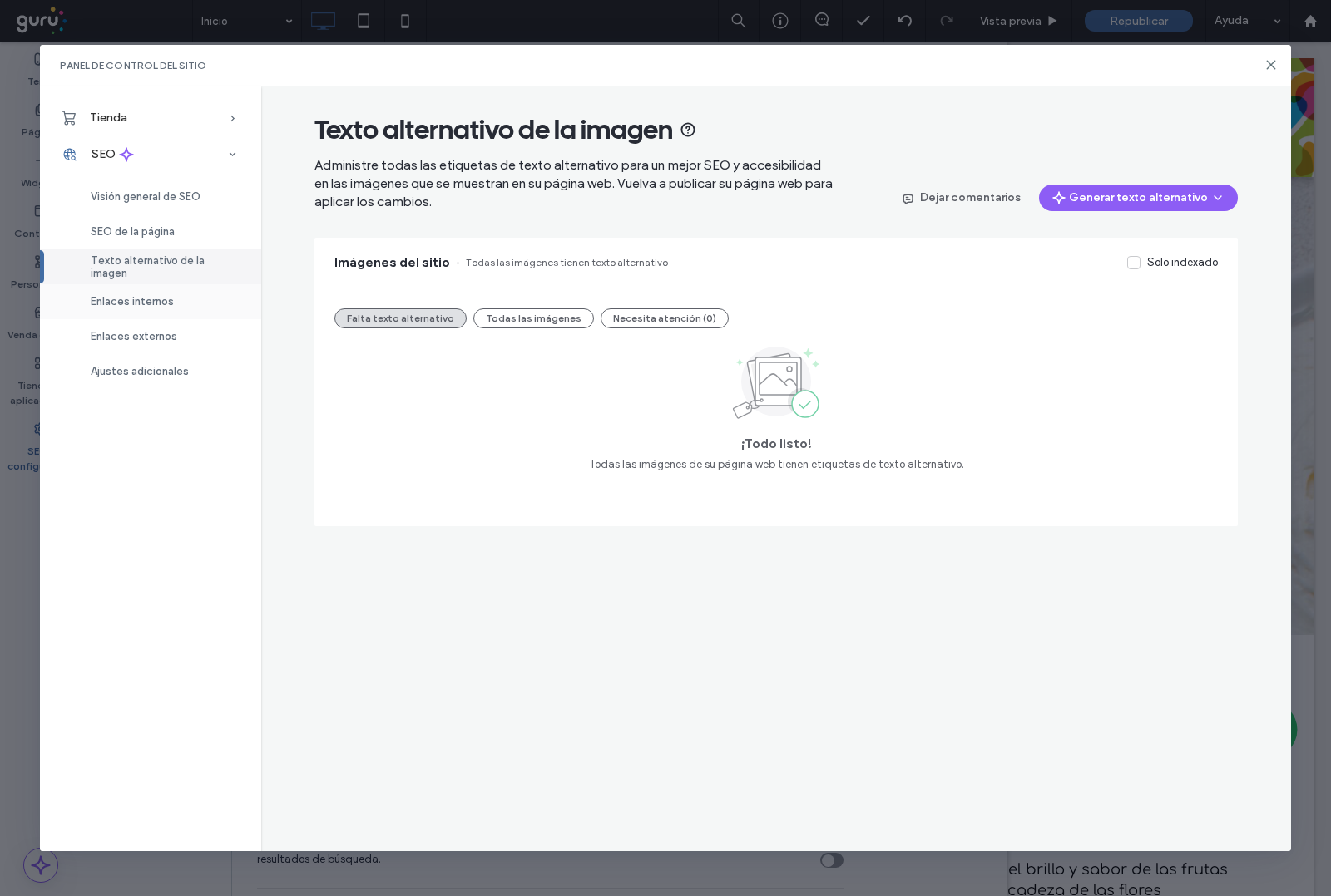
click at [144, 310] on div "Enlaces internos" at bounding box center [150, 302] width 221 height 35
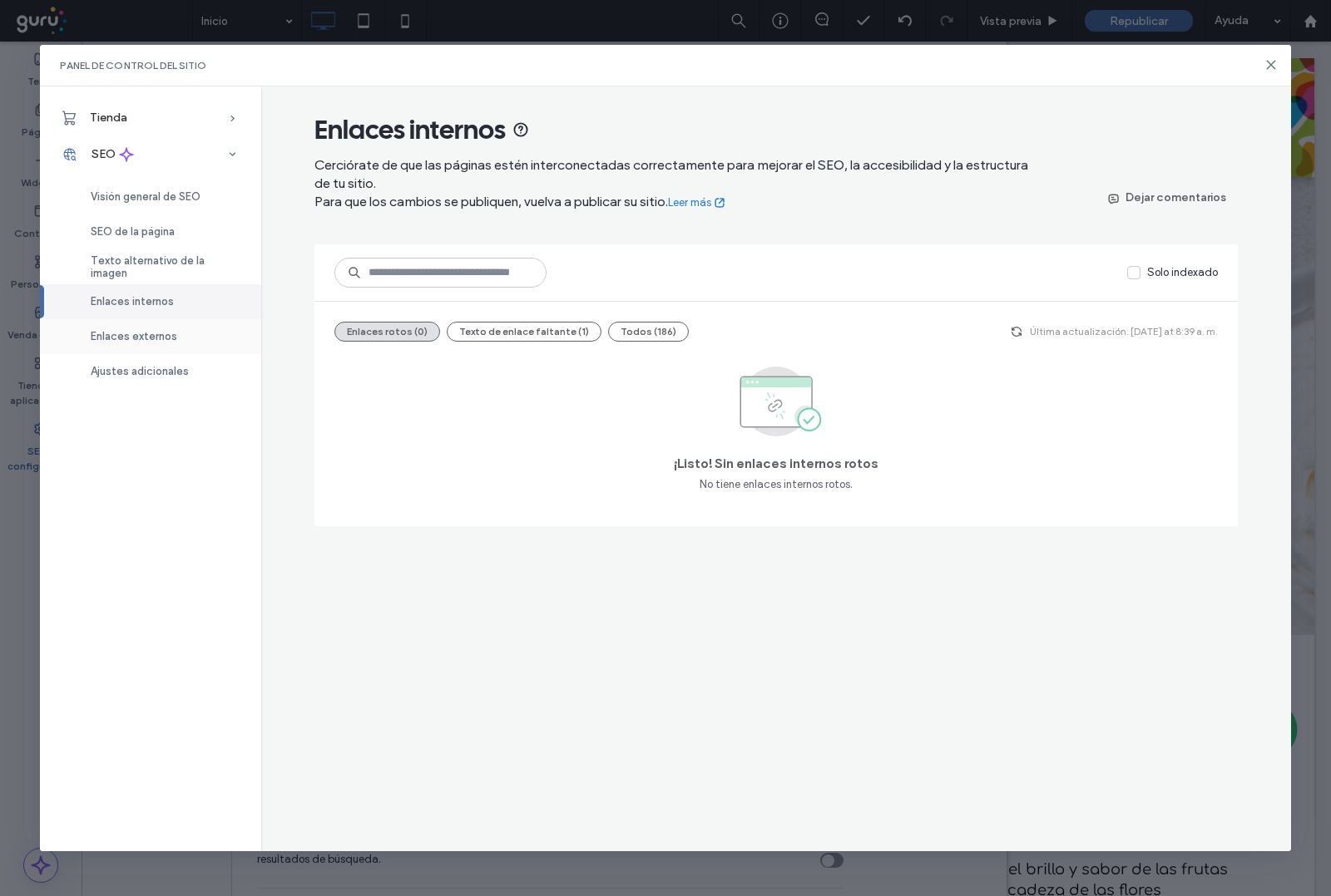
click at [144, 330] on span "Enlaces externos" at bounding box center [134, 337] width 86 height 13
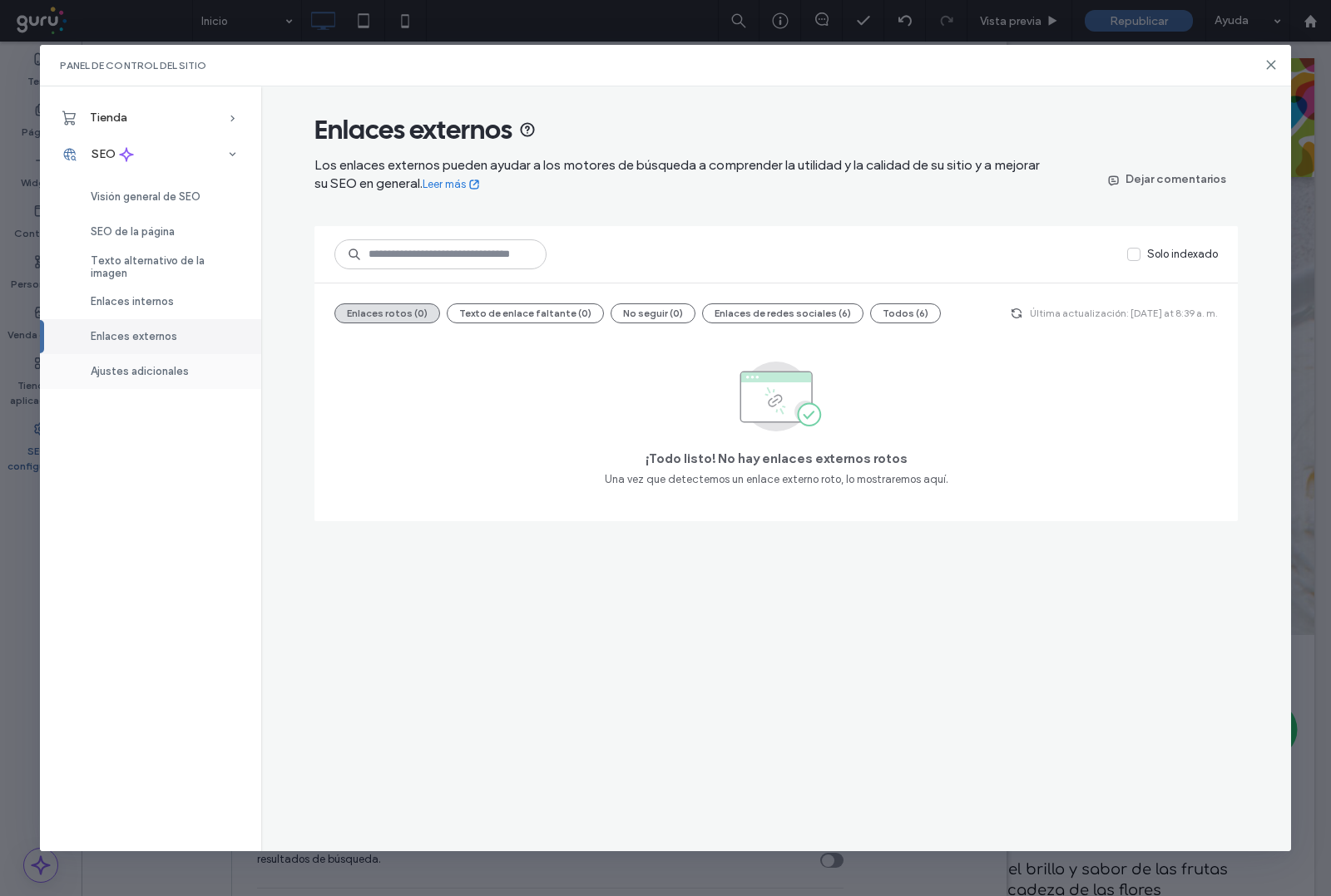
click at [151, 368] on span "Ajustes adicionales" at bounding box center [139, 372] width 98 height 13
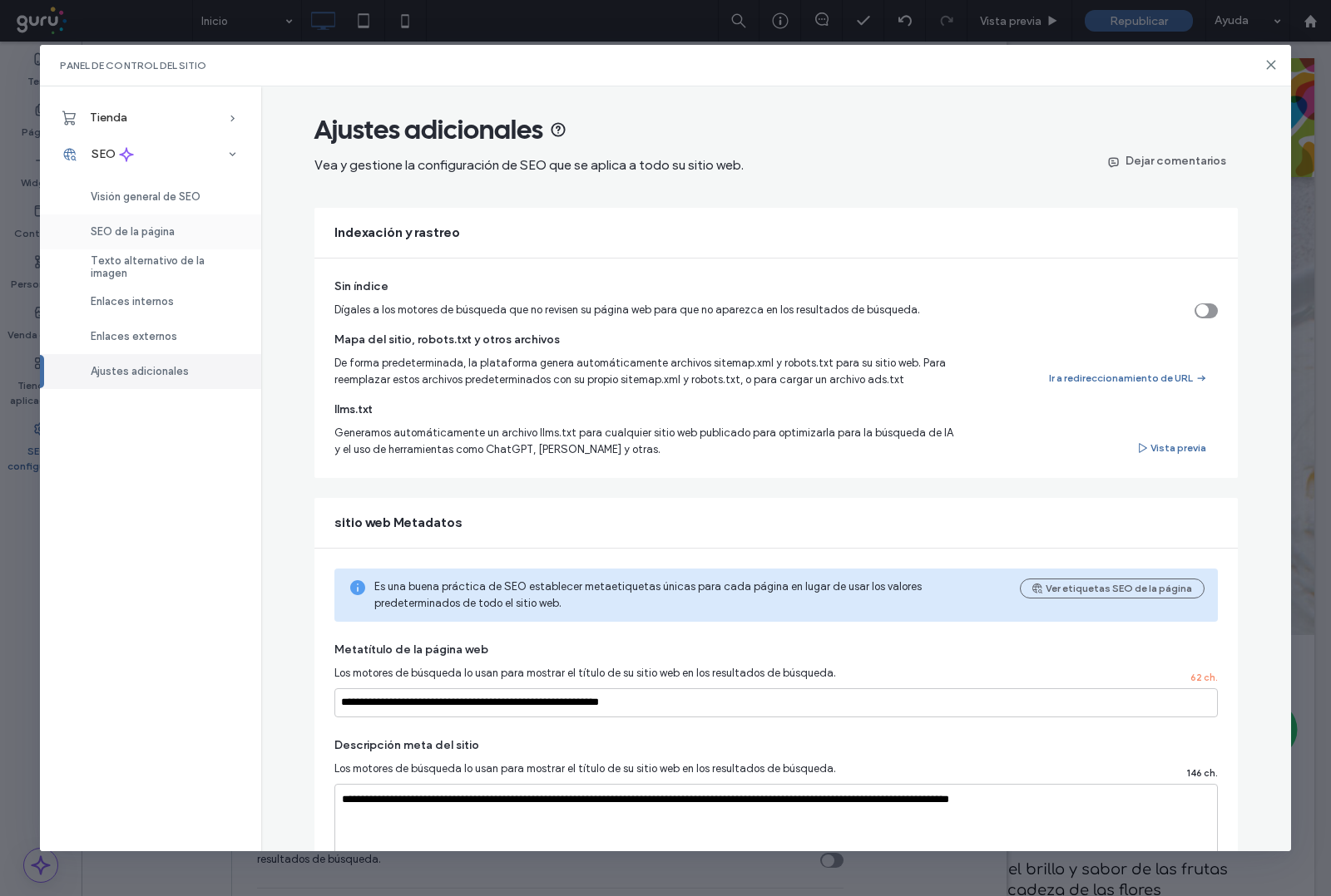
click at [146, 225] on span "SEO de la página" at bounding box center [133, 232] width 84 height 13
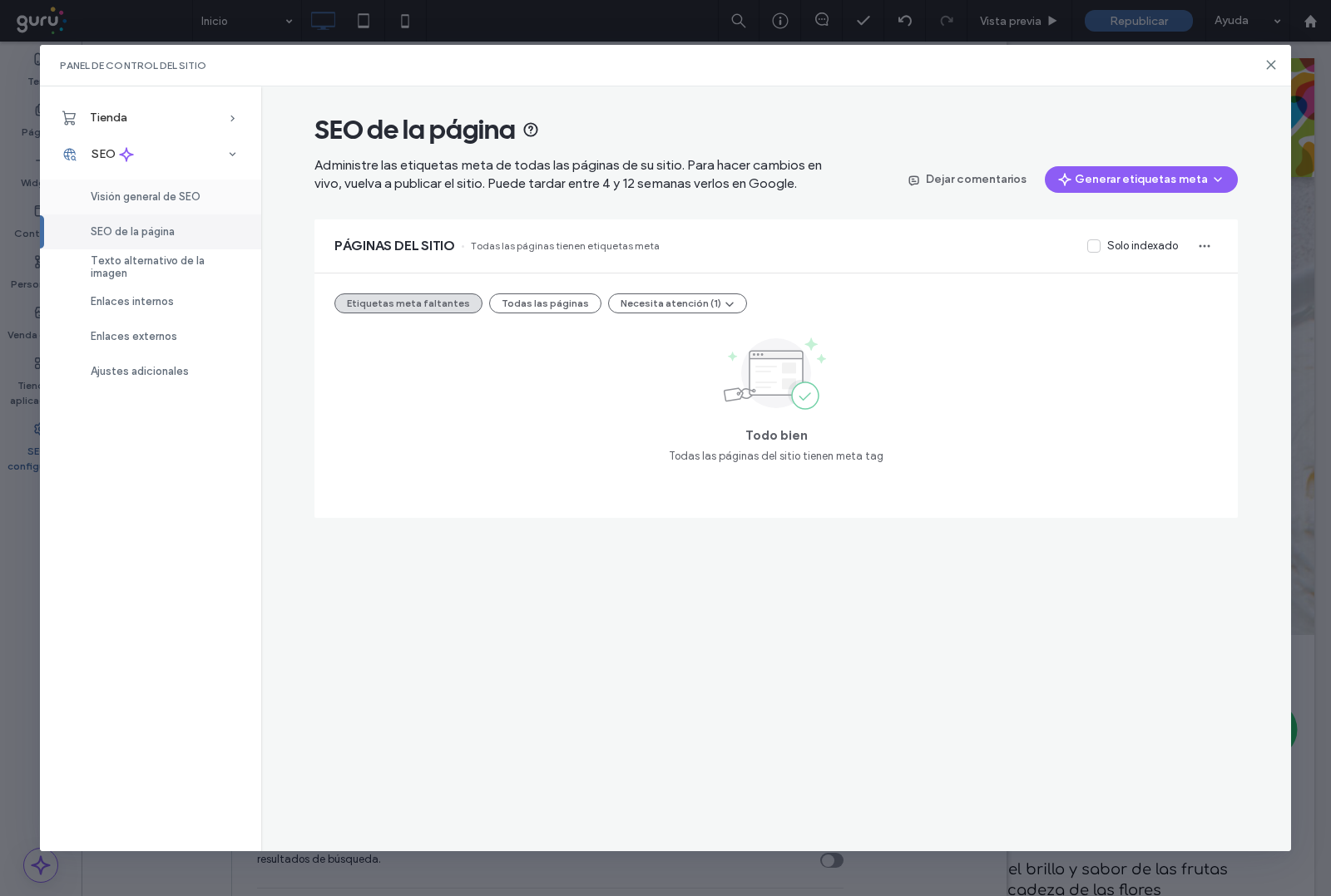
click at [143, 187] on div "Visión general de SEO" at bounding box center [150, 197] width 221 height 35
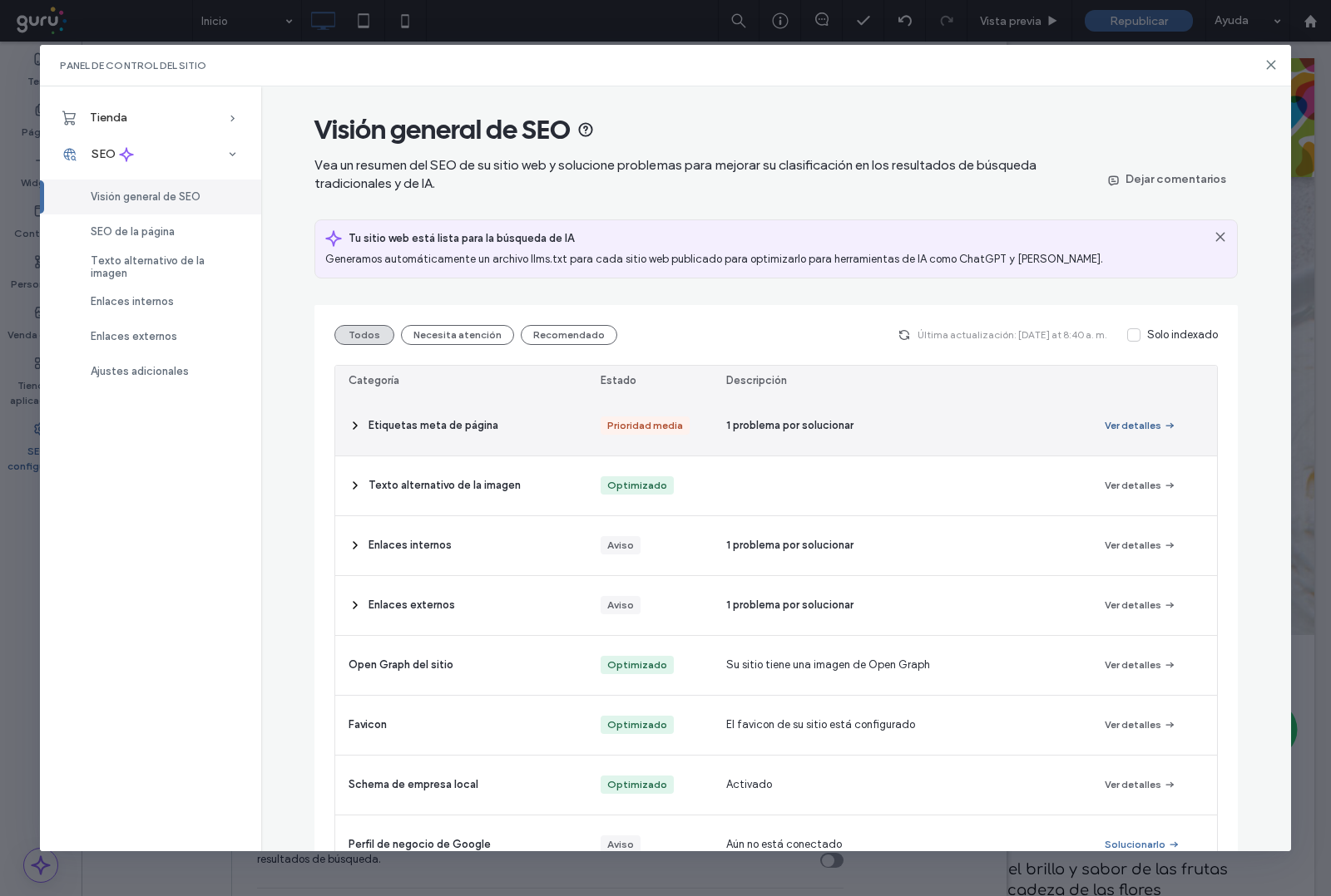
click at [1111, 418] on button "Ver detalles" at bounding box center [1141, 426] width 72 height 20
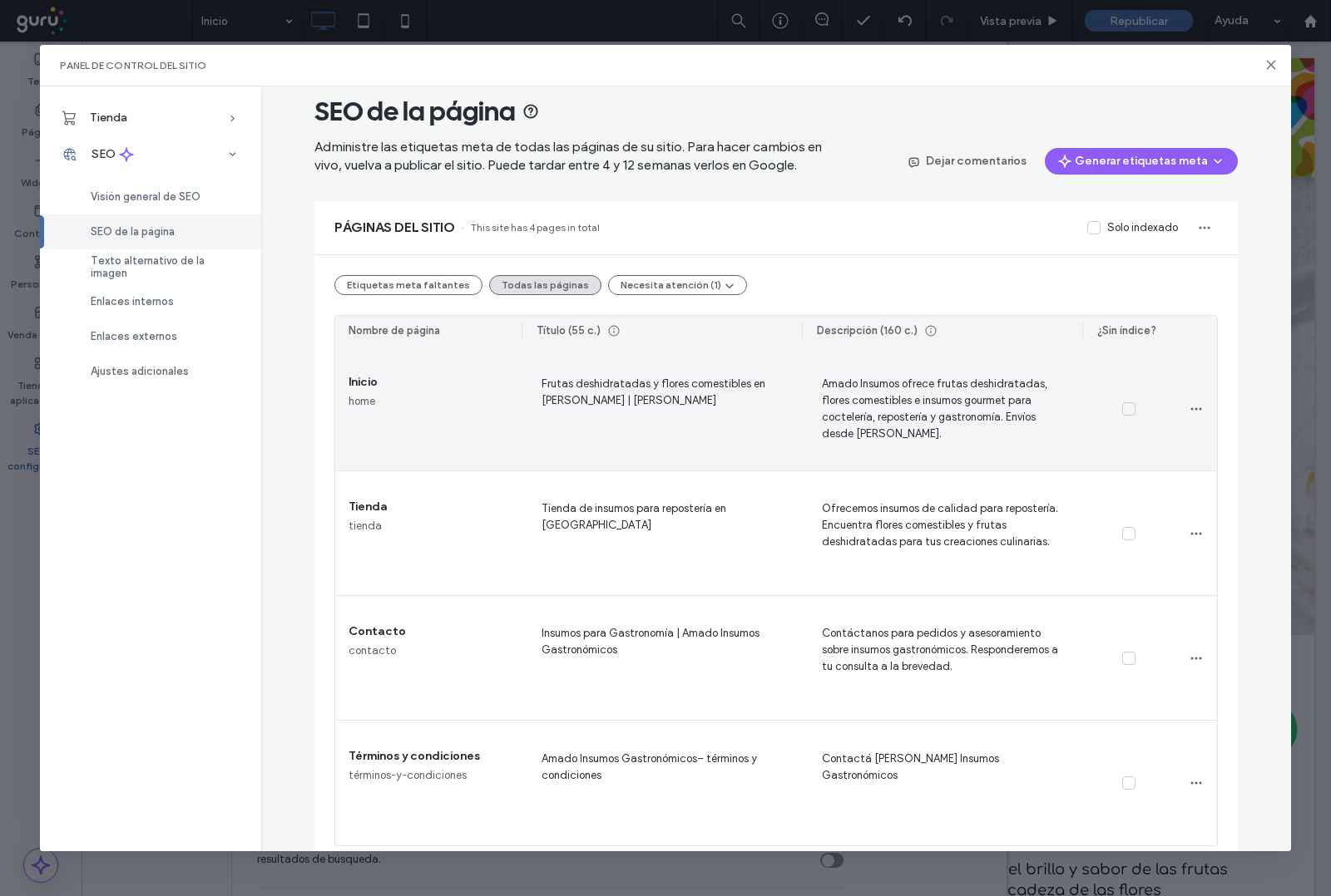
scroll to position [33, 0]
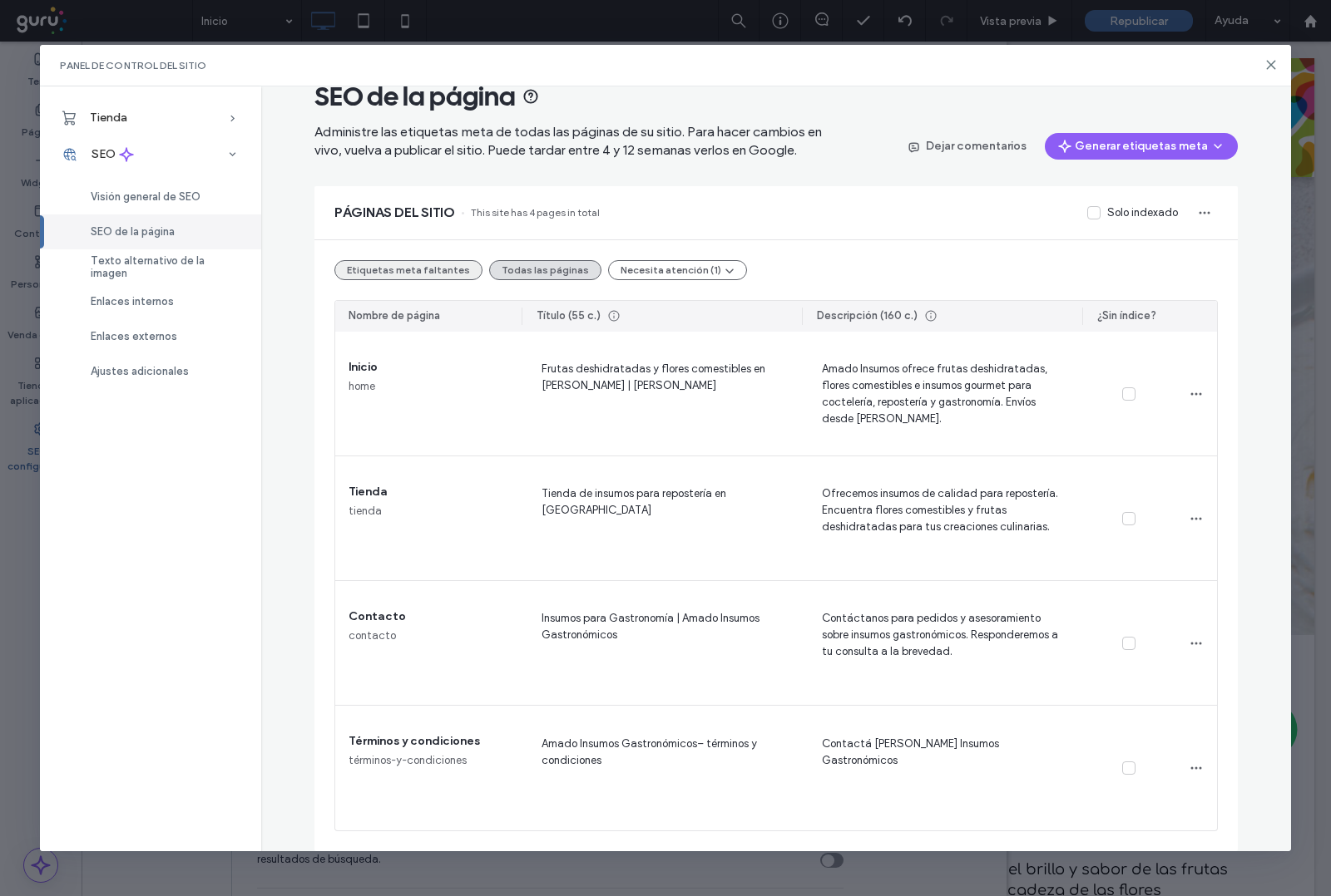
click at [383, 268] on button "Etiquetas meta faltantes" at bounding box center [408, 270] width 148 height 20
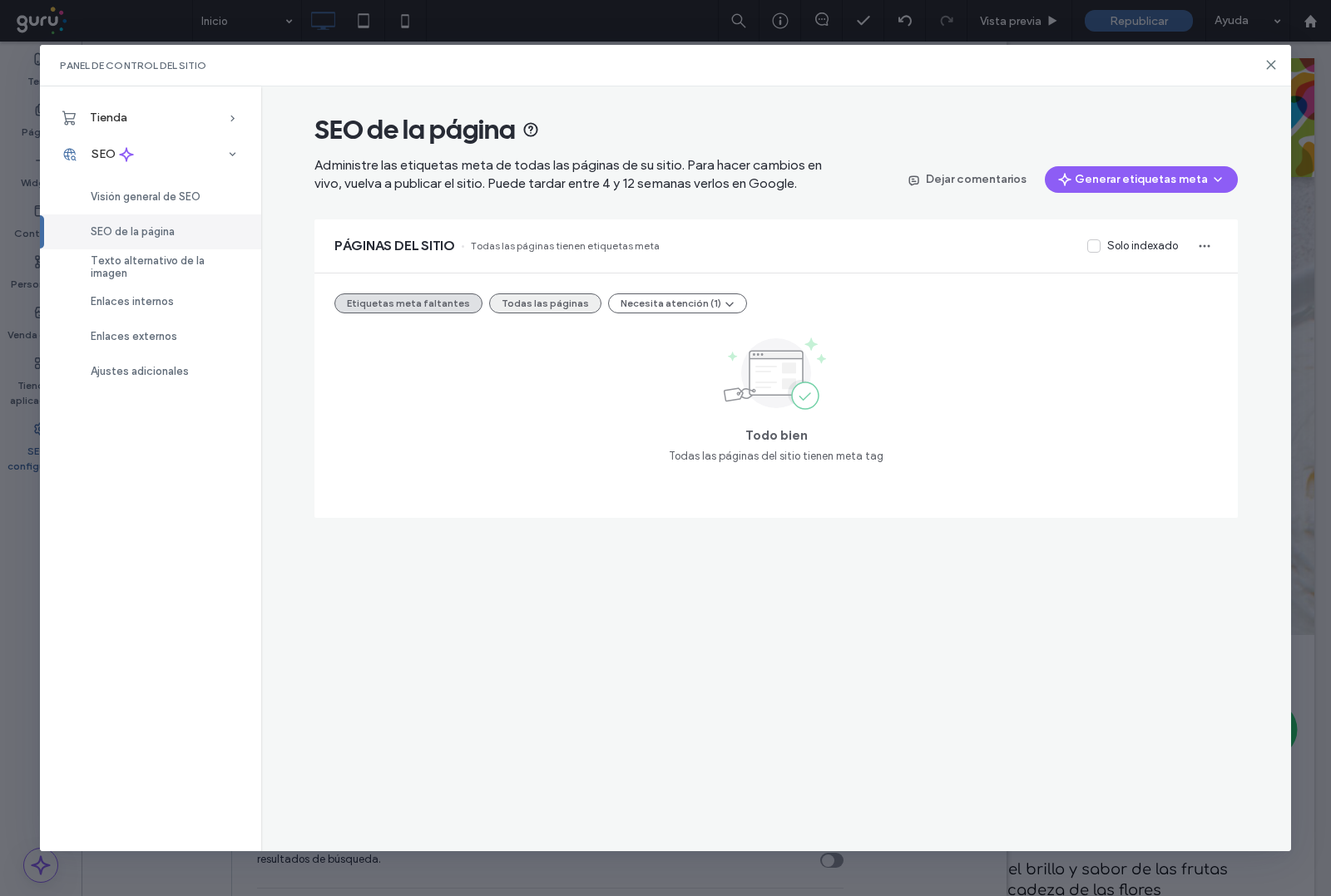
click at [545, 299] on button "Todas las páginas" at bounding box center [545, 303] width 112 height 20
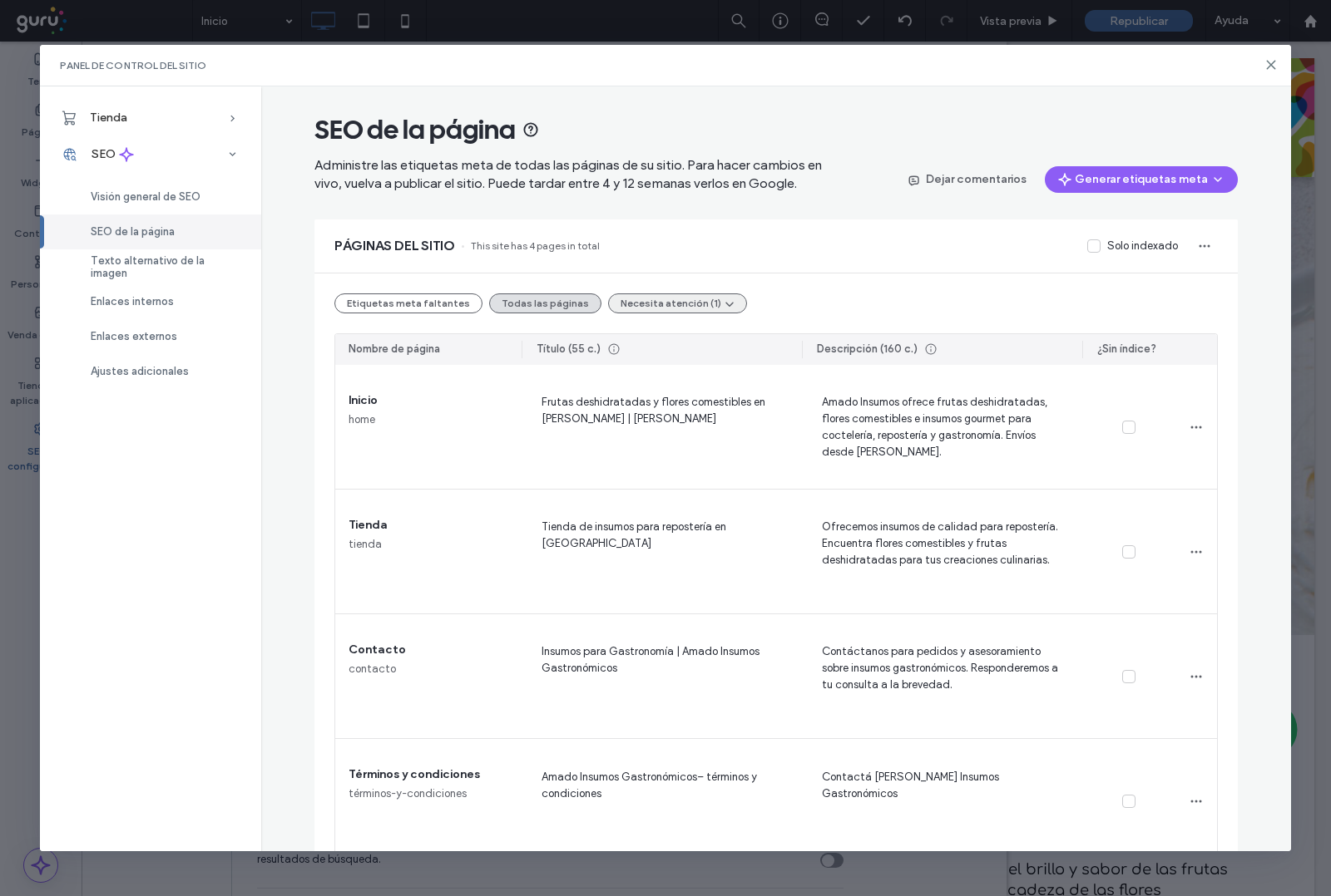
click at [666, 300] on button "Necesita atención (1)" at bounding box center [677, 303] width 139 height 20
click at [676, 345] on span "Etiquetas demasiado largas (1)" at bounding box center [678, 343] width 155 height 17
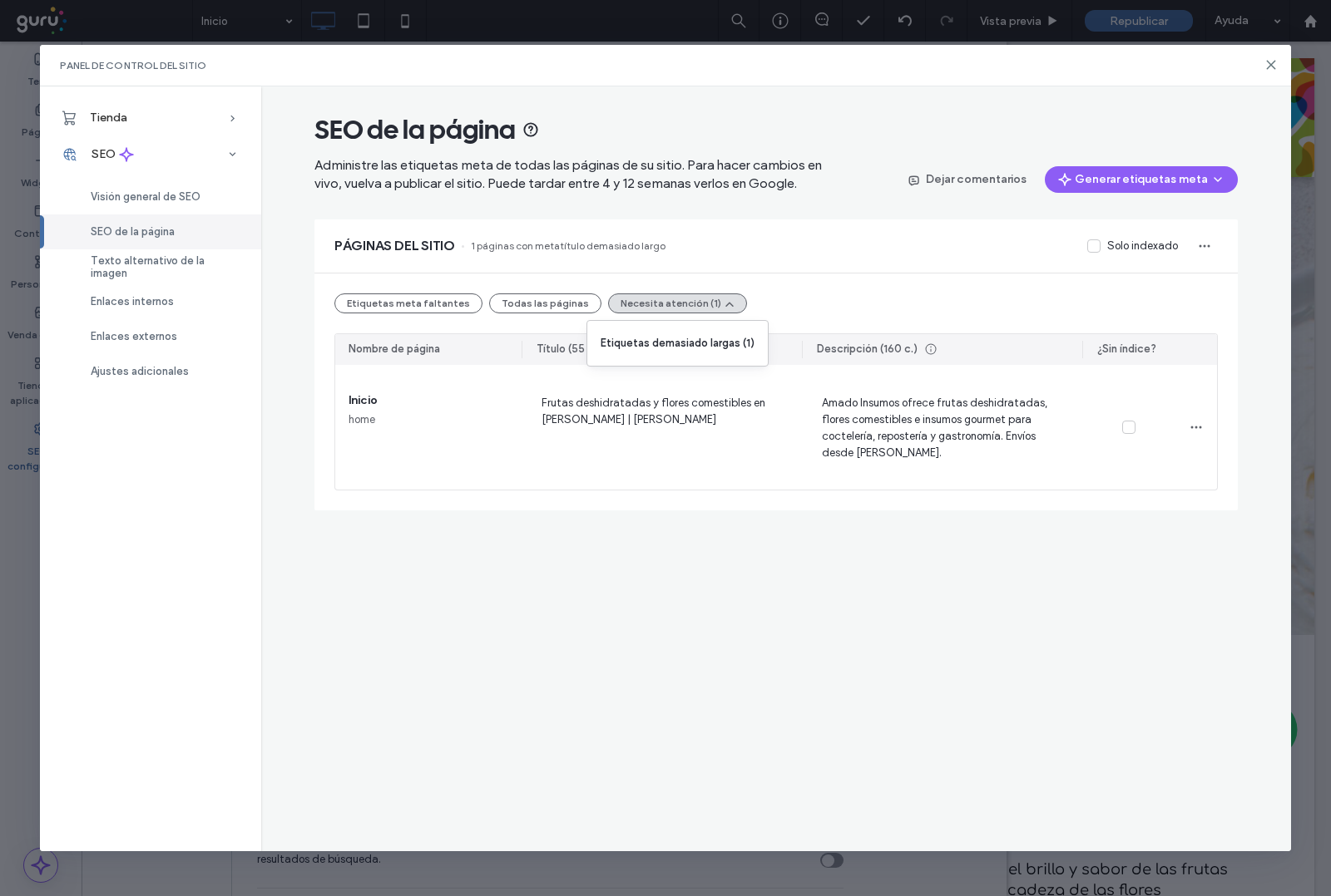
click at [919, 535] on div "SEO de la página Administre las etiquetas meta de todas las páginas de su sitio…" at bounding box center [776, 469] width 1030 height 765
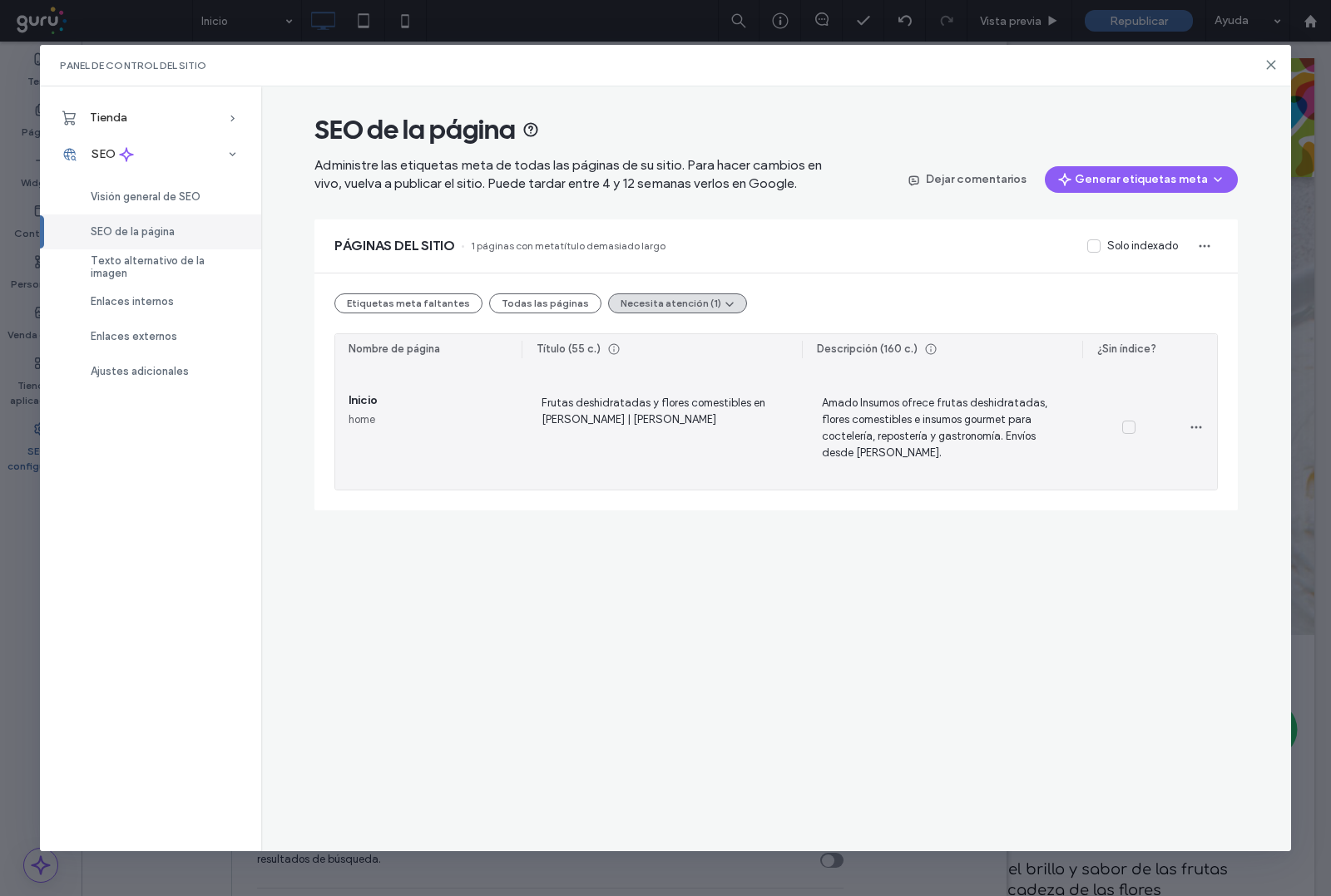
click at [855, 417] on span "Amado Insumos ofrece frutas deshidratadas, flores comestibles e insumos gourmet…" at bounding box center [942, 427] width 253 height 68
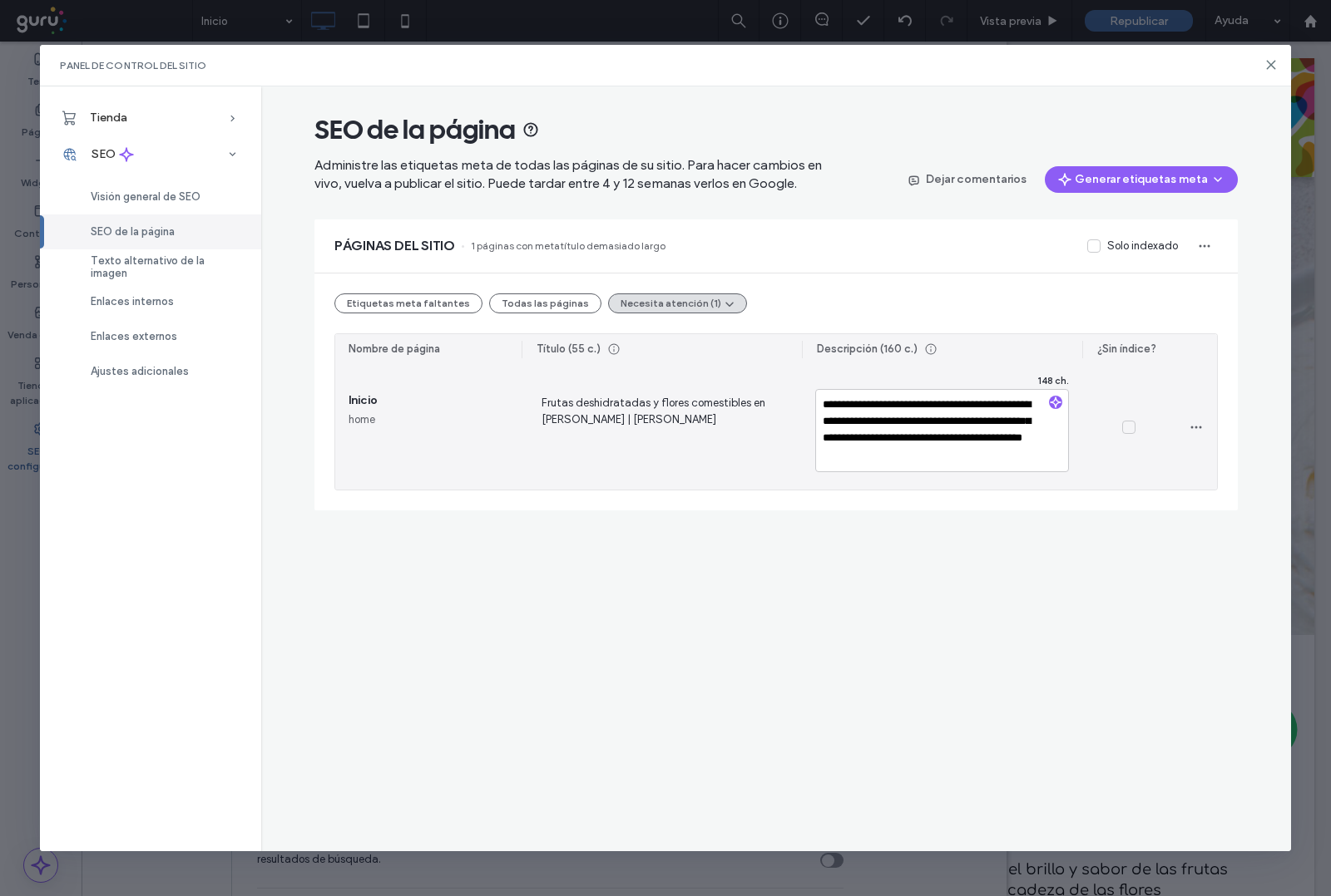
drag, startPoint x: 921, startPoint y: 453, endPoint x: 771, endPoint y: 380, distance: 166.8
click at [771, 380] on section "**********" at bounding box center [776, 427] width 882 height 125
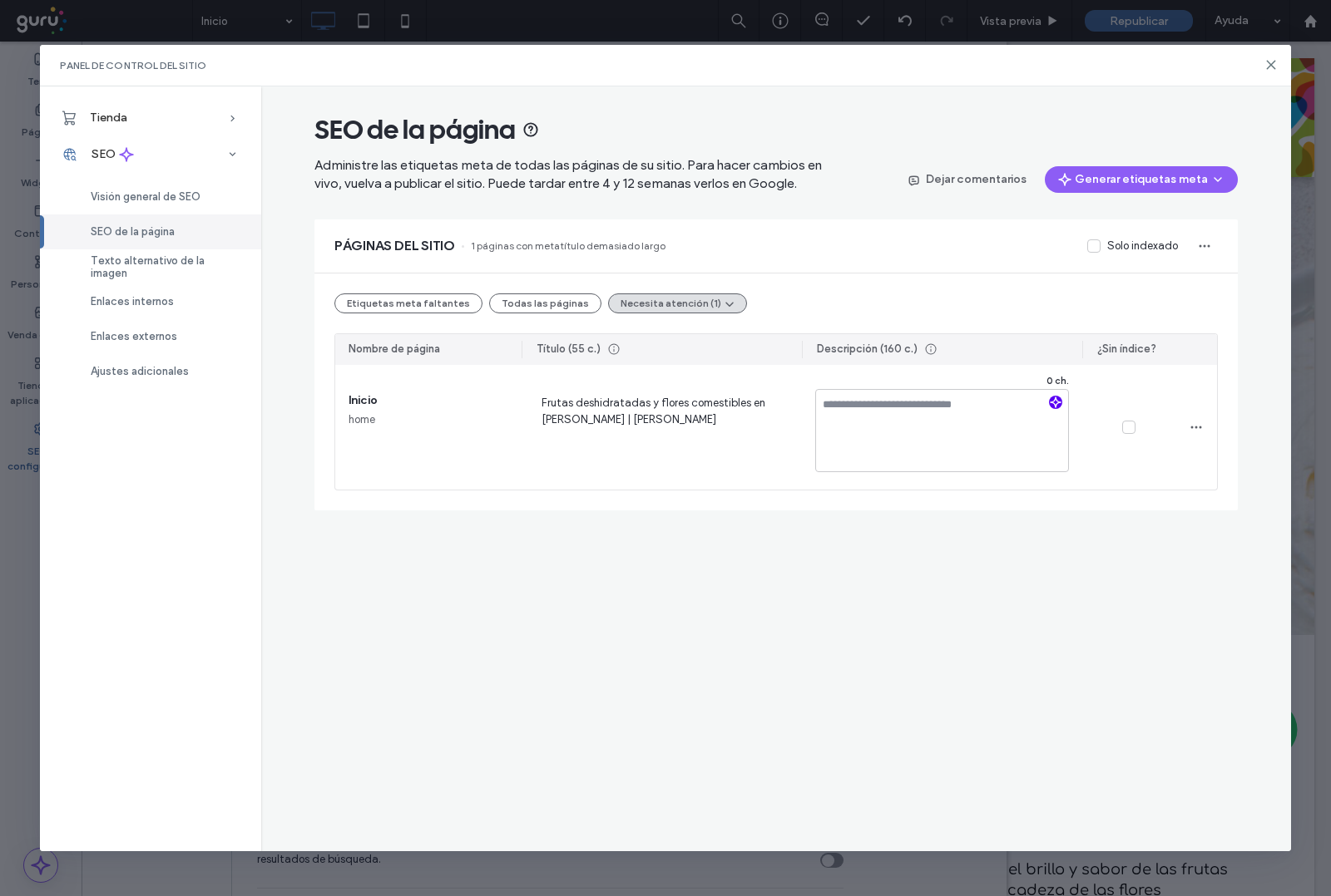
click at [1051, 400] on icon "button" at bounding box center [1055, 402] width 12 height 12
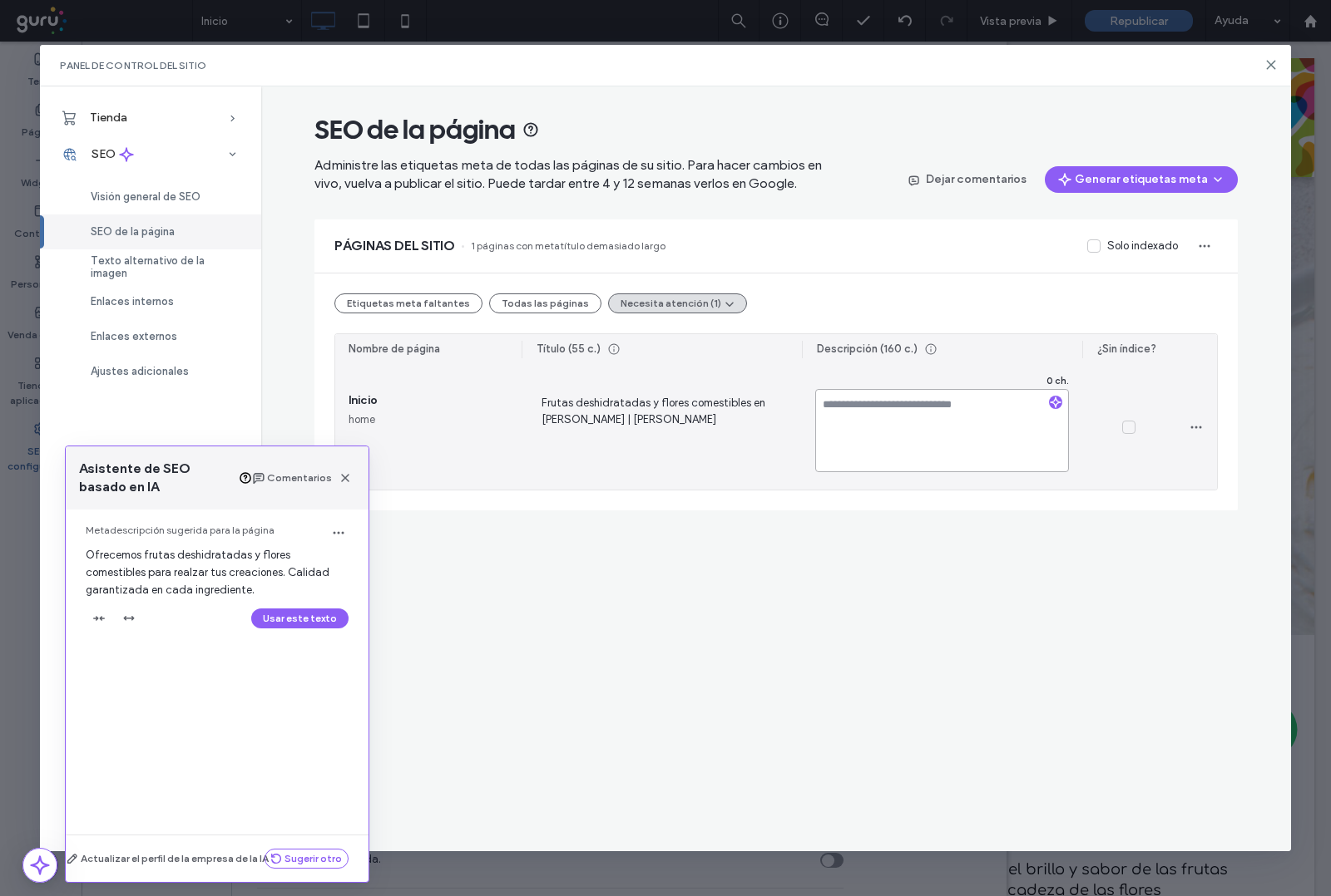
paste textarea "**********"
type textarea "**********"
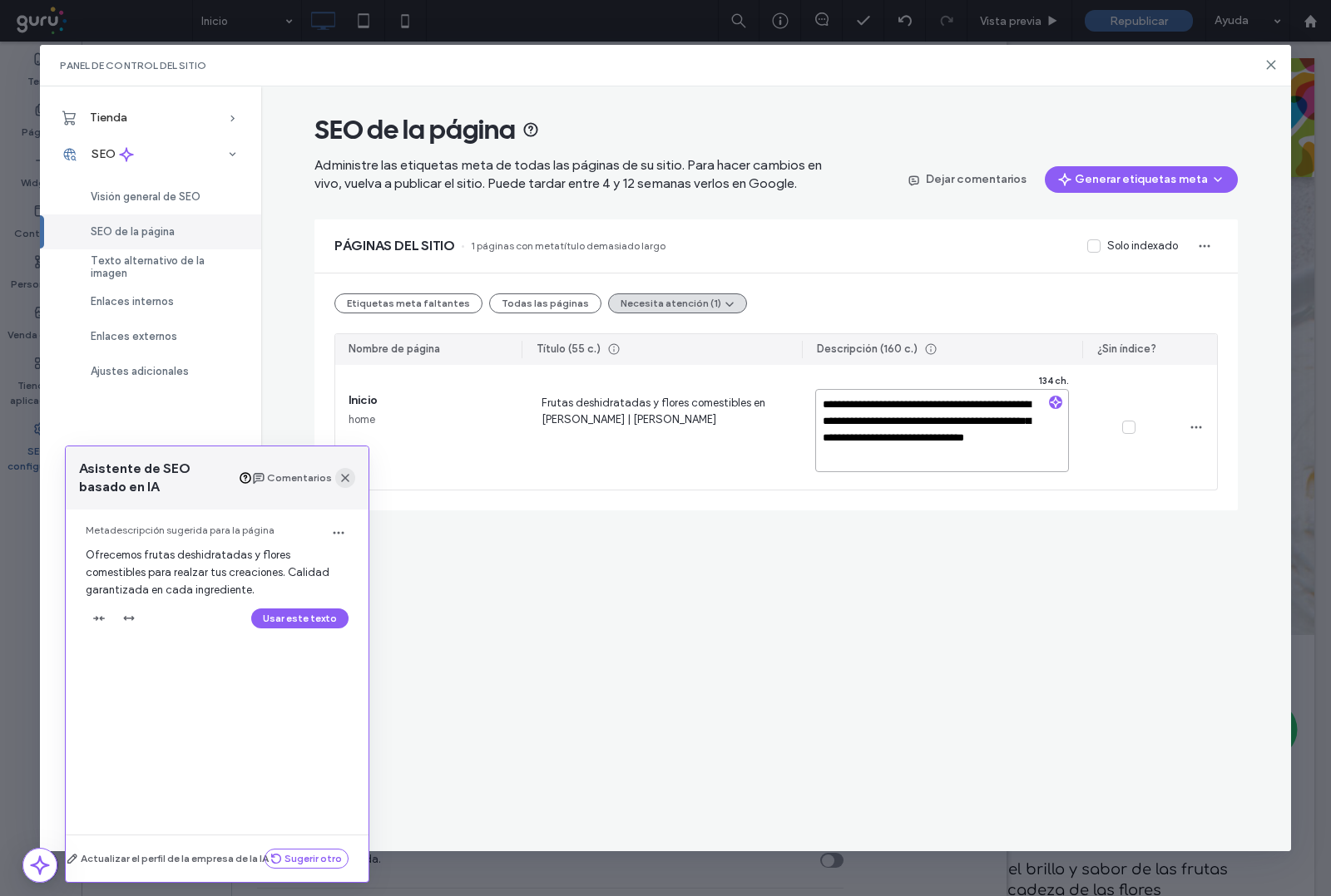
click at [351, 479] on icon "button" at bounding box center [345, 478] width 13 height 13
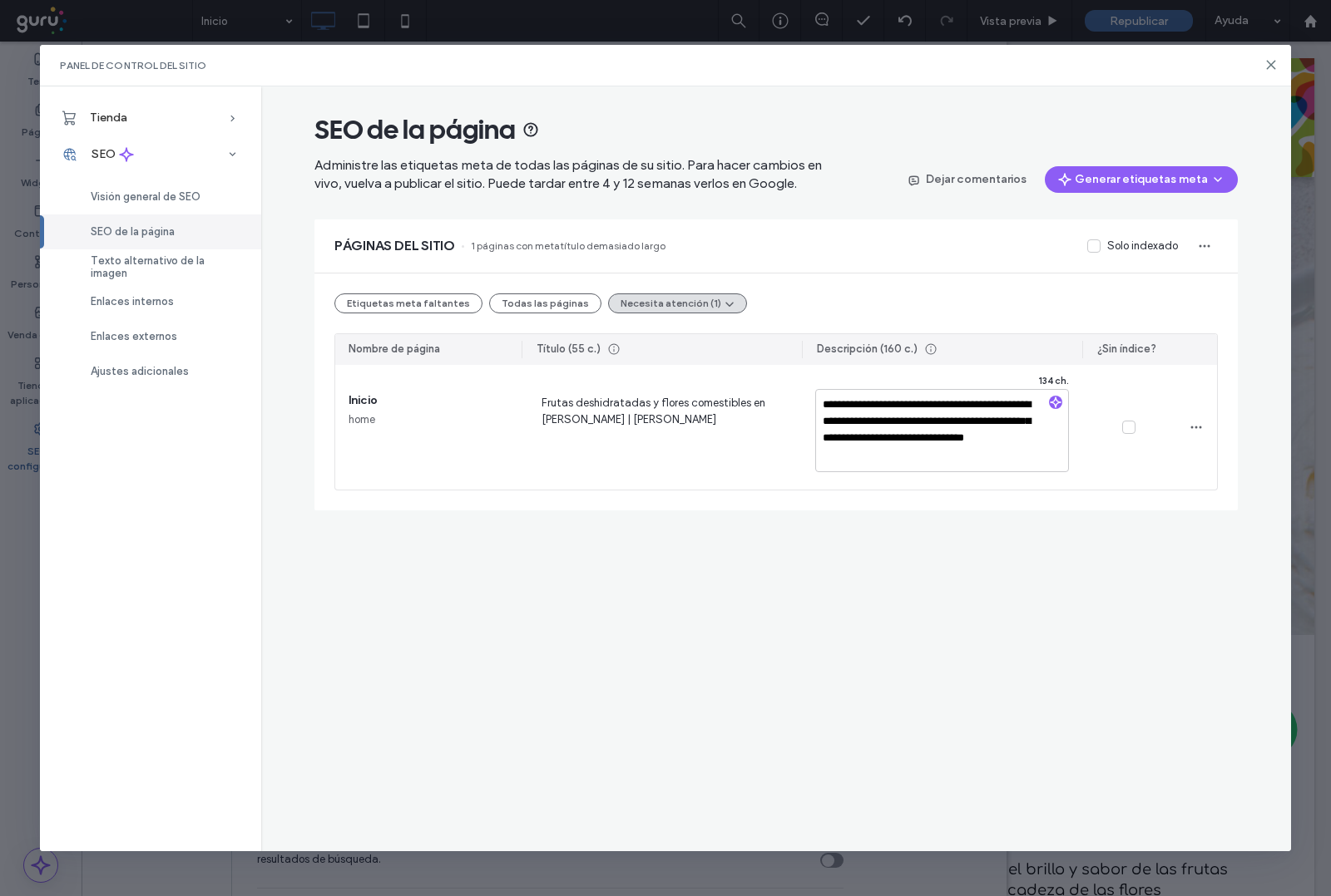
click at [1064, 576] on div "**********" at bounding box center [776, 469] width 1030 height 765
click at [148, 205] on div "Visión general de SEO" at bounding box center [150, 197] width 221 height 35
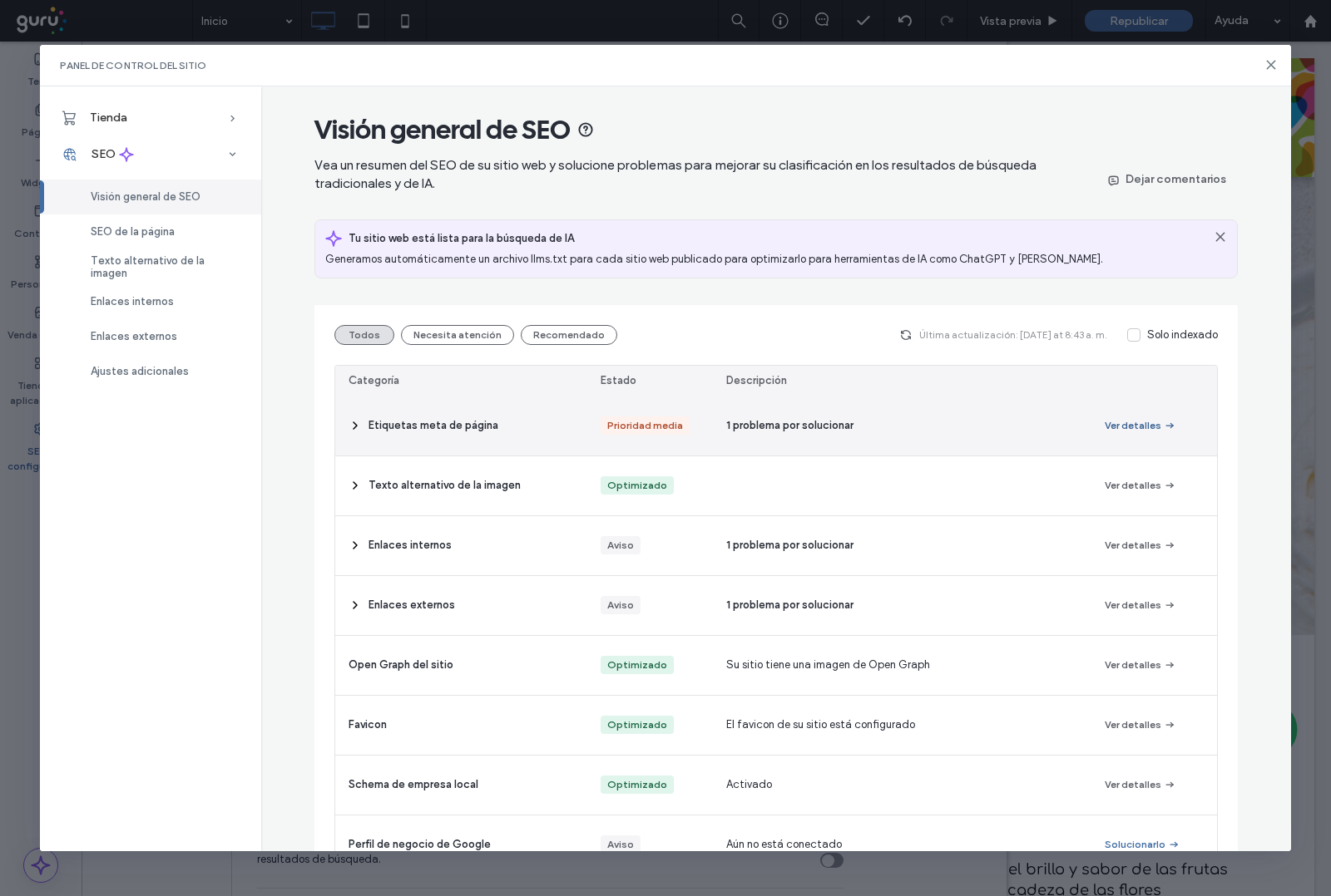
click at [1133, 428] on button "Ver detalles" at bounding box center [1141, 426] width 72 height 20
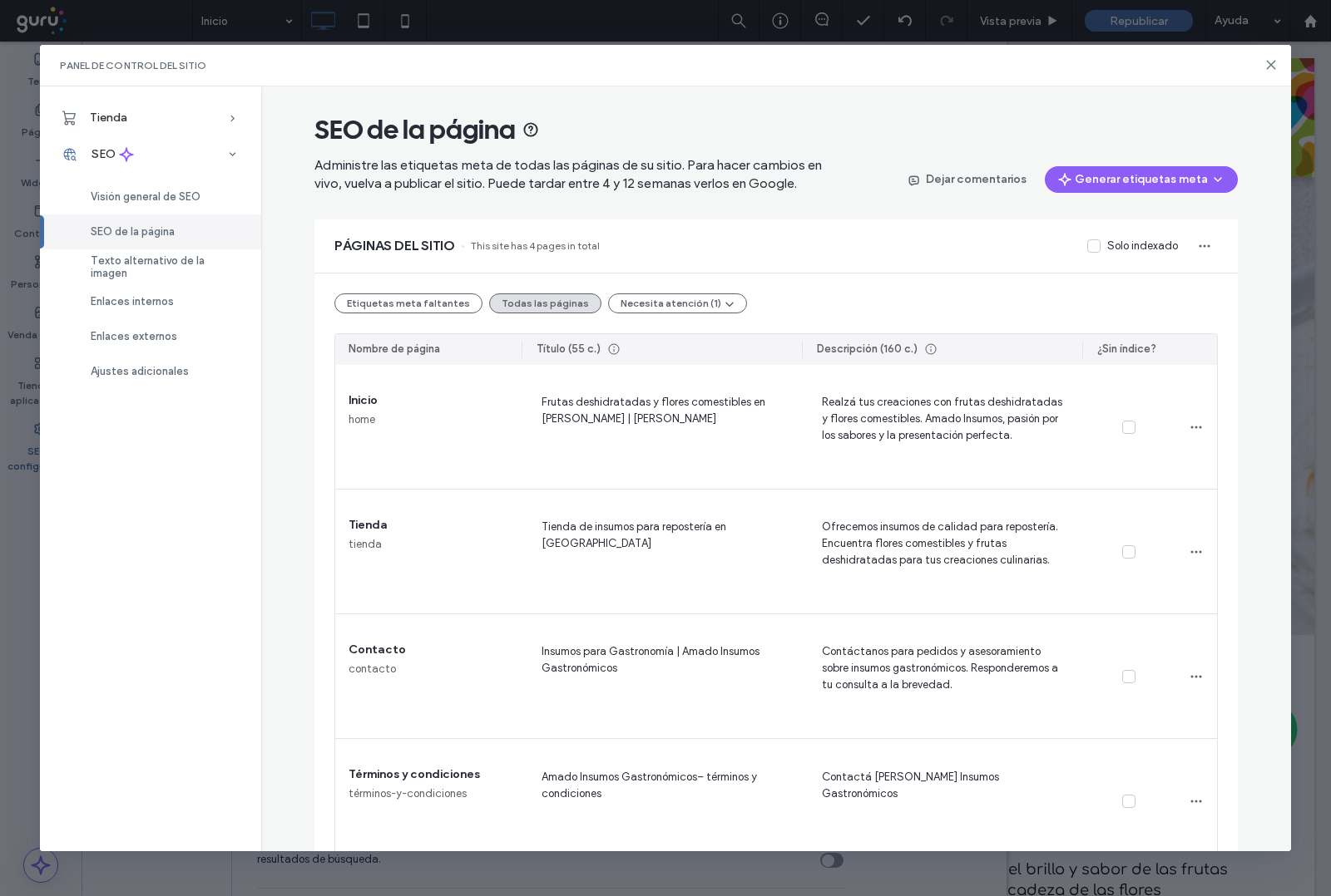
scroll to position [33, 0]
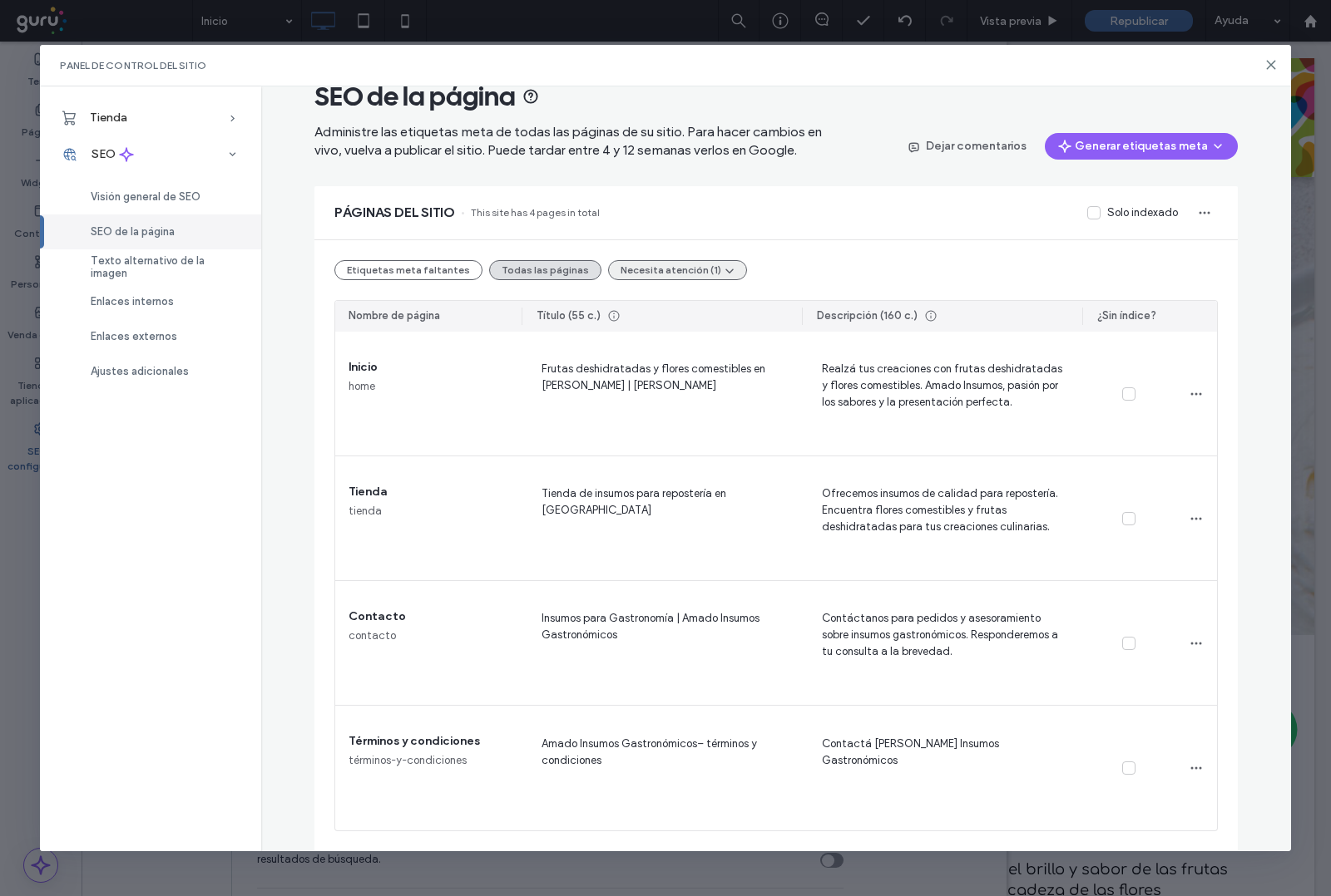
click at [668, 265] on button "Necesita atención (1)" at bounding box center [677, 270] width 139 height 20
click at [666, 306] on span "Etiquetas demasiado largas (1)" at bounding box center [678, 310] width 155 height 17
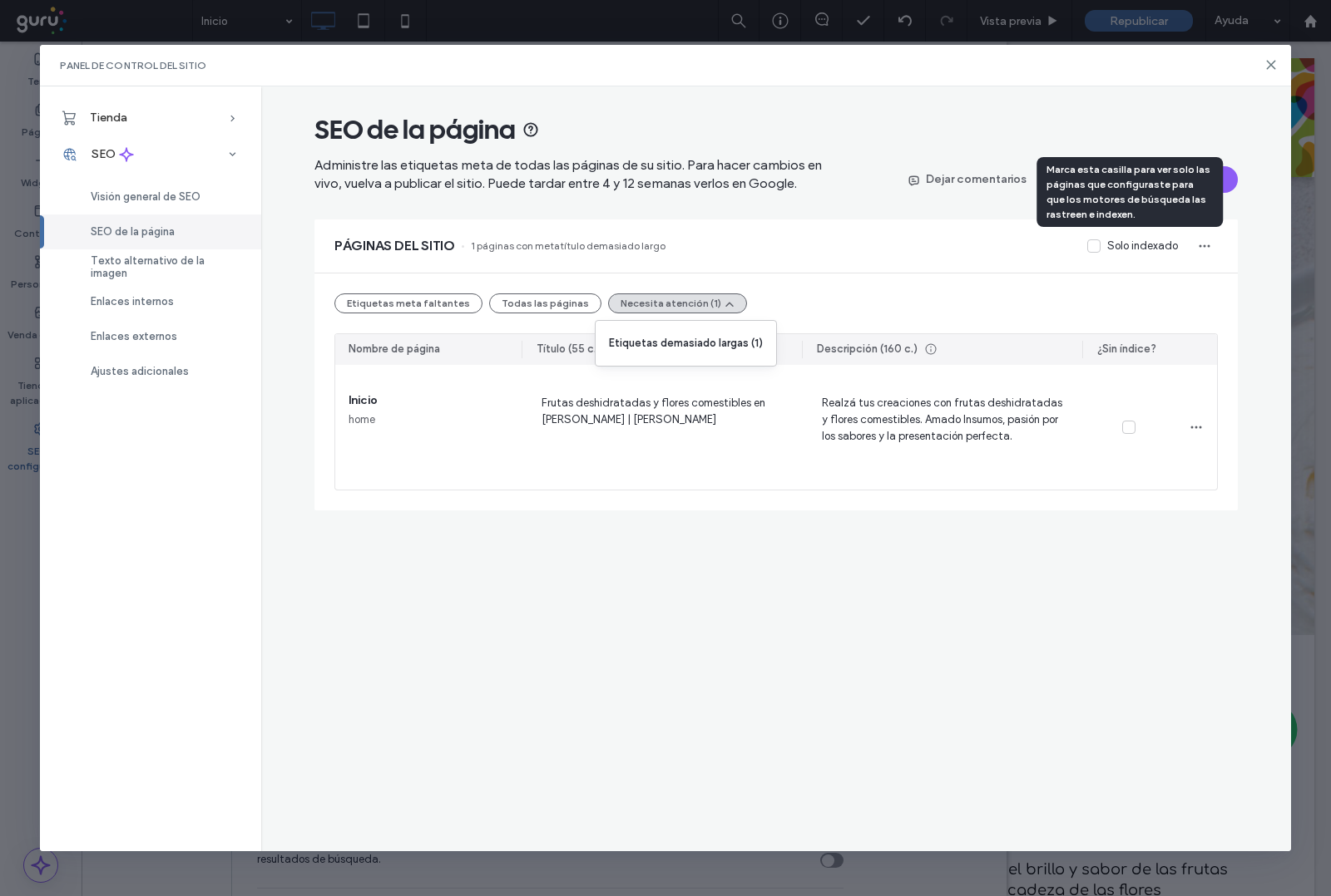
click at [1094, 252] on span at bounding box center [1094, 246] width 13 height 13
click at [1095, 247] on icon at bounding box center [1093, 246] width 6 height 4
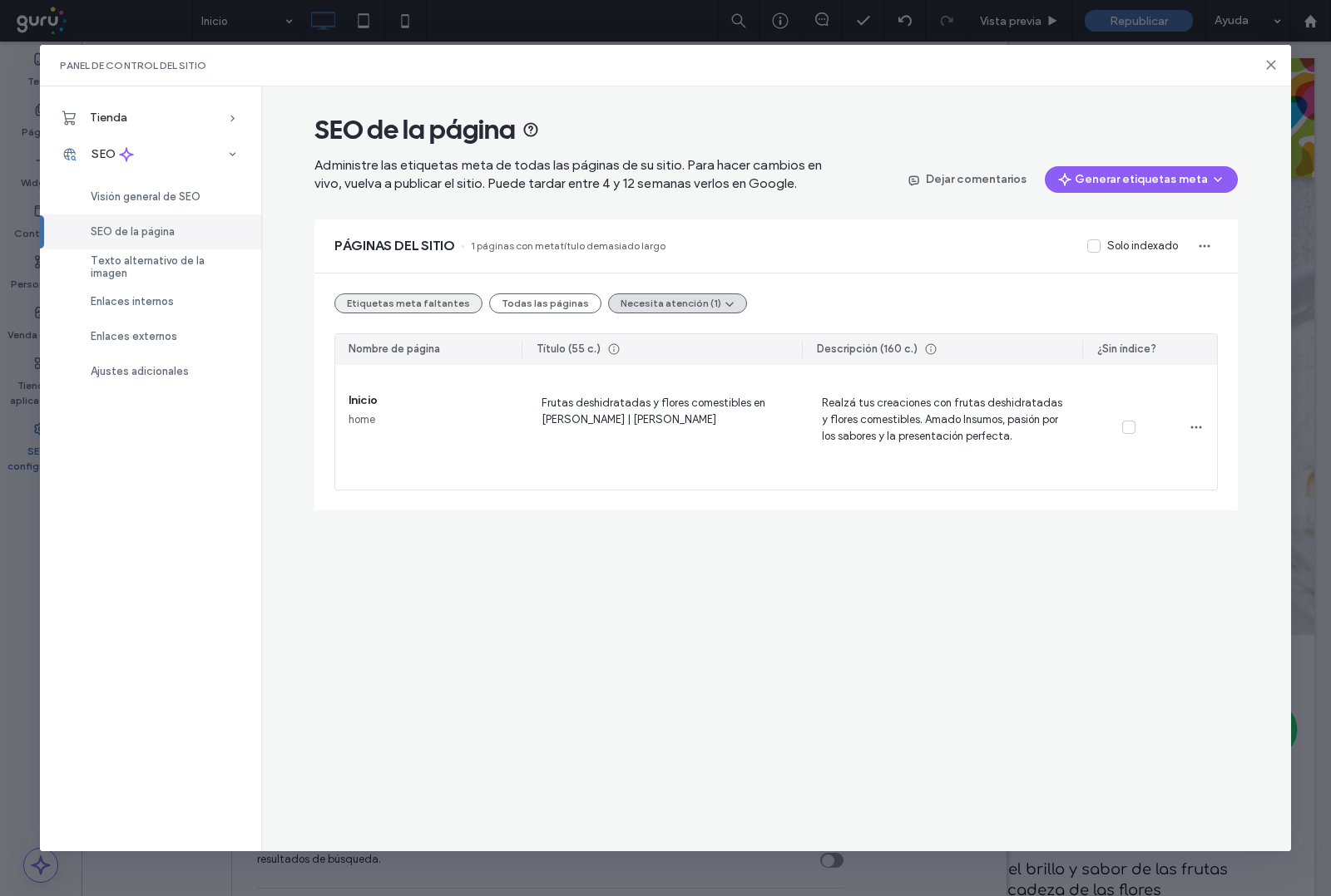
click at [430, 301] on button "Etiquetas meta faltantes" at bounding box center [408, 303] width 148 height 20
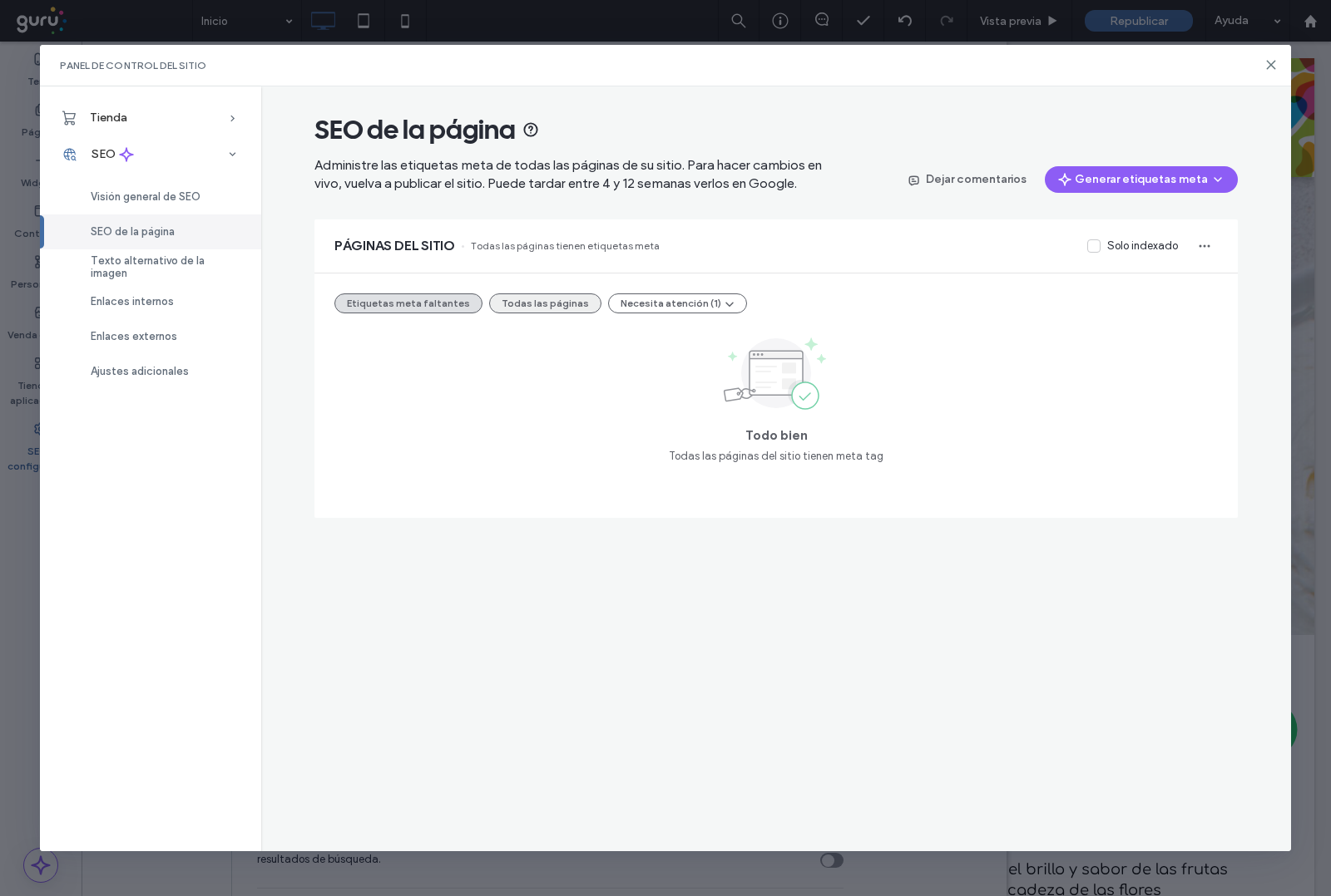
click at [516, 300] on button "Todas las páginas" at bounding box center [545, 303] width 112 height 20
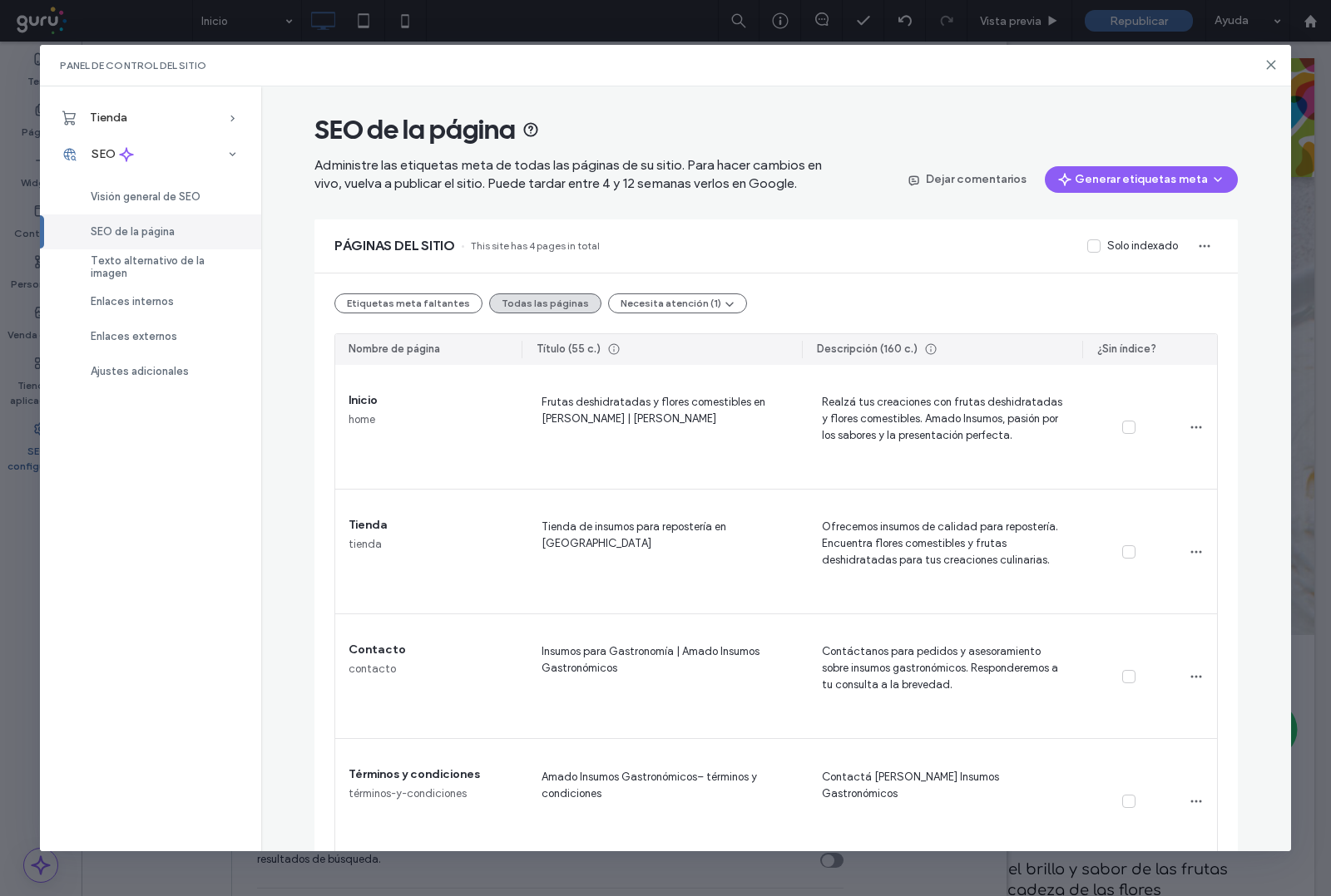
scroll to position [33, 0]
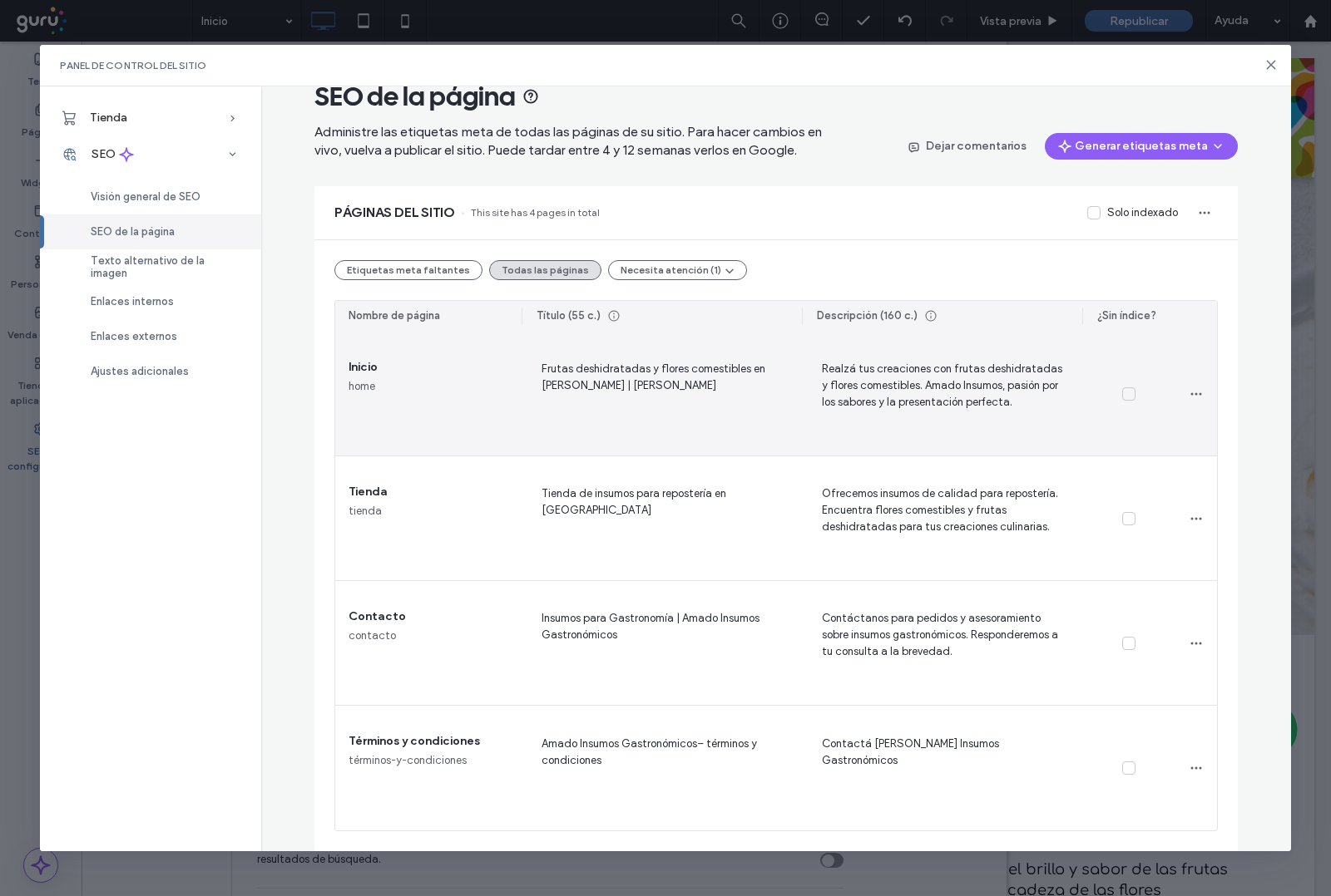
click at [1124, 397] on icon at bounding box center [1128, 393] width 8 height 6
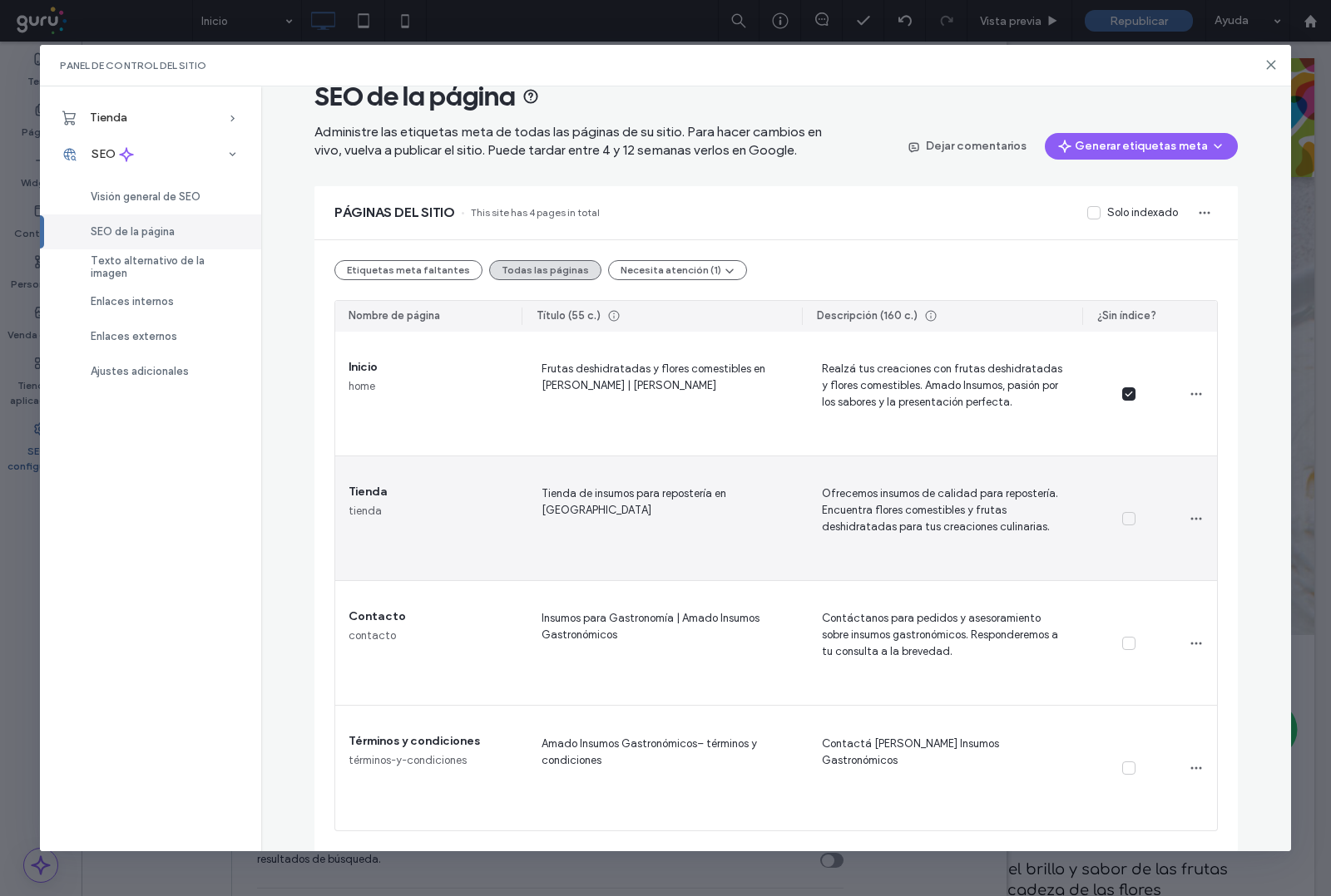
click at [1122, 523] on span at bounding box center [1128, 519] width 13 height 13
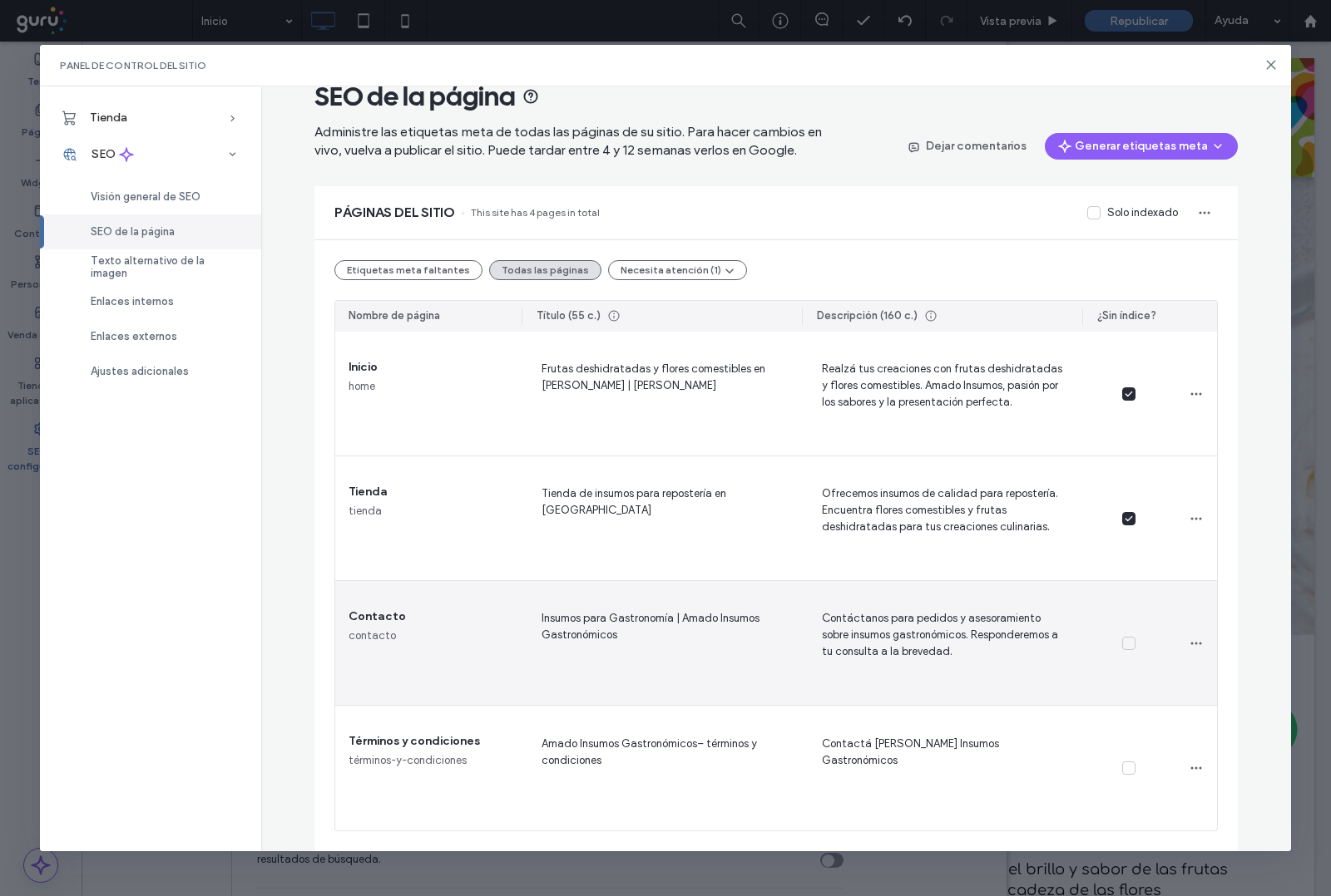
click at [1123, 651] on div at bounding box center [1129, 643] width 93 height 125
click at [1115, 650] on div at bounding box center [1129, 643] width 93 height 125
click at [1124, 649] on span at bounding box center [1128, 643] width 13 height 13
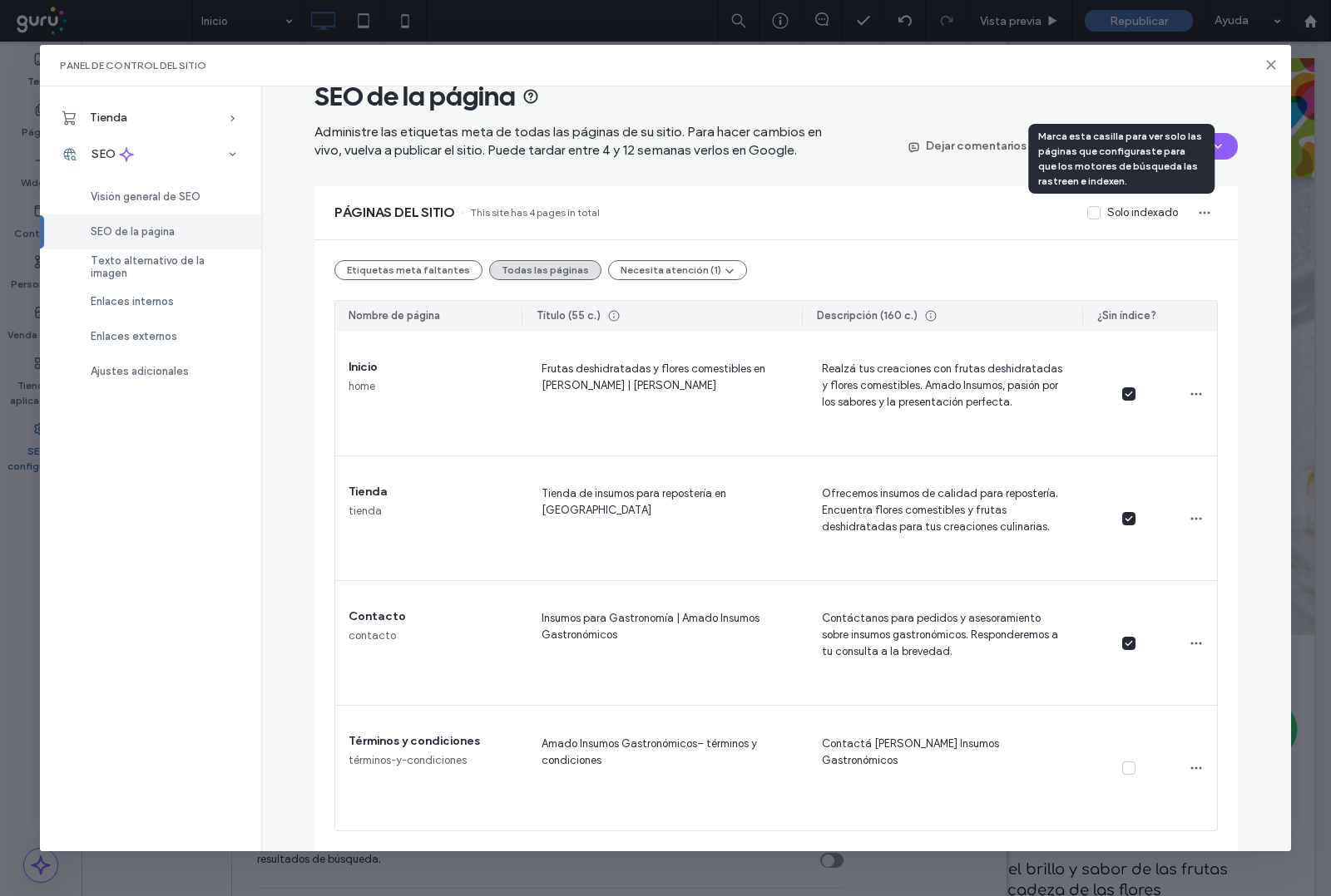
click at [1089, 215] on icon at bounding box center [1093, 212] width 8 height 6
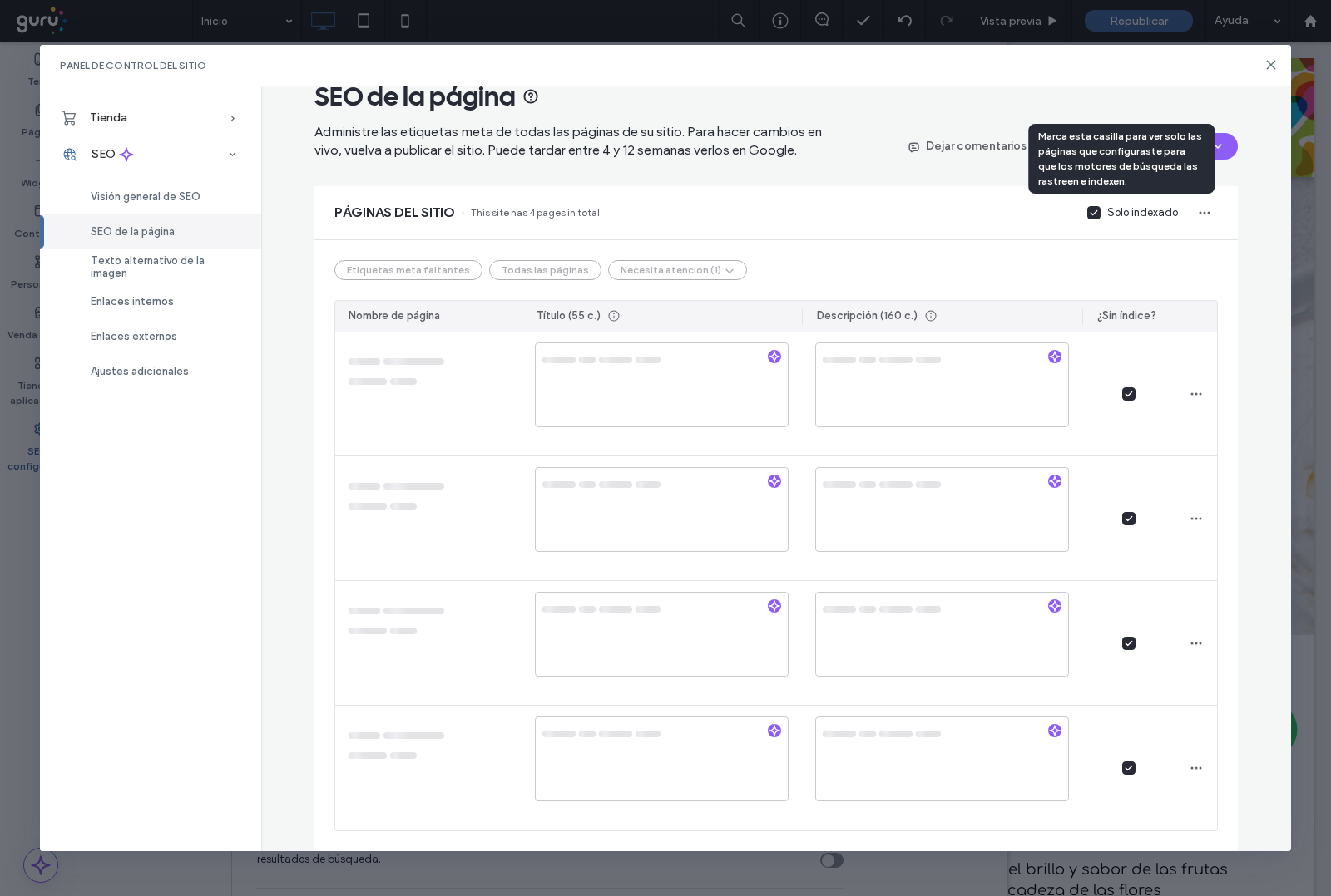
scroll to position [0, 0]
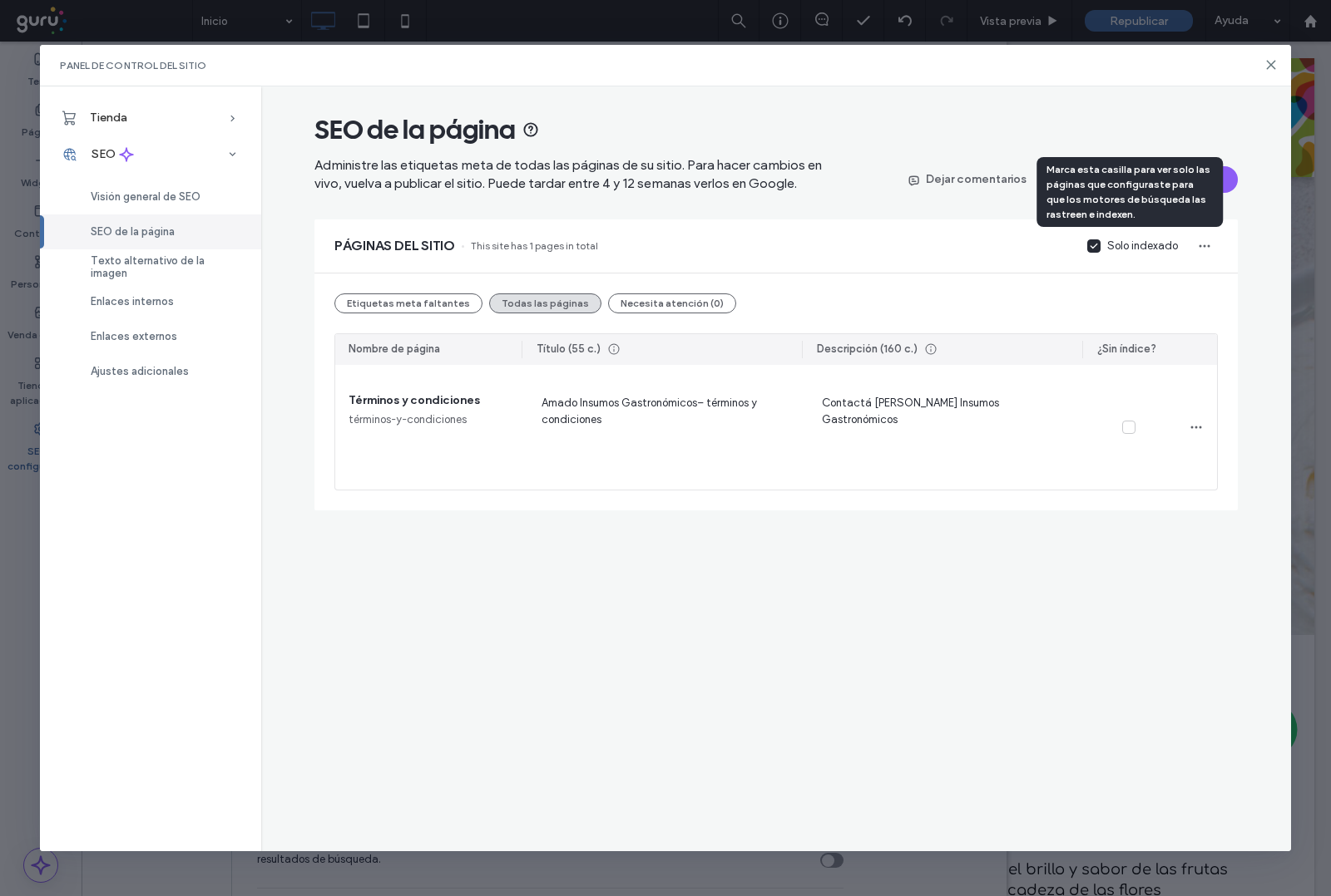
click at [1100, 245] on span at bounding box center [1094, 246] width 13 height 13
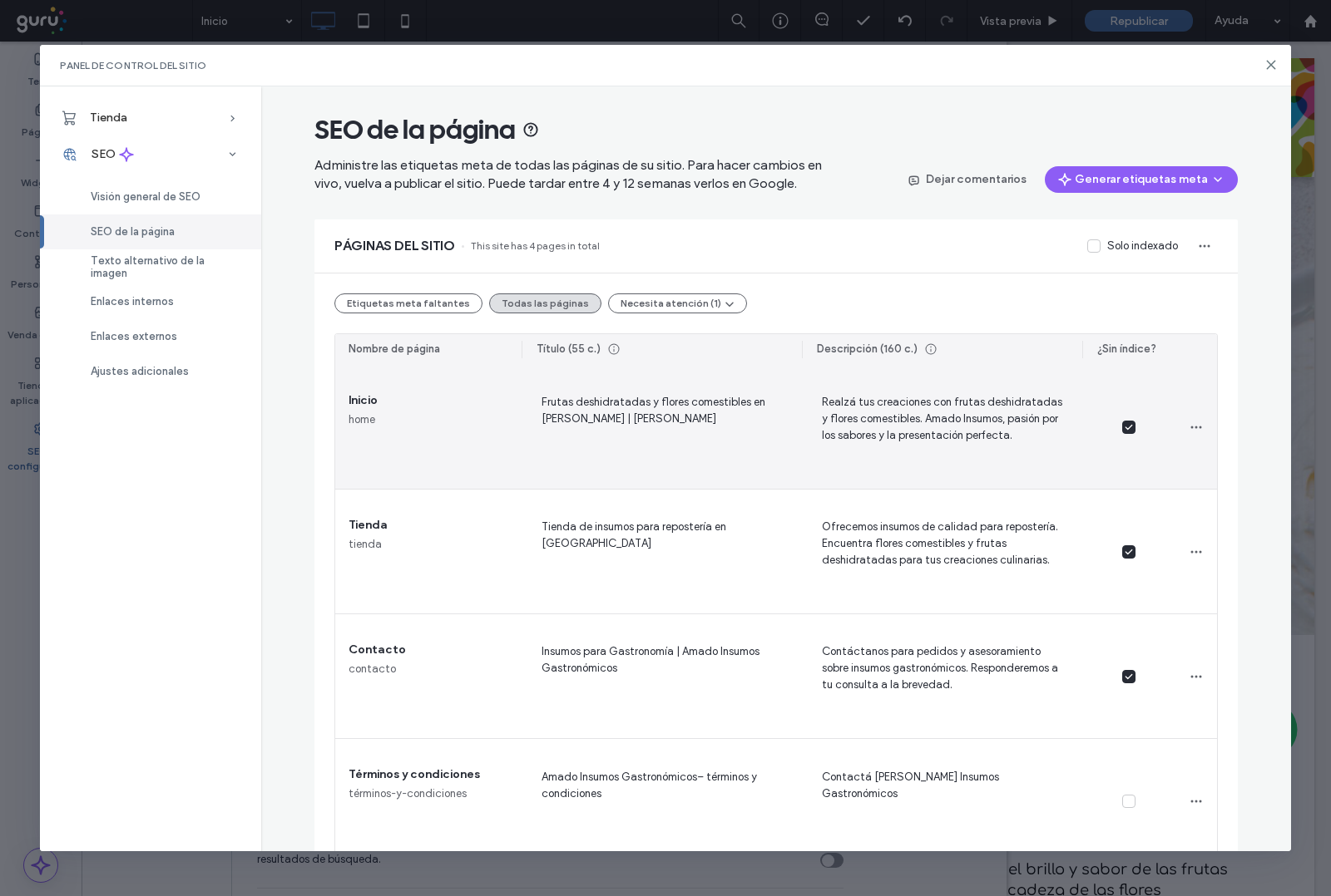
click at [1124, 428] on icon at bounding box center [1128, 426] width 8 height 6
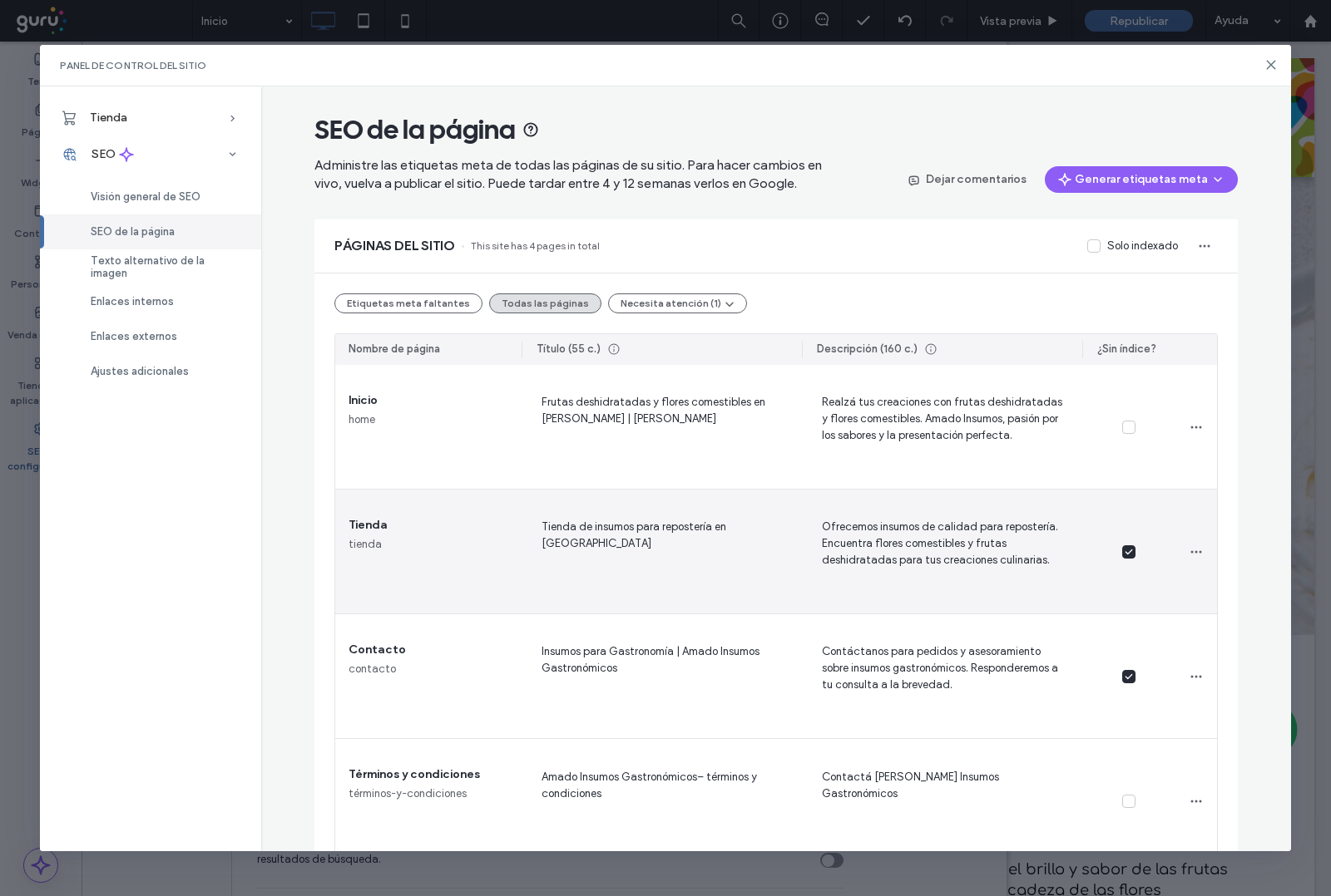
click at [1129, 558] on div at bounding box center [1129, 552] width 93 height 125
click at [1124, 550] on span at bounding box center [1128, 552] width 13 height 13
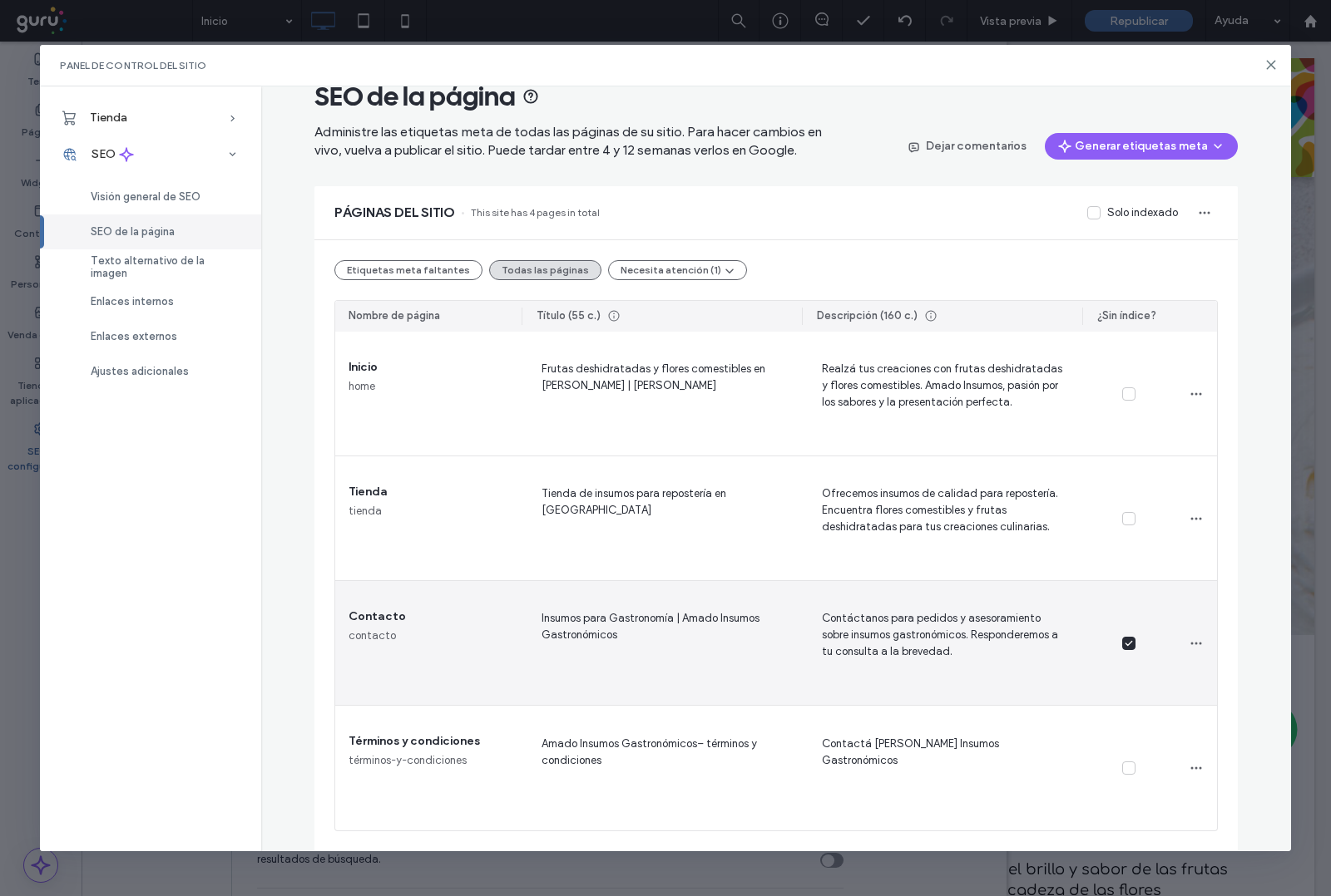
click at [1120, 663] on div at bounding box center [1129, 643] width 93 height 125
click at [1123, 649] on span at bounding box center [1128, 643] width 13 height 13
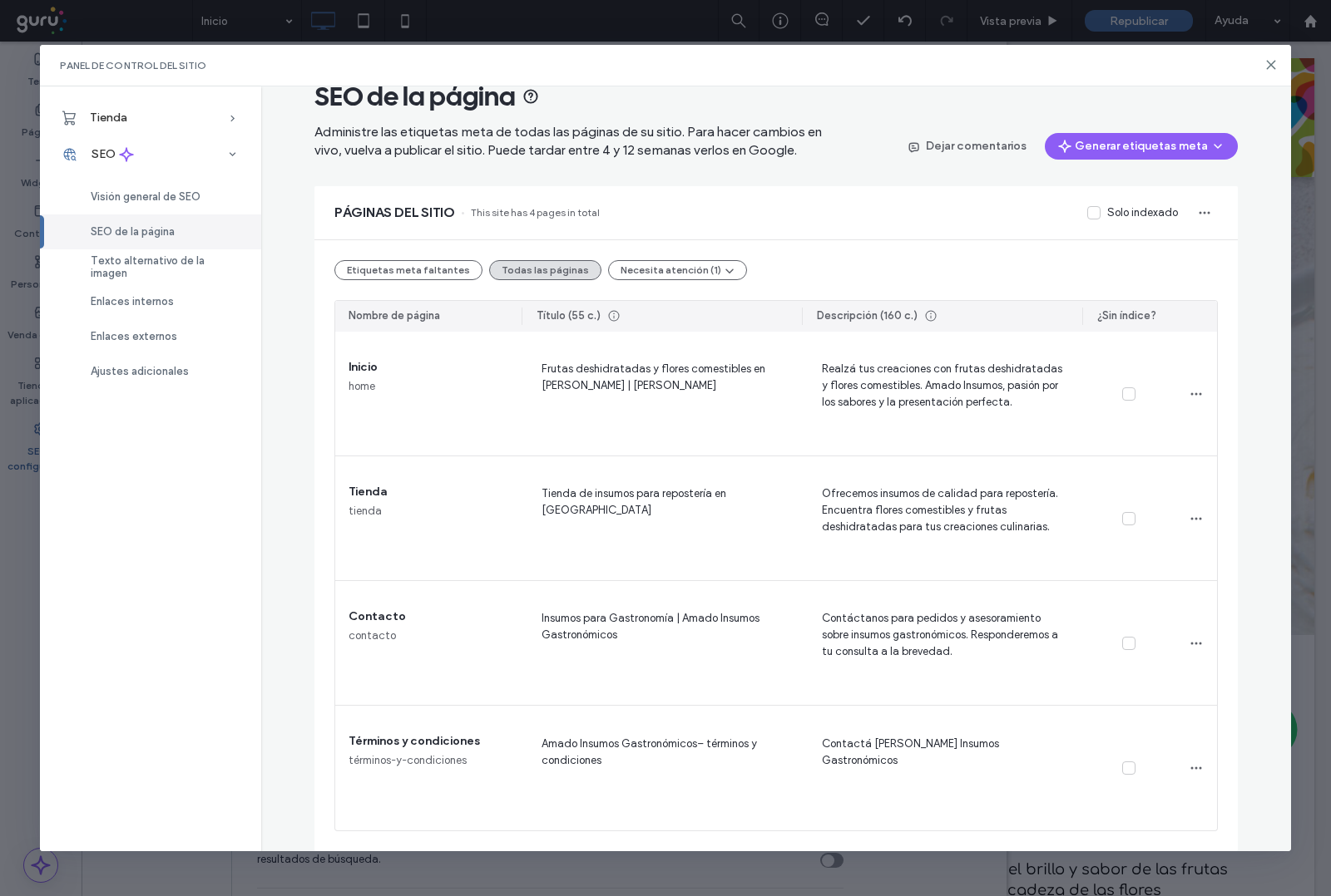
click at [1095, 218] on label "Solo indexado" at bounding box center [1133, 213] width 91 height 17
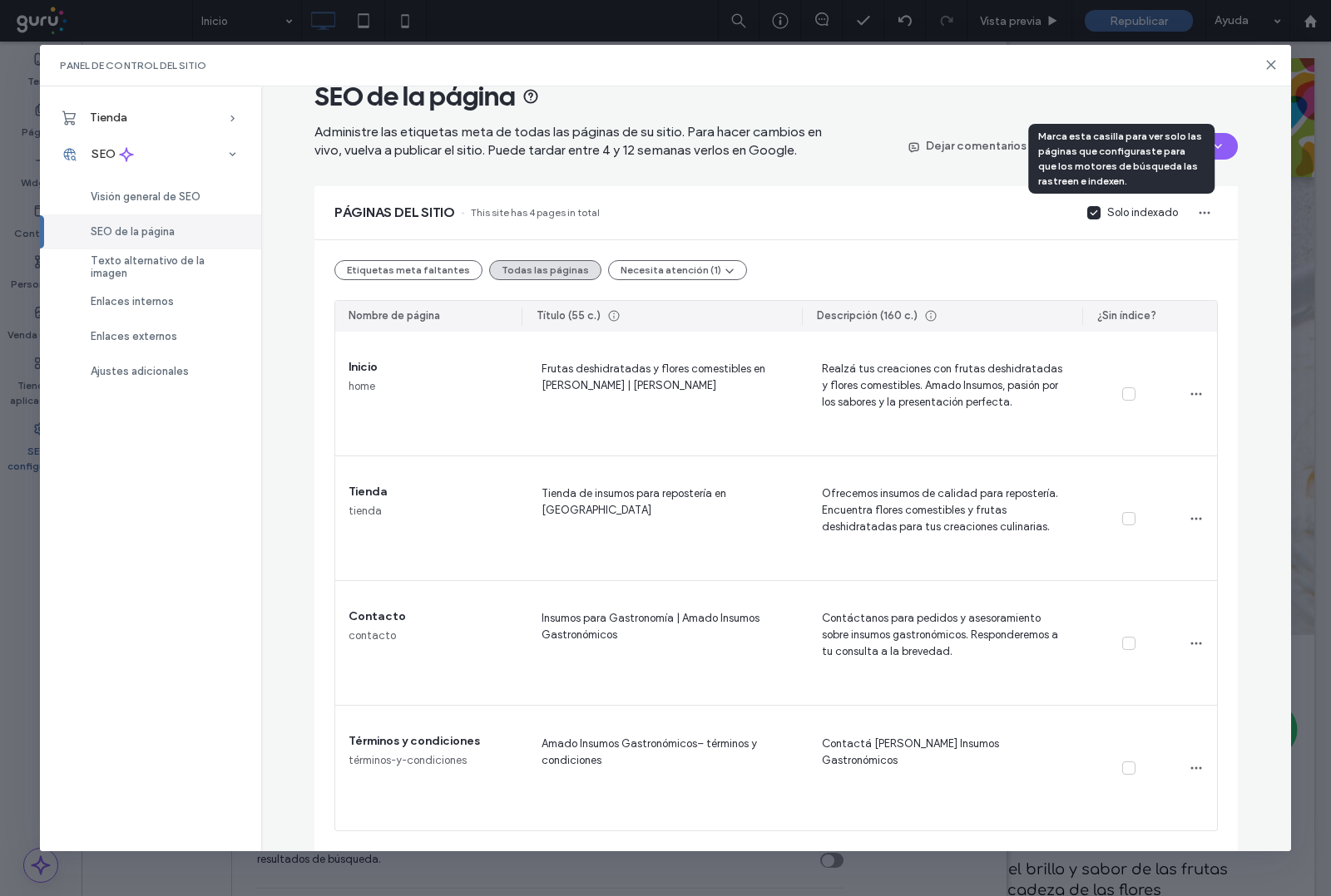
click at [1095, 218] on label "Solo indexado" at bounding box center [1133, 213] width 91 height 17
click at [1096, 218] on label "Solo indexado" at bounding box center [1133, 213] width 91 height 17
click at [1092, 216] on span at bounding box center [1094, 213] width 13 height 13
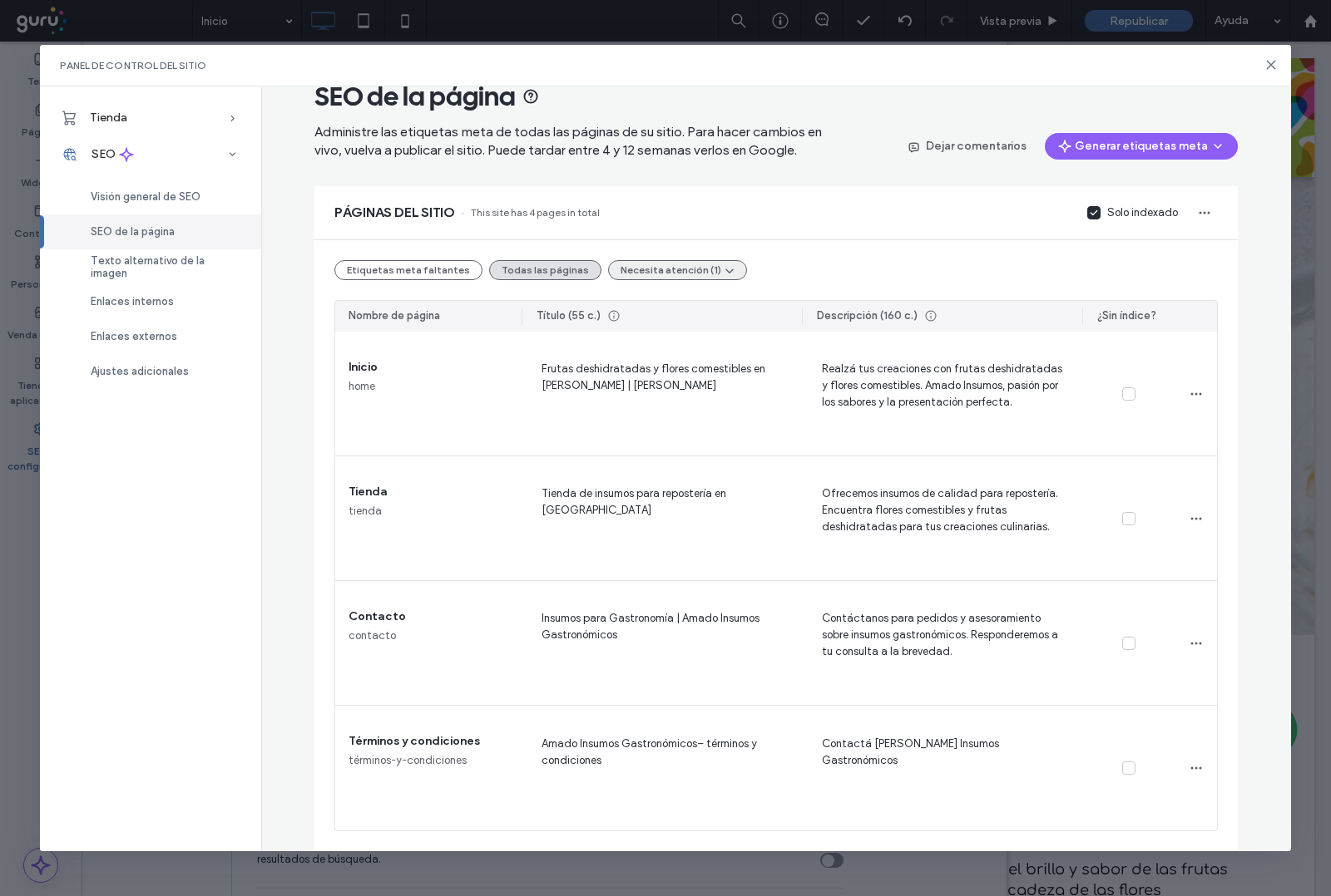
click at [646, 275] on button "Necesita atención (1)" at bounding box center [677, 270] width 139 height 20
click at [1089, 212] on icon at bounding box center [1093, 212] width 8 height 6
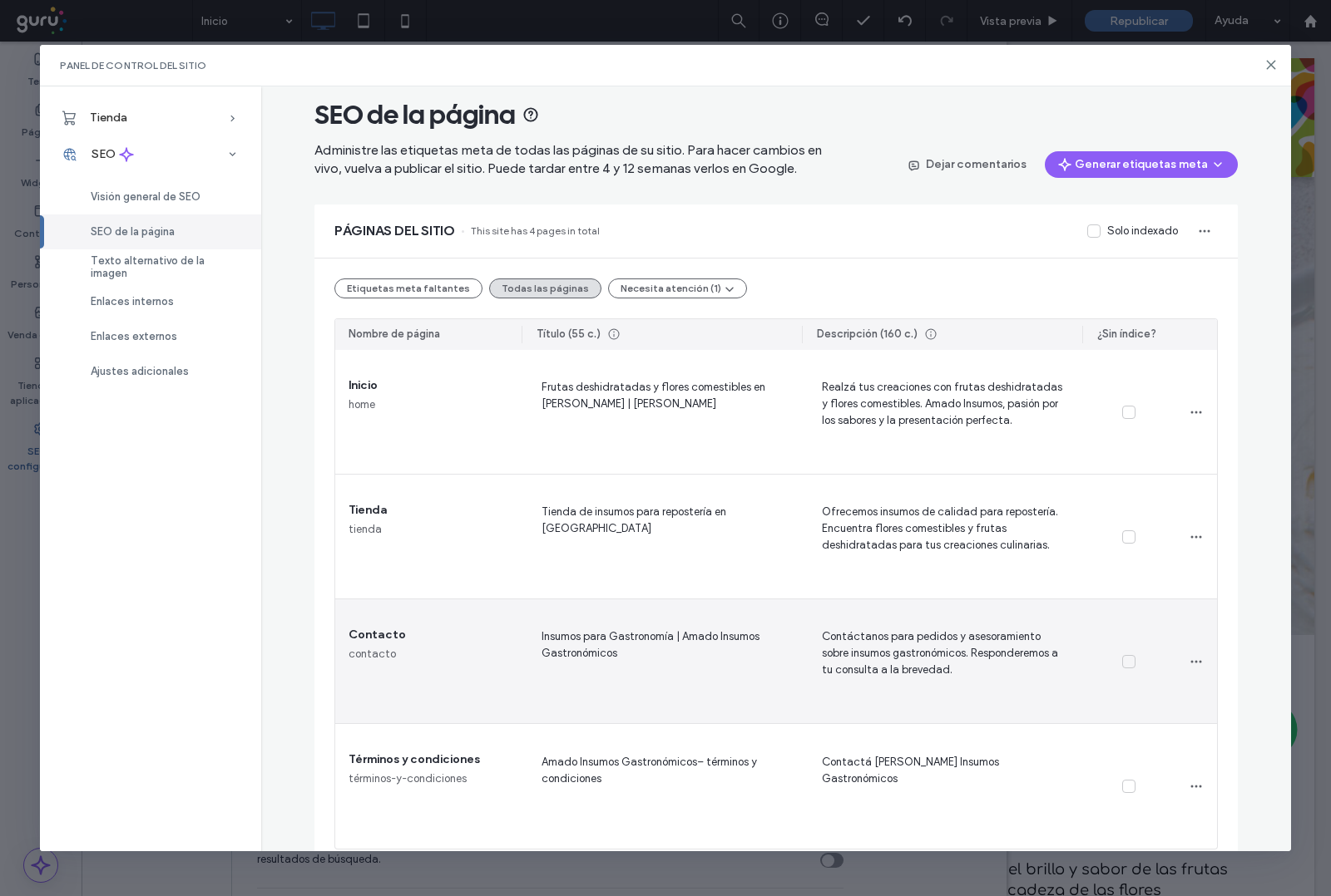
scroll to position [0, 0]
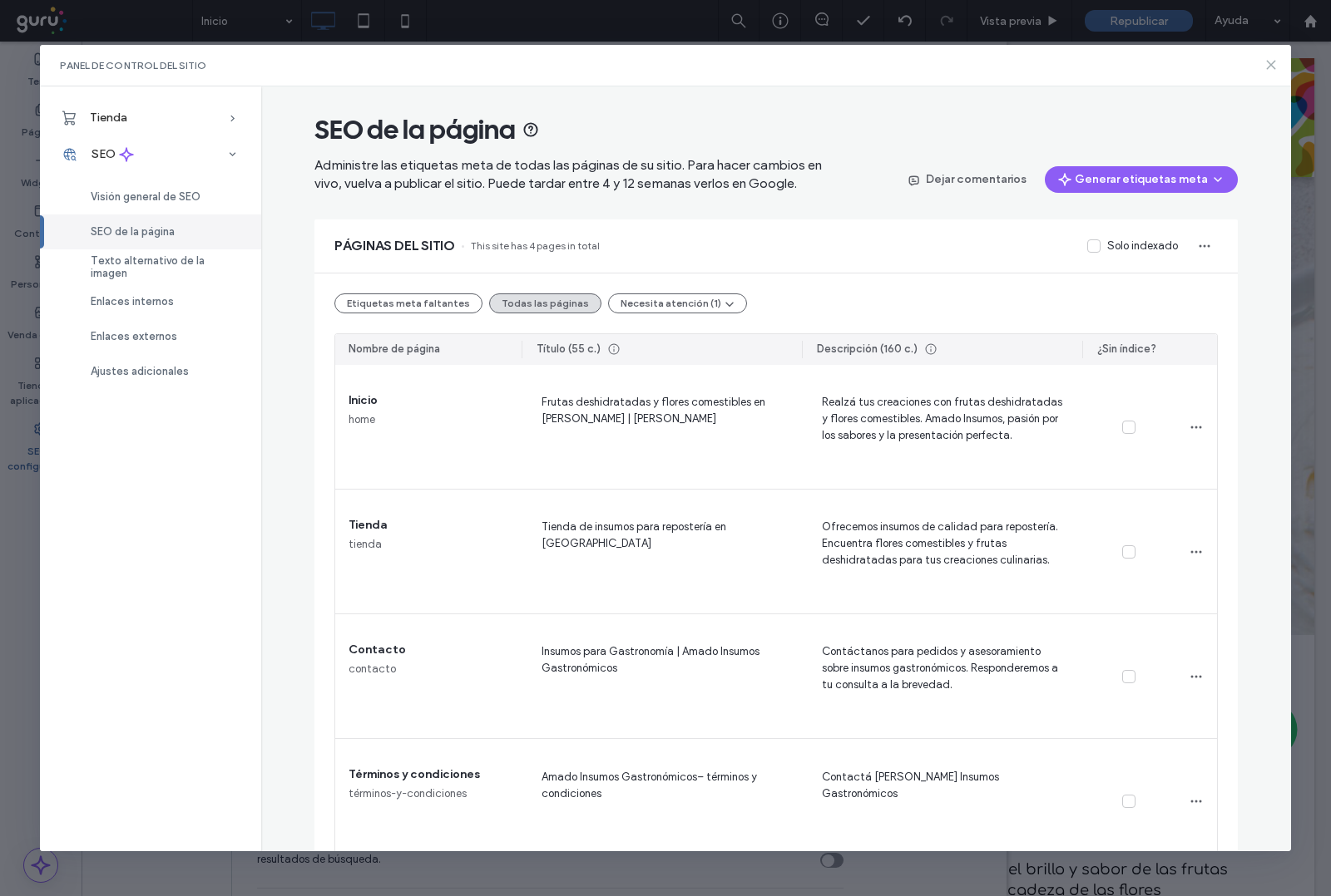
click at [1267, 69] on icon at bounding box center [1271, 65] width 13 height 13
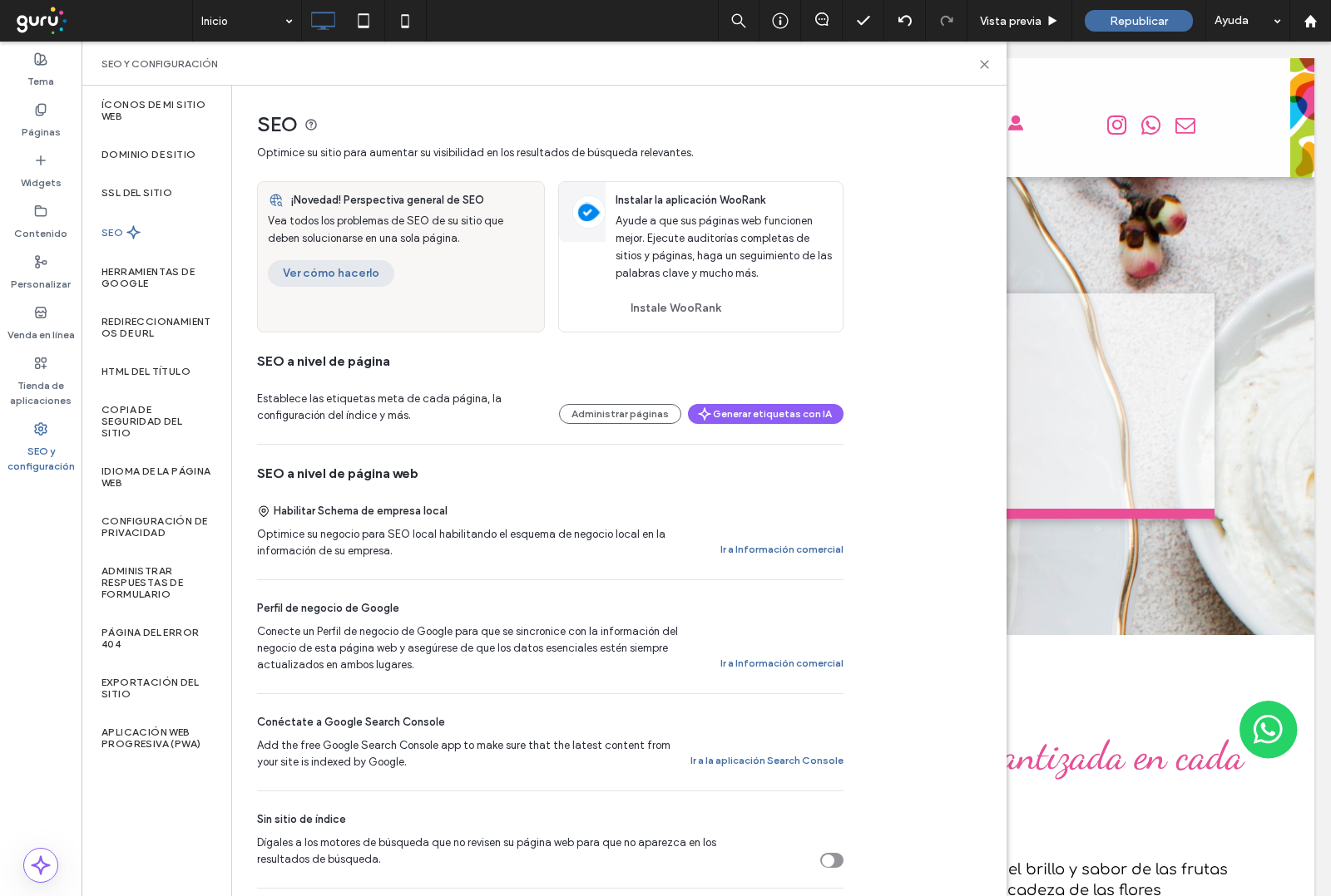
click at [326, 276] on button "Ver cómo hacerlo" at bounding box center [331, 274] width 127 height 27
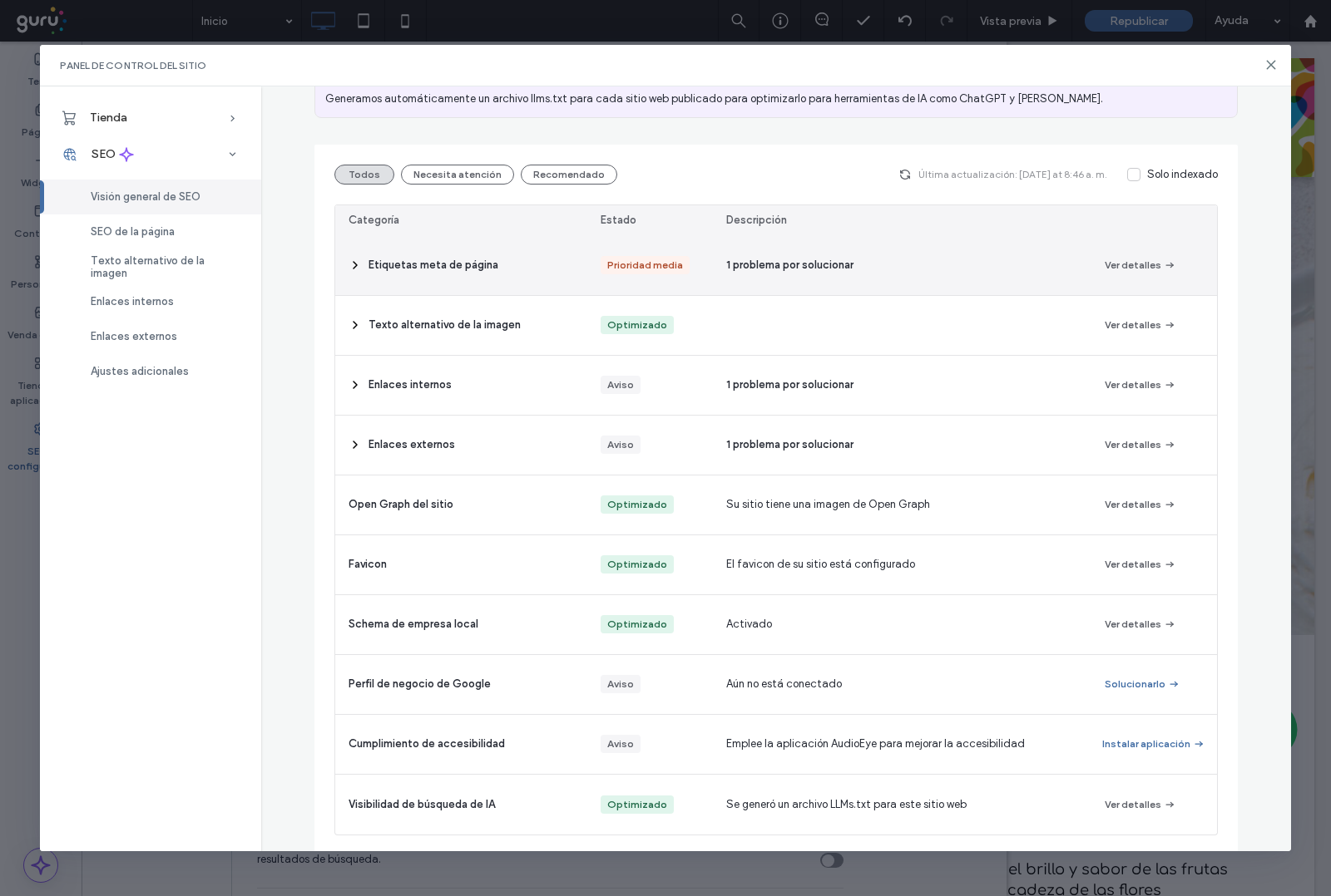
scroll to position [163, 0]
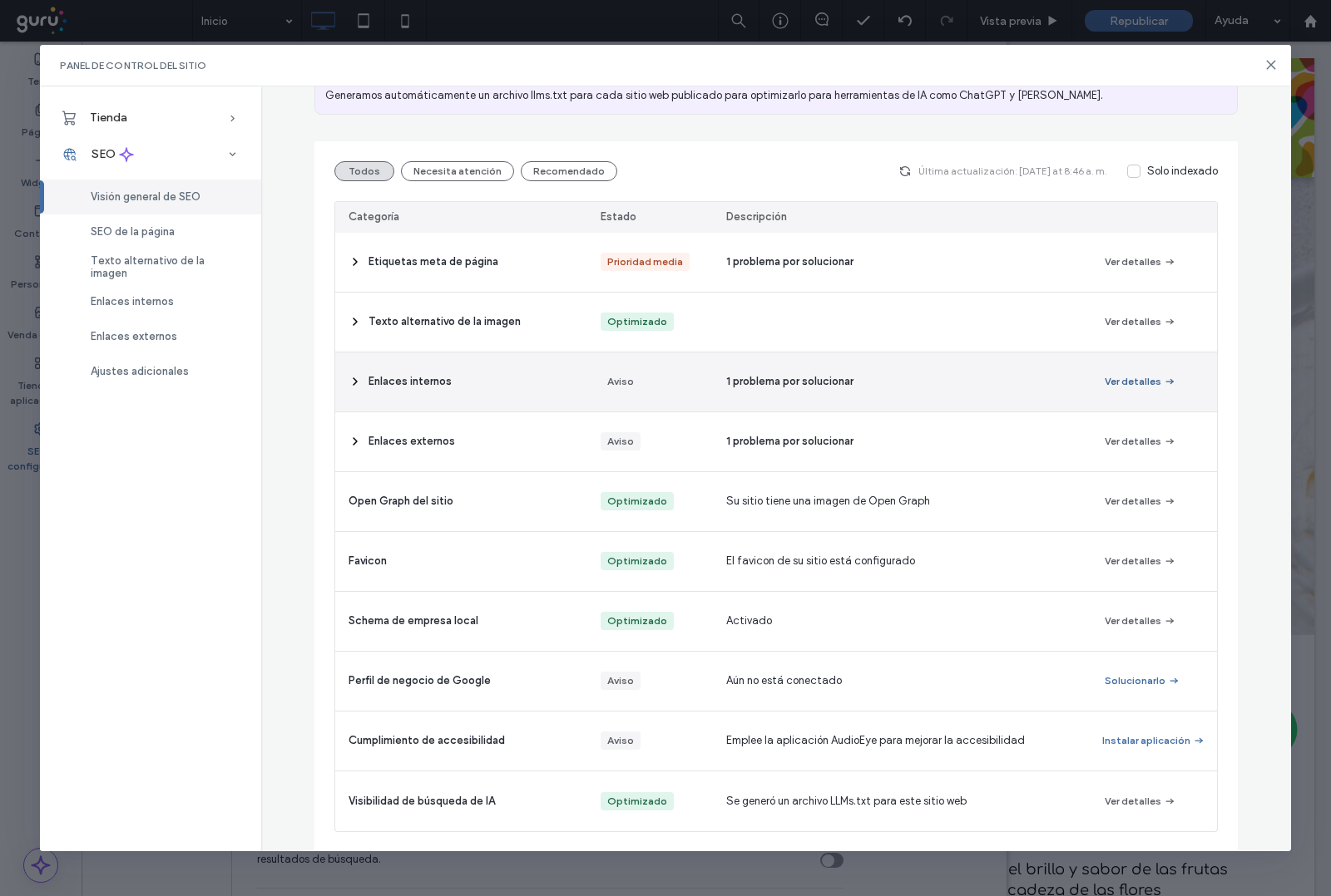
click at [1113, 377] on button "Ver detalles" at bounding box center [1141, 382] width 72 height 20
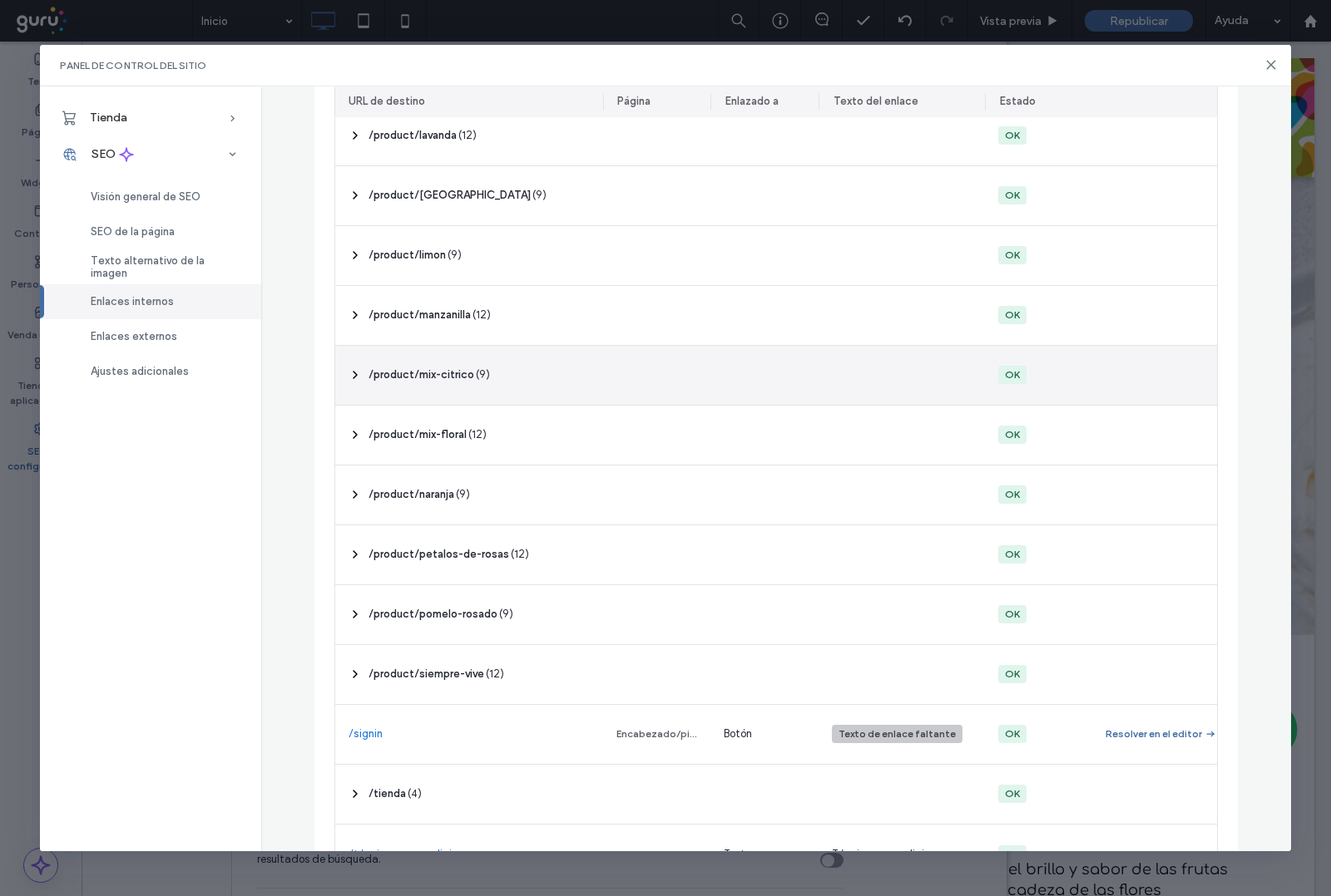
scroll to position [813, 0]
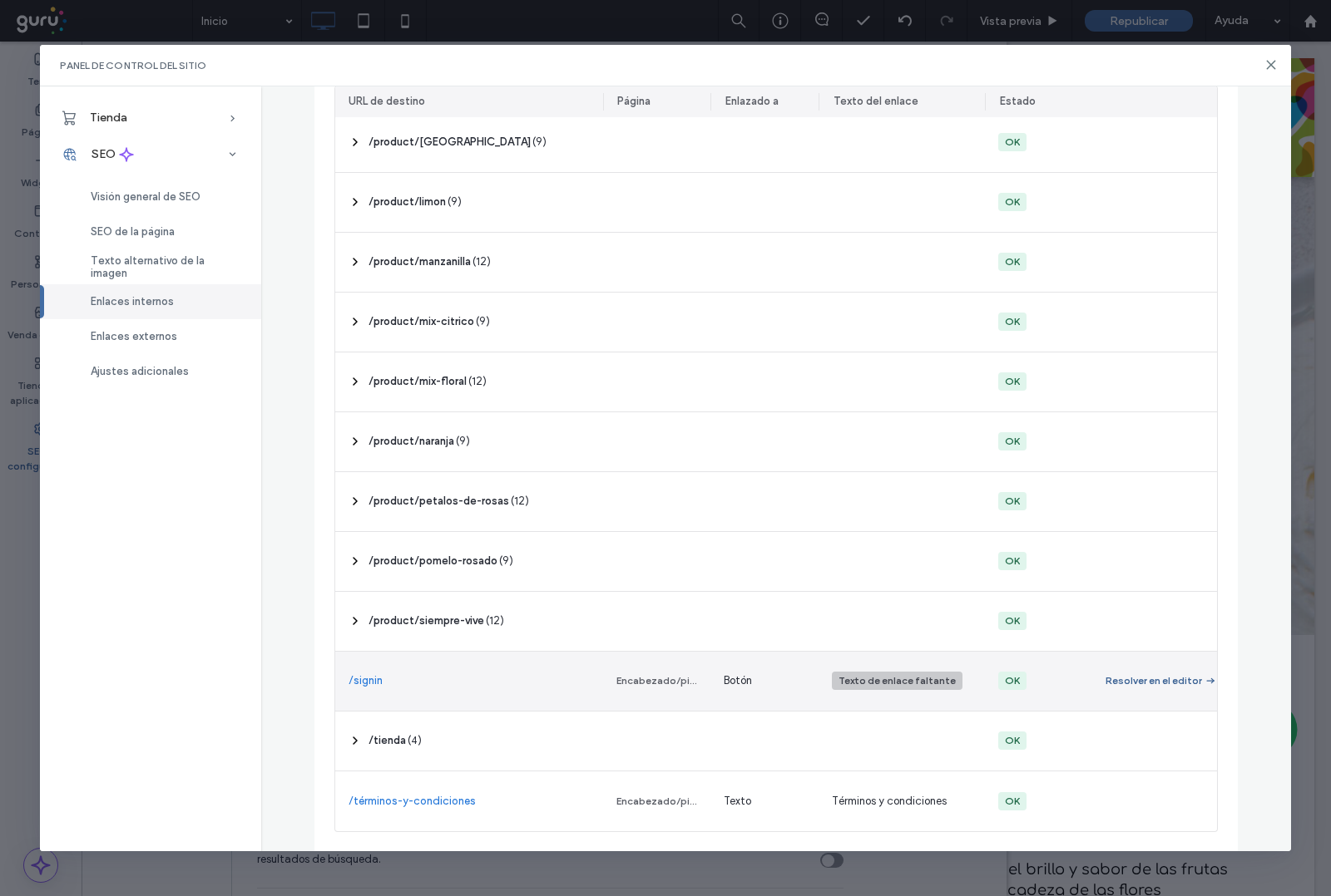
click at [1150, 687] on div "Resolver en el editor" at bounding box center [1153, 681] width 96 height 15
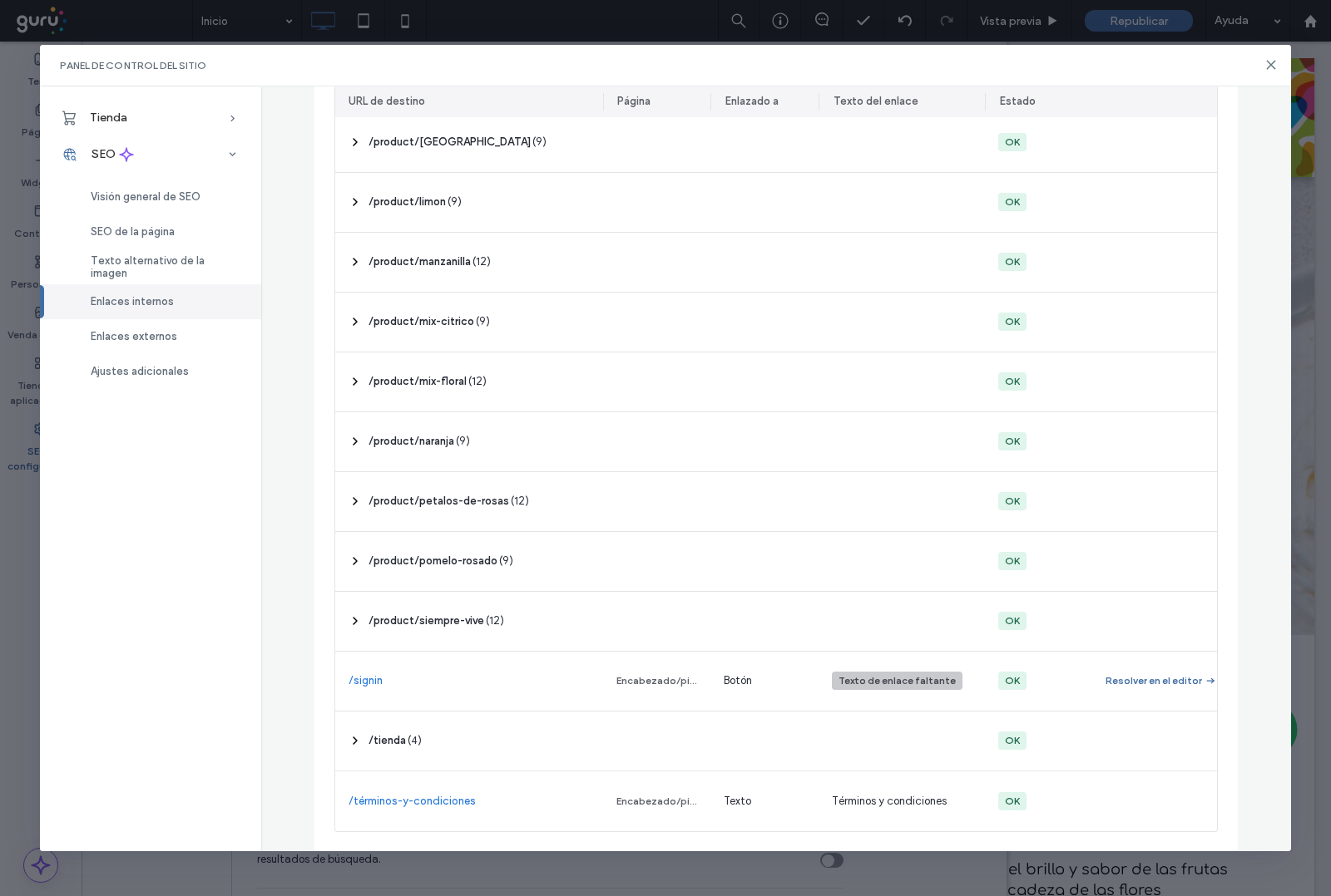
click at [842, 674] on div "Texto de enlace faltante" at bounding box center [897, 681] width 118 height 15
click at [724, 680] on span "Botón" at bounding box center [737, 681] width 28 height 17
click at [616, 681] on div "Encabezado/pie de página" at bounding box center [657, 681] width 82 height 15
click at [348, 672] on link "/signin" at bounding box center [366, 681] width 34 height 17
click at [1265, 64] on icon at bounding box center [1271, 65] width 13 height 13
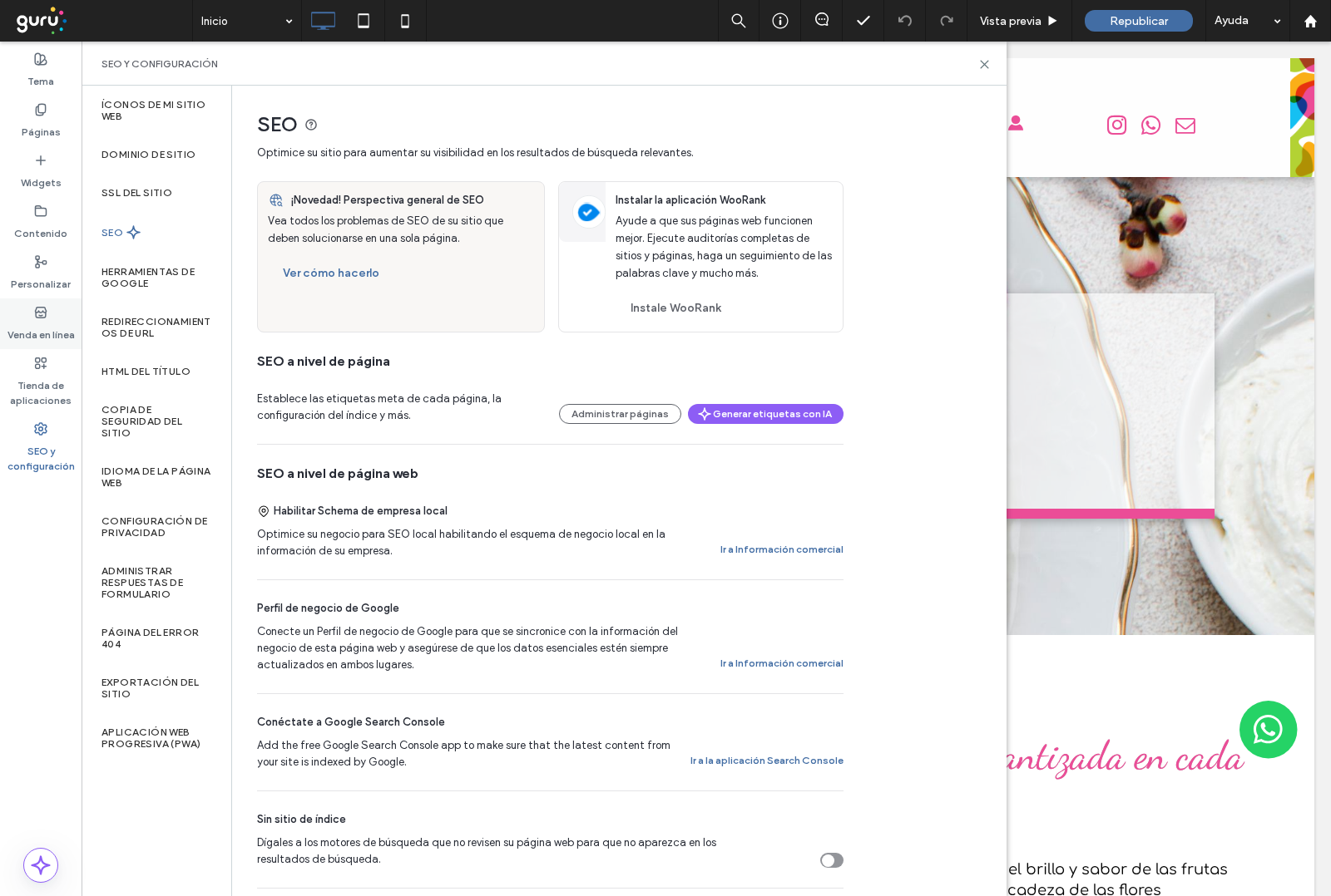
click at [23, 312] on div "Venda en línea" at bounding box center [40, 323] width 82 height 50
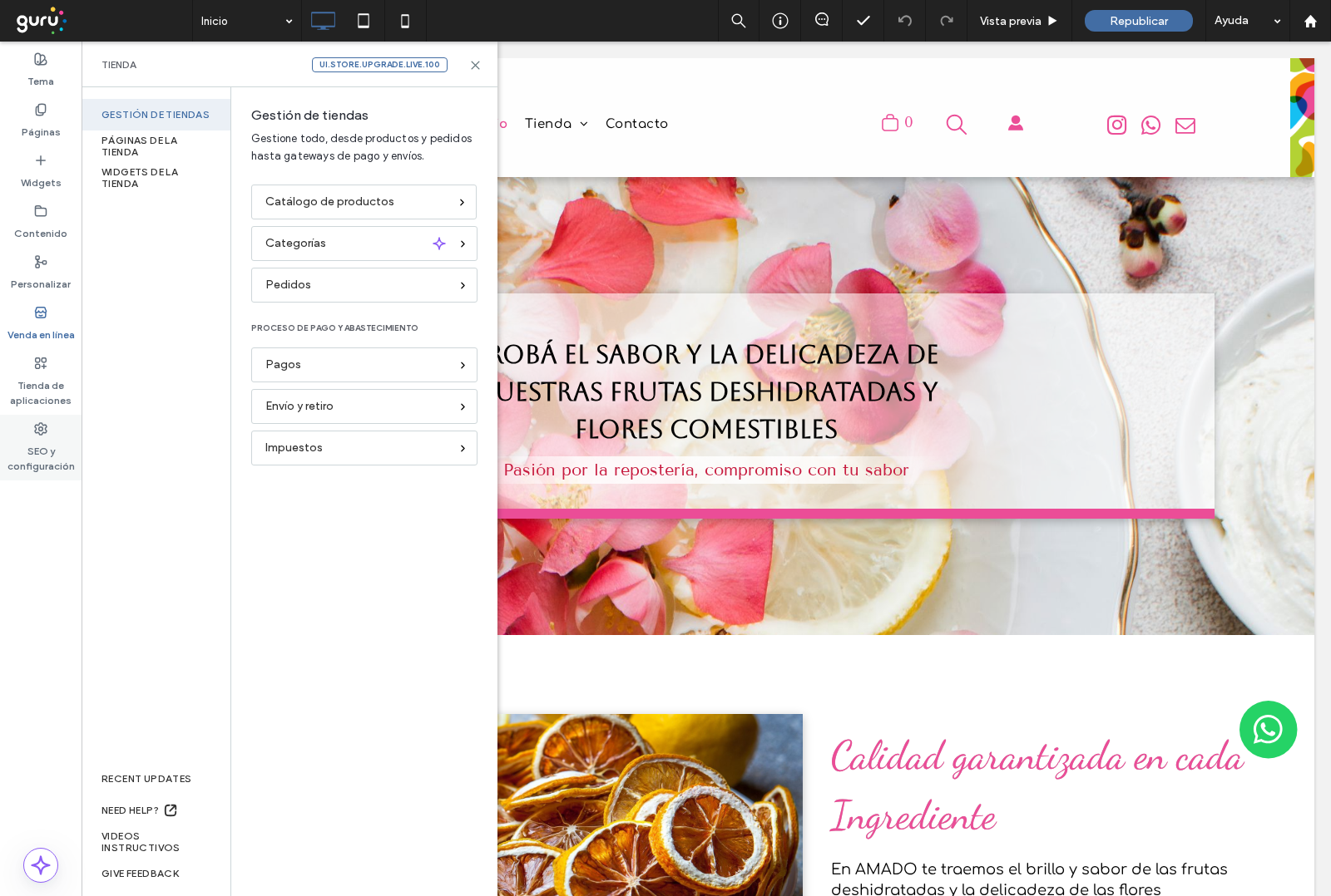
click at [21, 445] on label "SEO y configuración" at bounding box center [40, 454] width 82 height 39
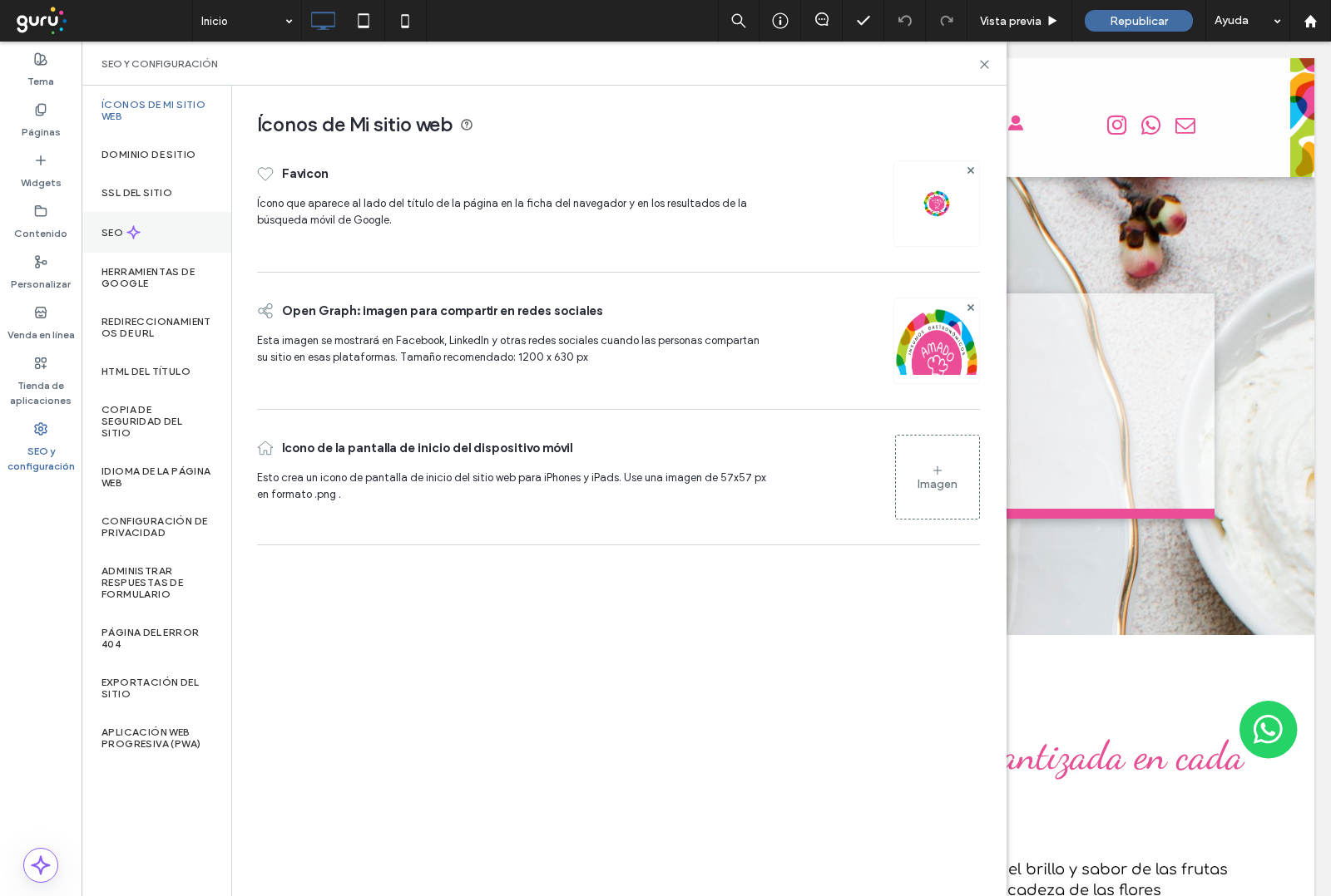
click at [177, 220] on div "SEO" at bounding box center [156, 232] width 150 height 40
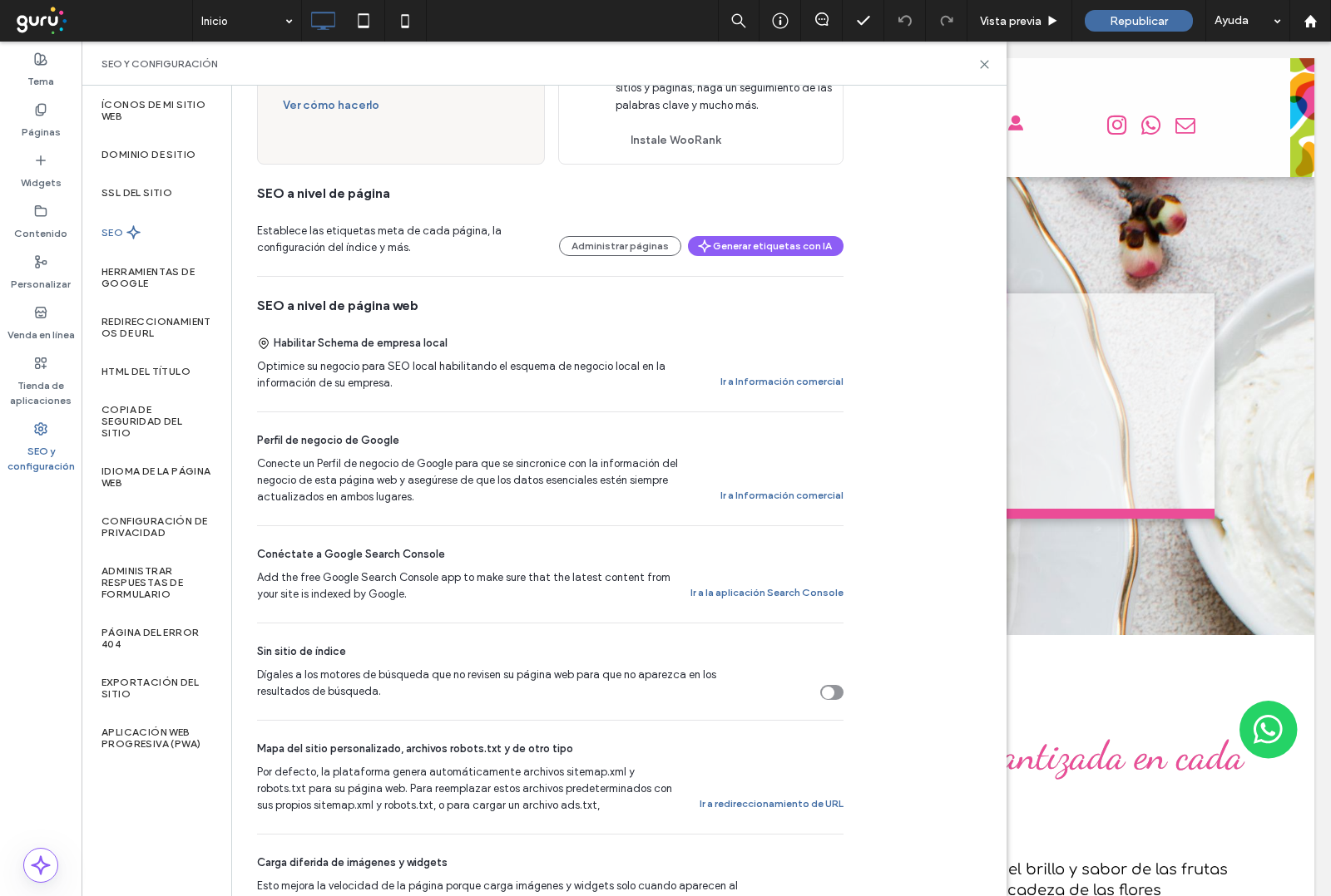
scroll to position [208, 0]
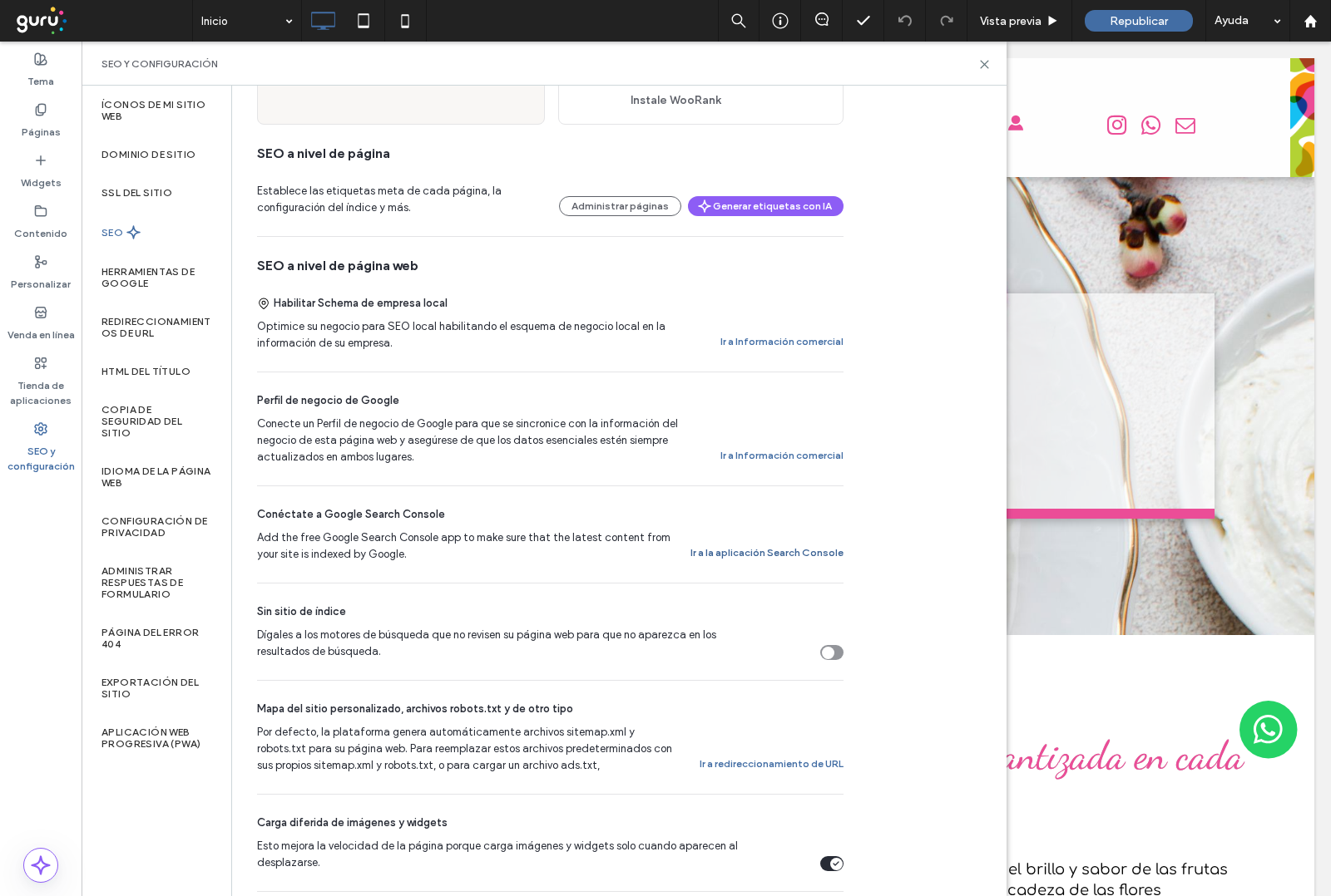
click at [770, 555] on button "Ir a la aplicación Search Console" at bounding box center [767, 553] width 153 height 20
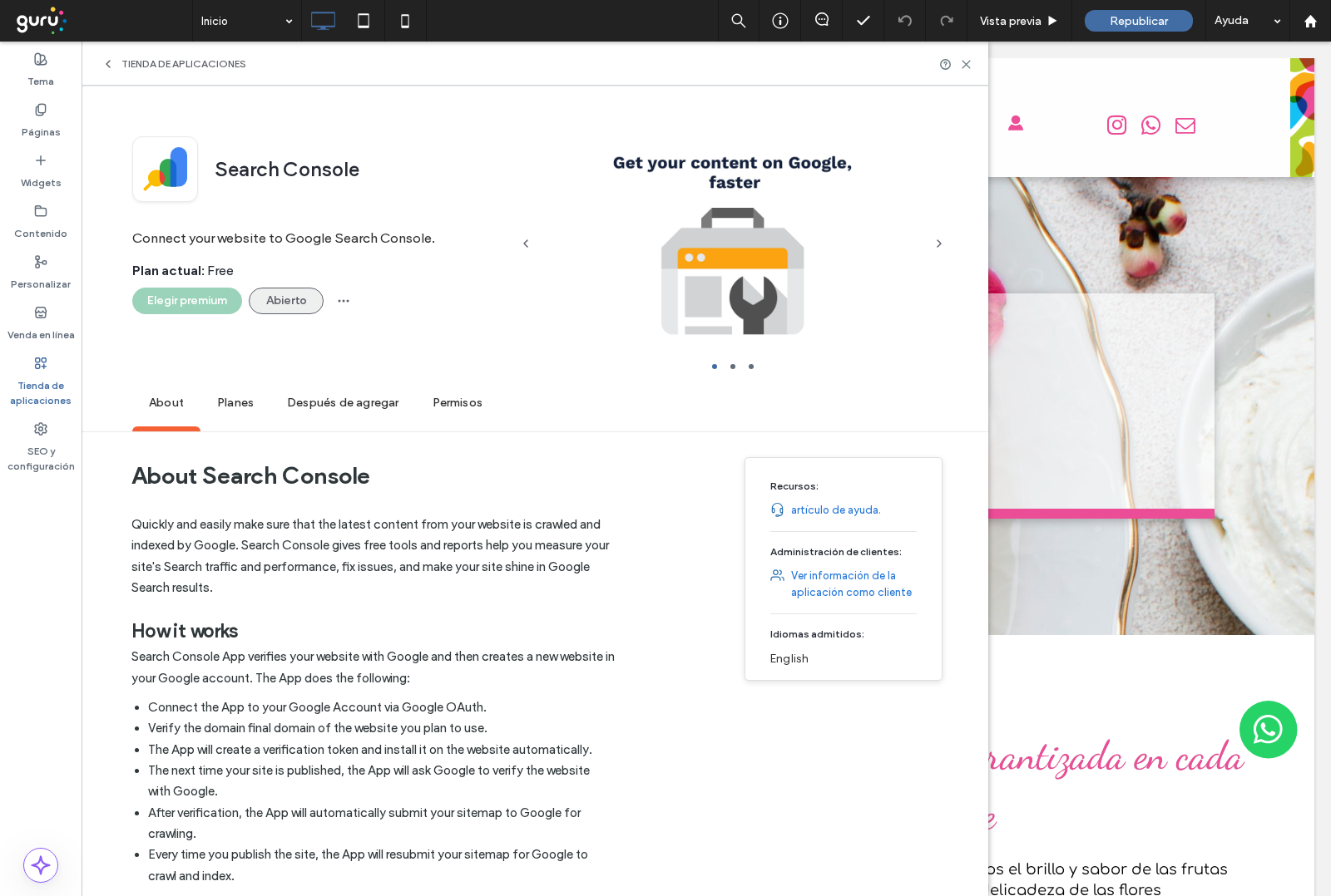
click at [291, 296] on button "Abierto" at bounding box center [286, 301] width 75 height 27
